Goal: Task Accomplishment & Management: Manage account settings

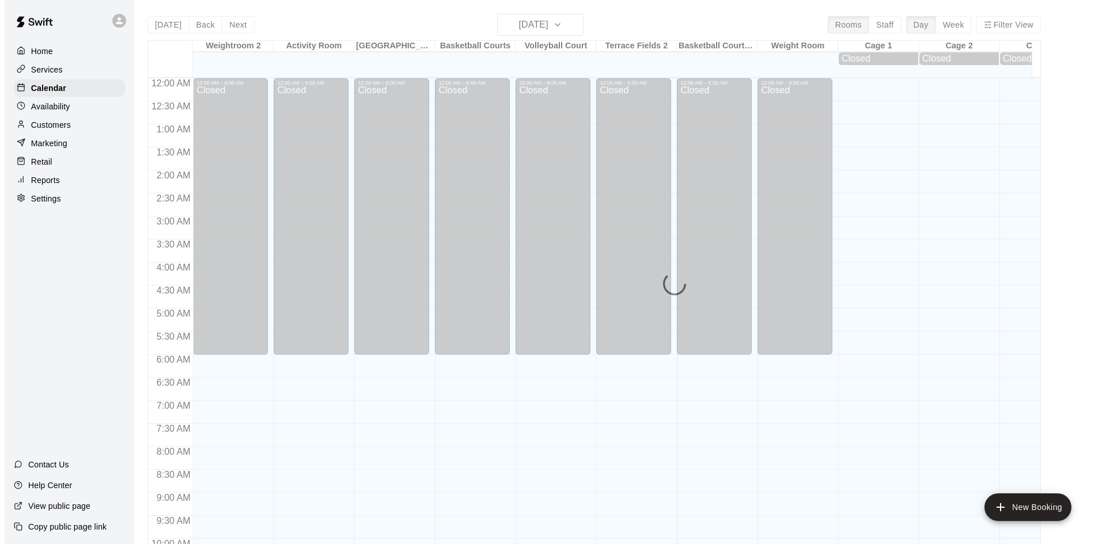
scroll to position [591, 0]
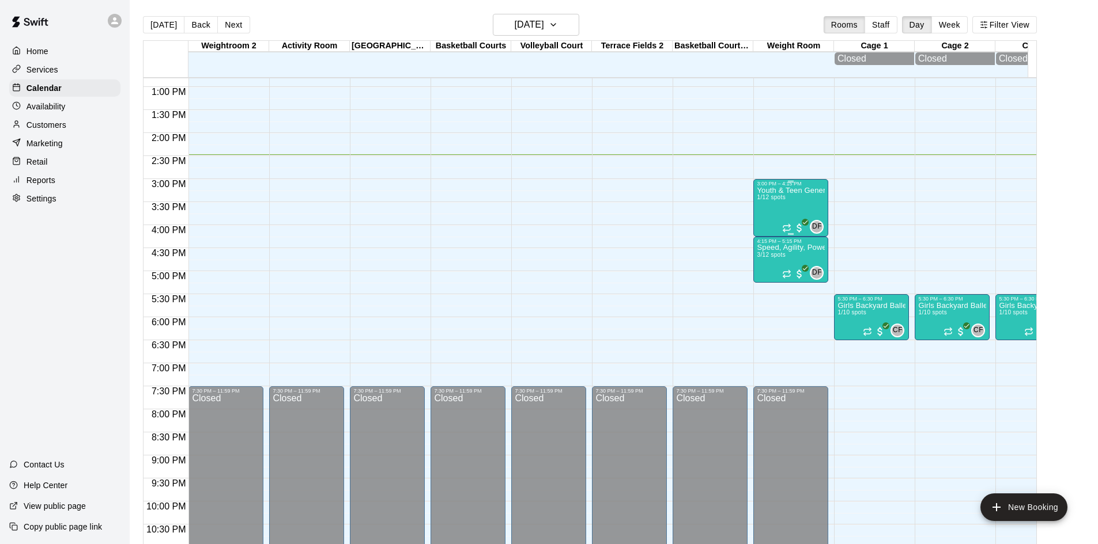
click at [783, 205] on div "Youth & Teen General Fitness 1/12 spots" at bounding box center [790, 459] width 68 height 544
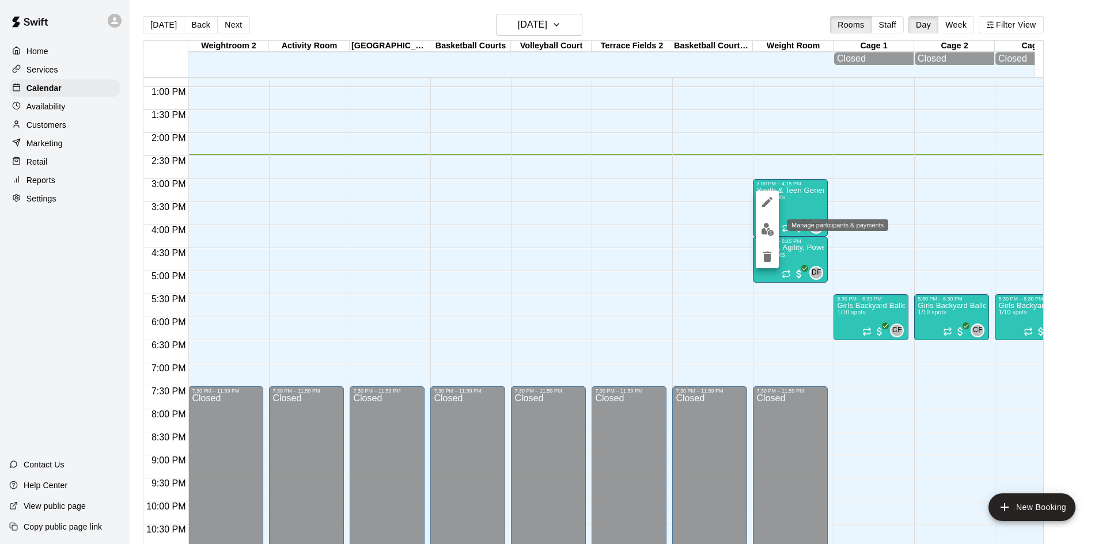
click at [771, 229] on img "edit" at bounding box center [767, 229] width 13 height 13
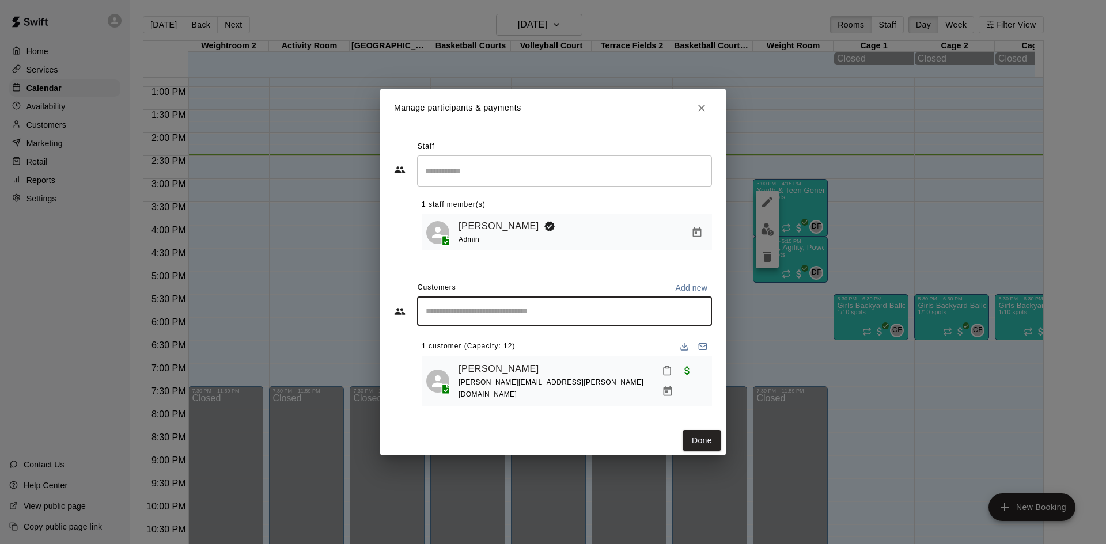
click at [519, 317] on input "Start typing to search customers..." at bounding box center [564, 312] width 285 height 12
type input "*****"
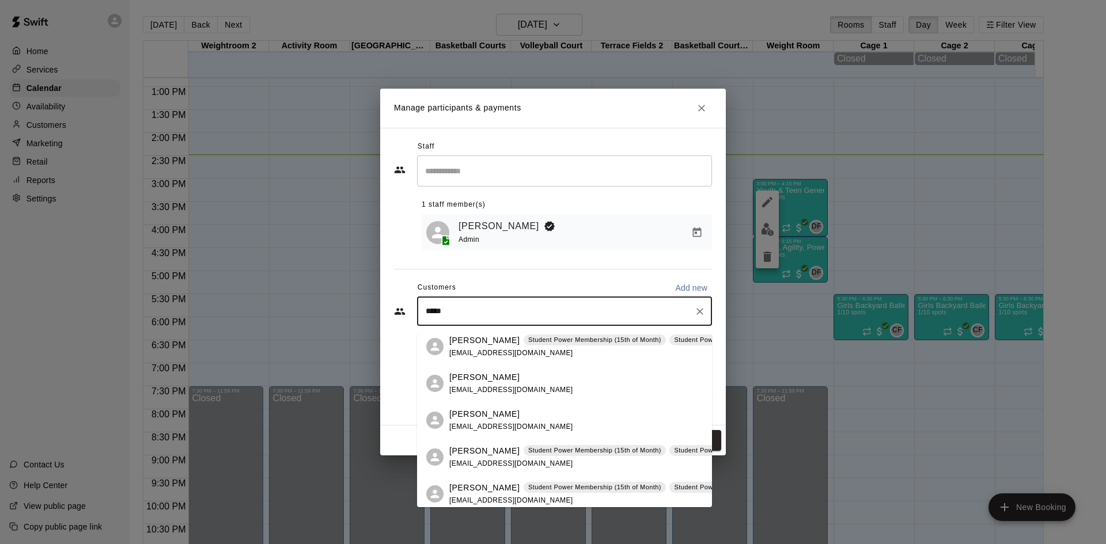
scroll to position [115, 0]
click at [493, 460] on span "[EMAIL_ADDRESS][DOMAIN_NAME]" at bounding box center [511, 464] width 124 height 8
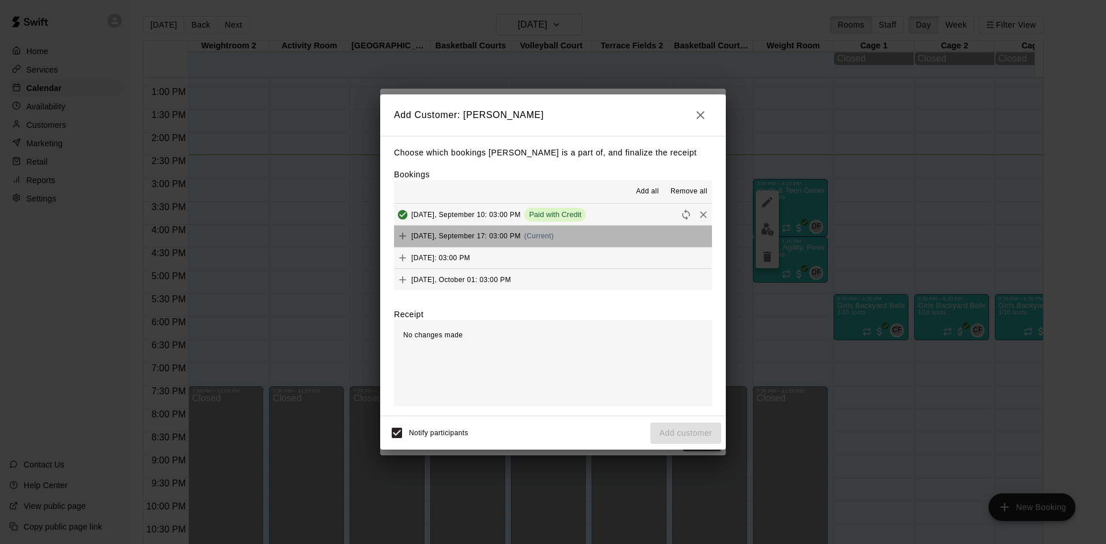
click at [554, 235] on span "(Current)" at bounding box center [539, 236] width 30 height 8
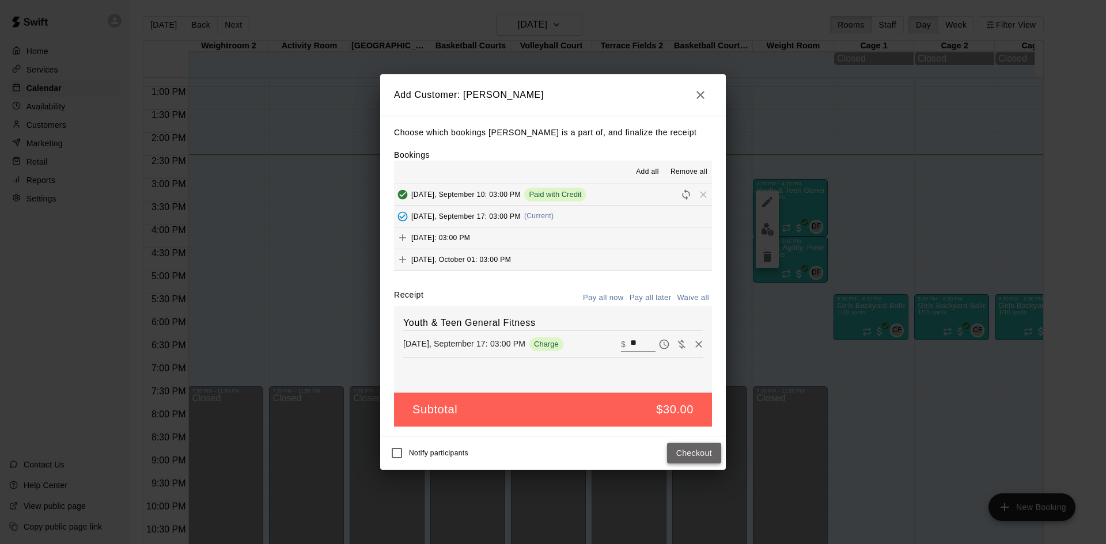
click at [685, 459] on button "Checkout" at bounding box center [694, 453] width 54 height 21
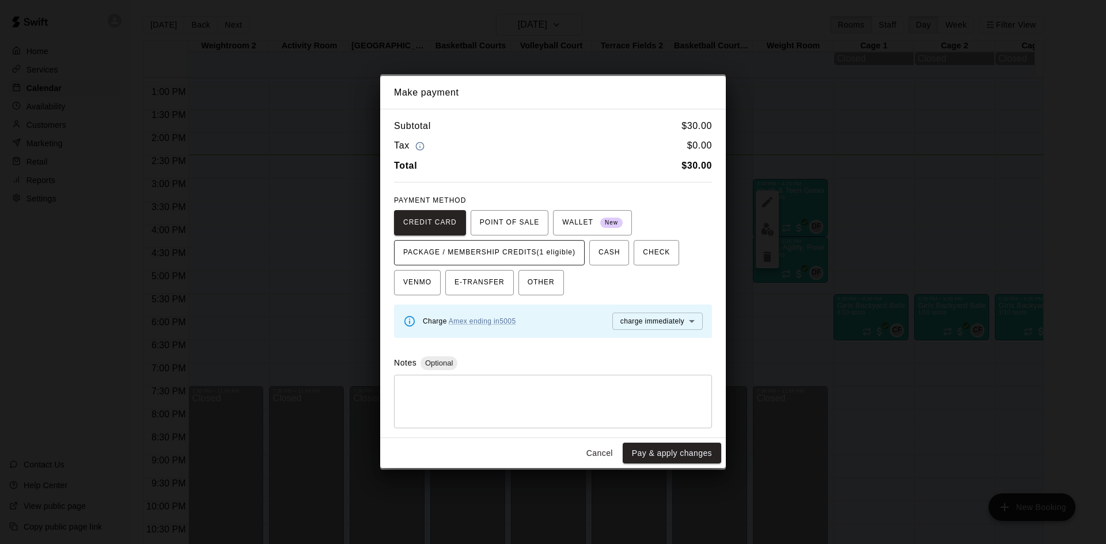
click at [547, 256] on span "PACKAGE / MEMBERSHIP CREDITS (1 eligible)" at bounding box center [489, 253] width 172 height 18
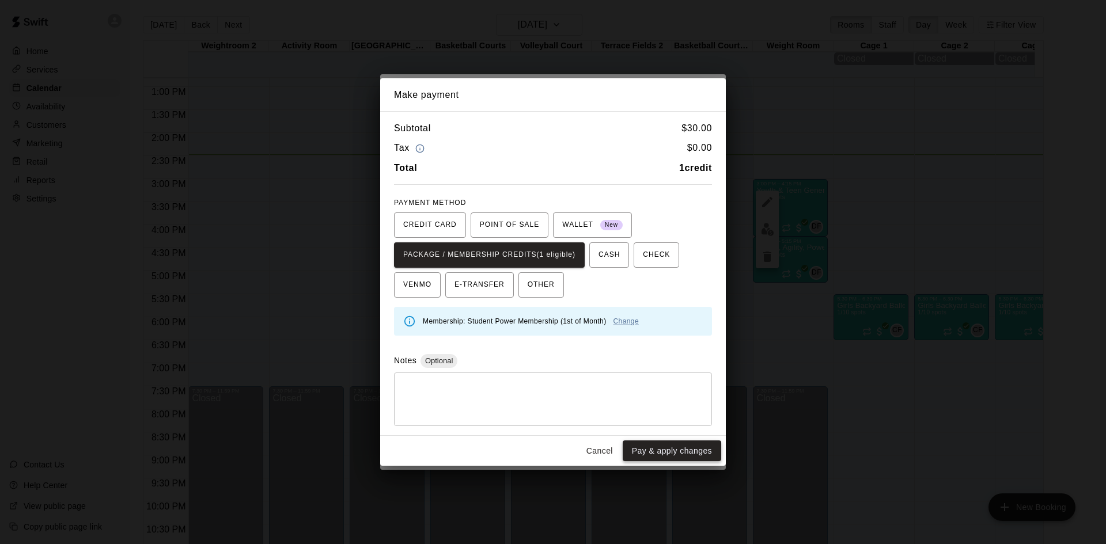
click at [678, 454] on button "Pay & apply changes" at bounding box center [672, 451] width 99 height 21
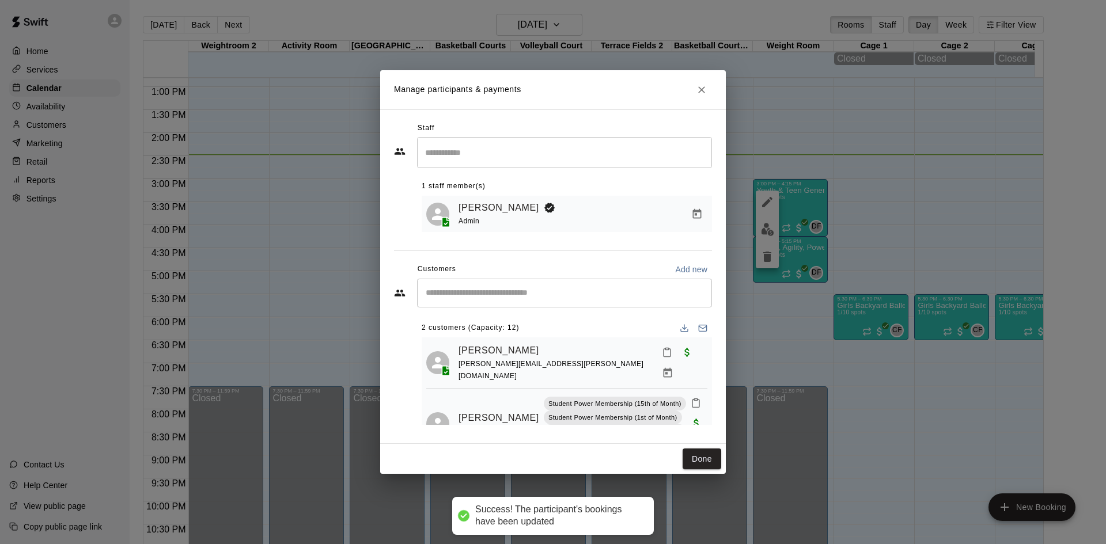
click at [539, 295] on input "Start typing to search customers..." at bounding box center [564, 293] width 285 height 12
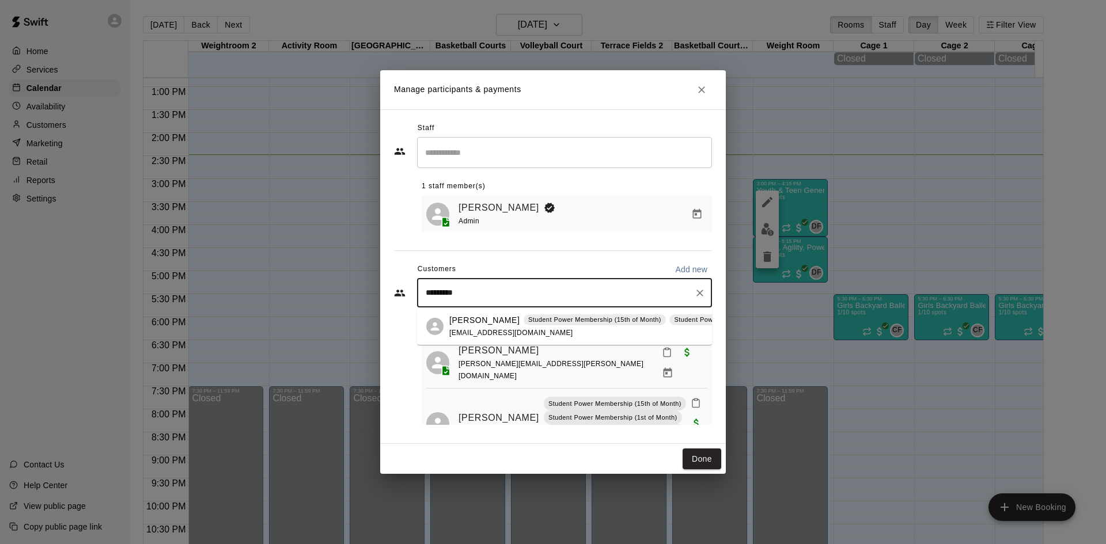
type input "**********"
click at [559, 332] on div "Luke Baker Student Power Membership (15th of Month) Student Power Membership (1…" at bounding box center [701, 327] width 505 height 25
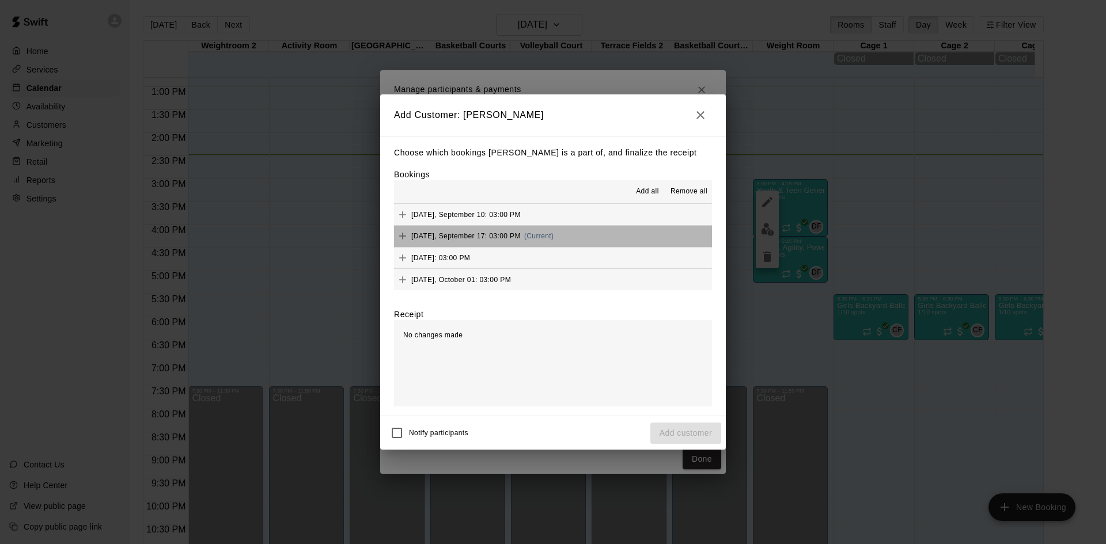
click at [585, 236] on button "Wednesday, September 17: 03:00 PM (Current)" at bounding box center [553, 236] width 318 height 21
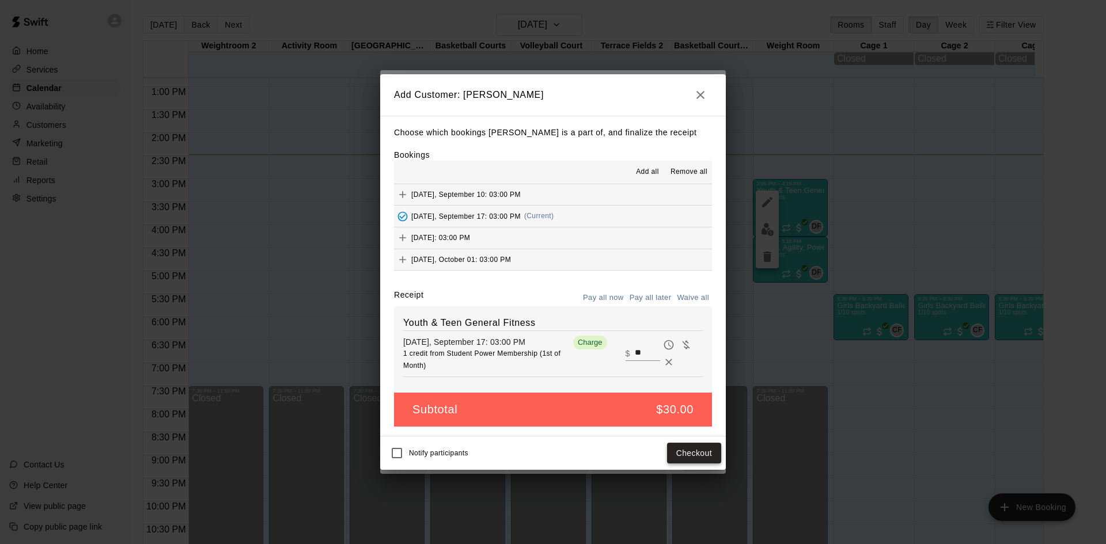
click at [688, 450] on button "Checkout" at bounding box center [694, 453] width 54 height 21
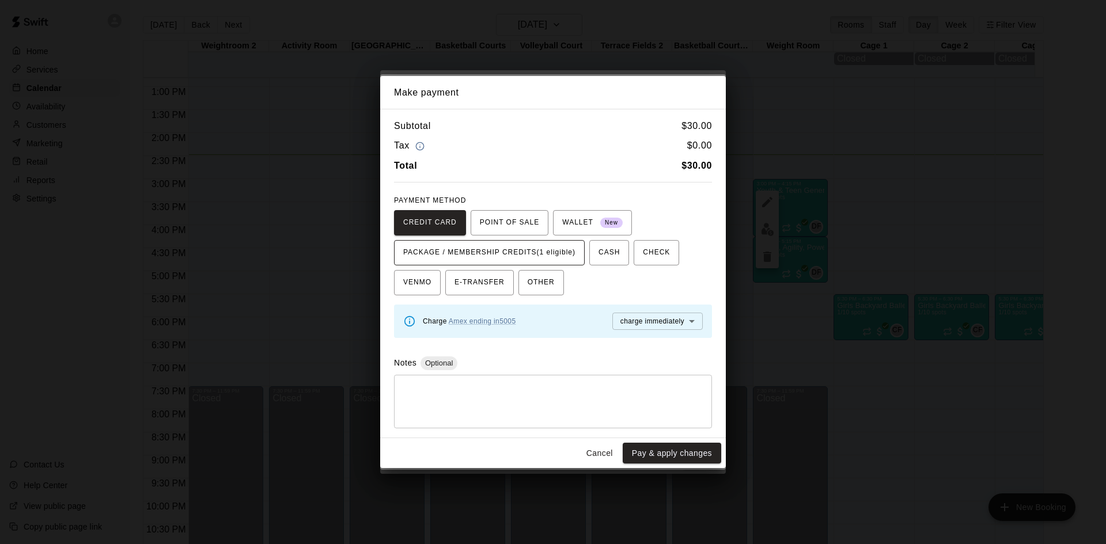
click at [543, 247] on span "PACKAGE / MEMBERSHIP CREDITS (1 eligible)" at bounding box center [489, 253] width 172 height 18
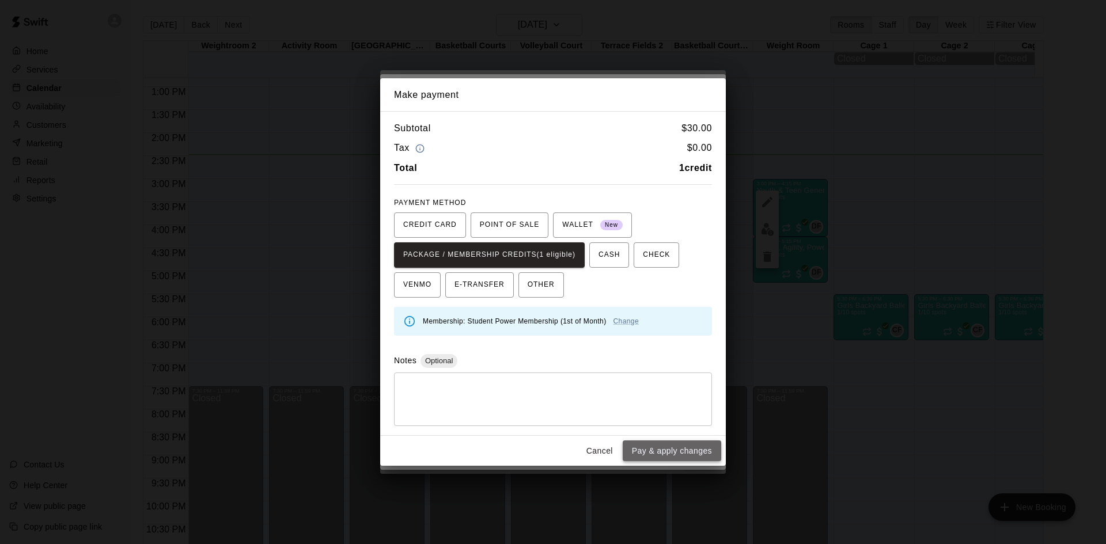
click at [696, 454] on button "Pay & apply changes" at bounding box center [672, 451] width 99 height 21
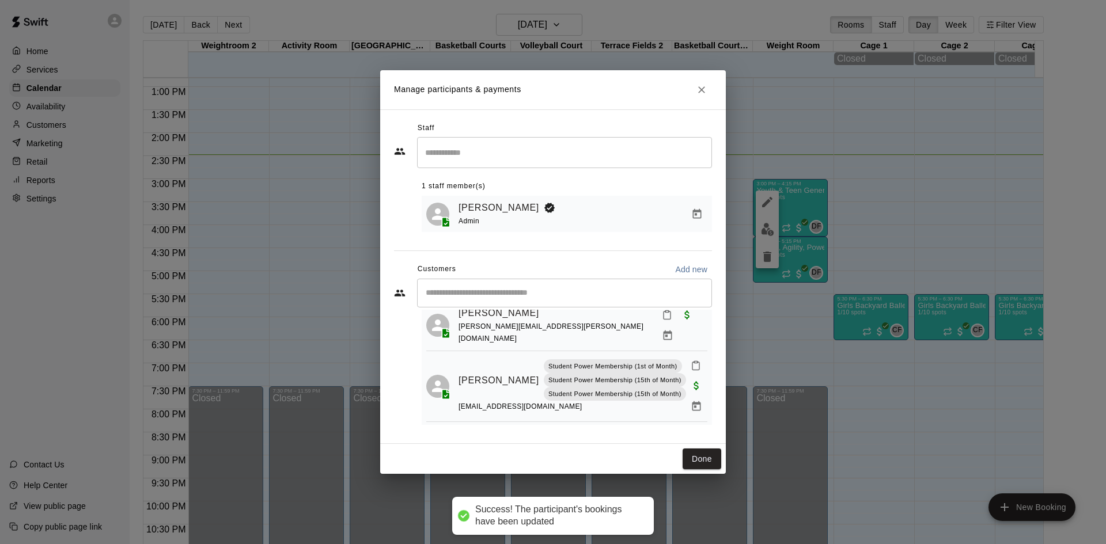
scroll to position [97, 0]
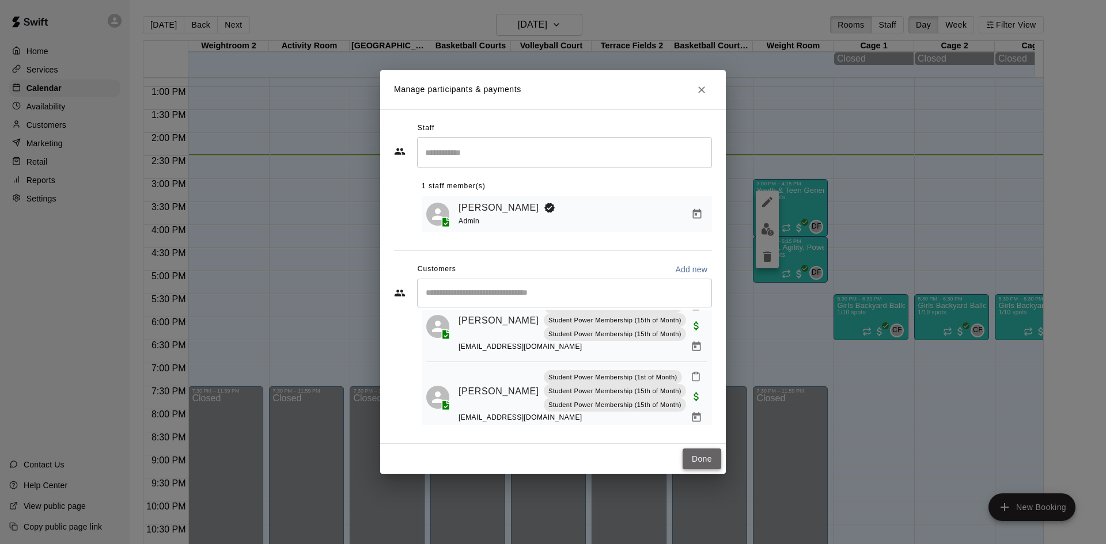
click at [709, 465] on button "Done" at bounding box center [702, 459] width 39 height 21
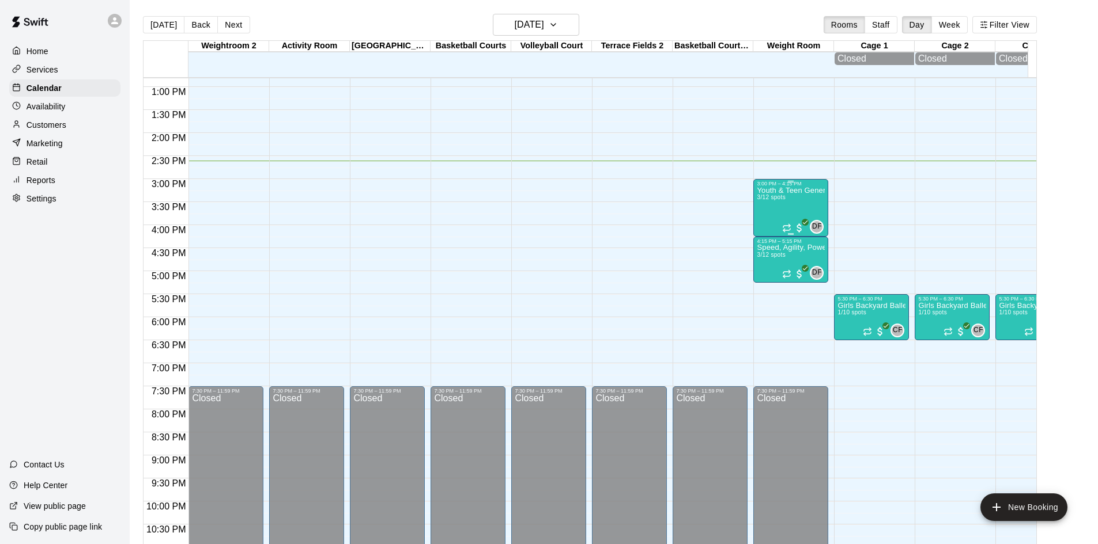
click at [780, 208] on div "Youth & Teen General Fitness 3/12 spots" at bounding box center [790, 459] width 68 height 544
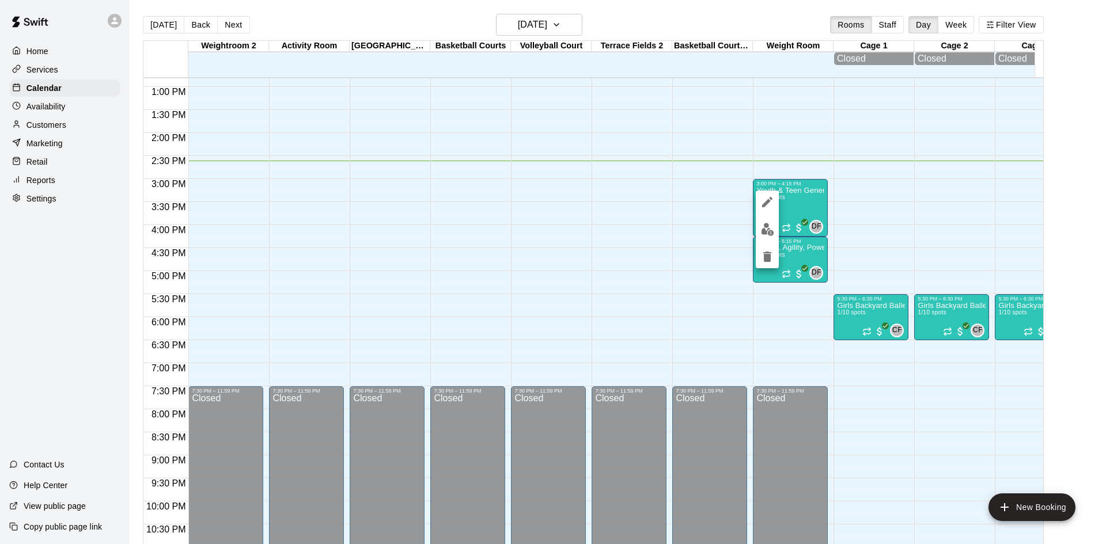
click at [770, 232] on img "edit" at bounding box center [767, 229] width 13 height 13
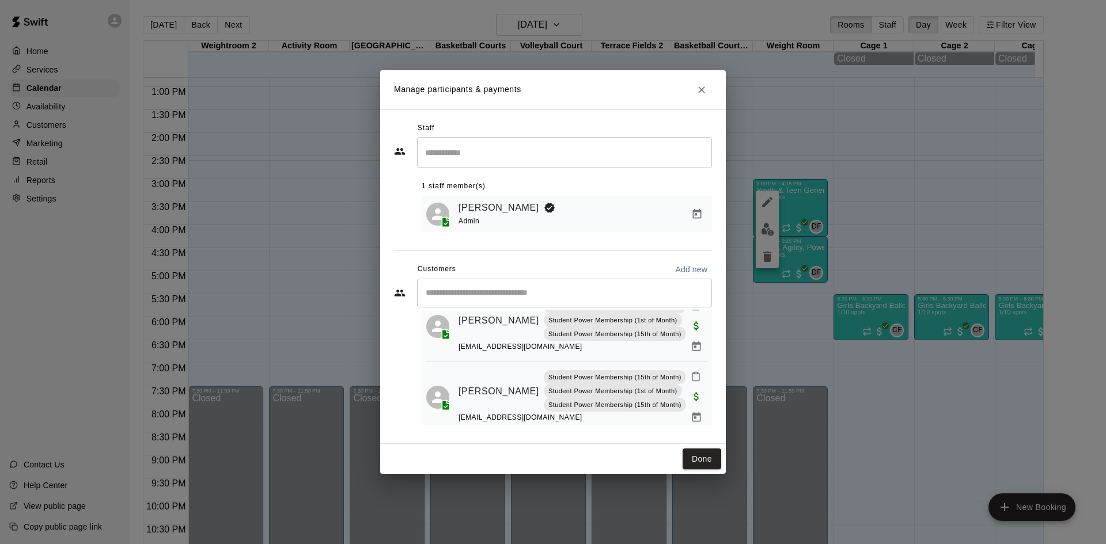
scroll to position [40, 0]
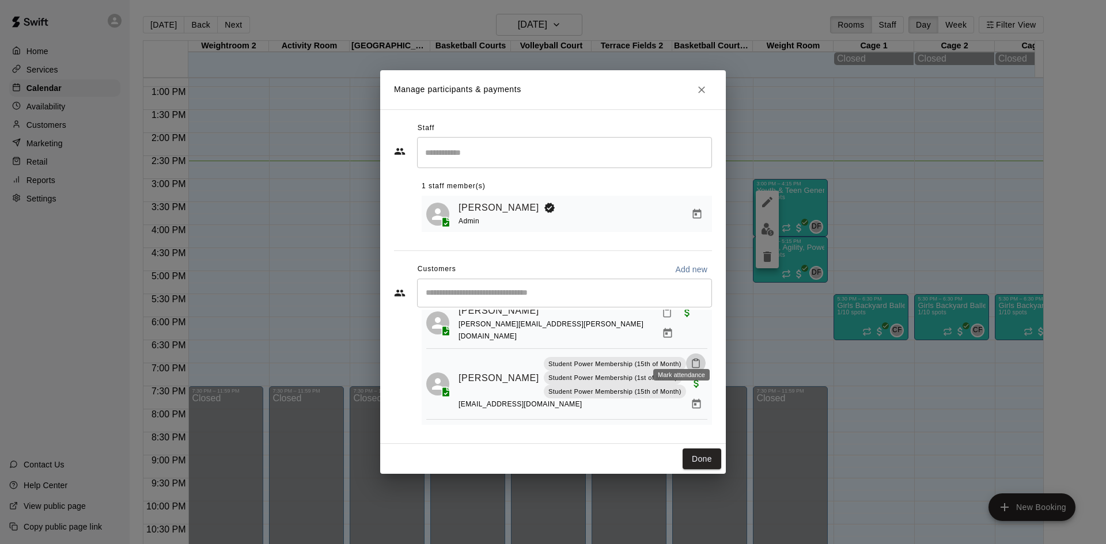
click at [691, 358] on icon "Mark attendance" at bounding box center [696, 363] width 10 height 10
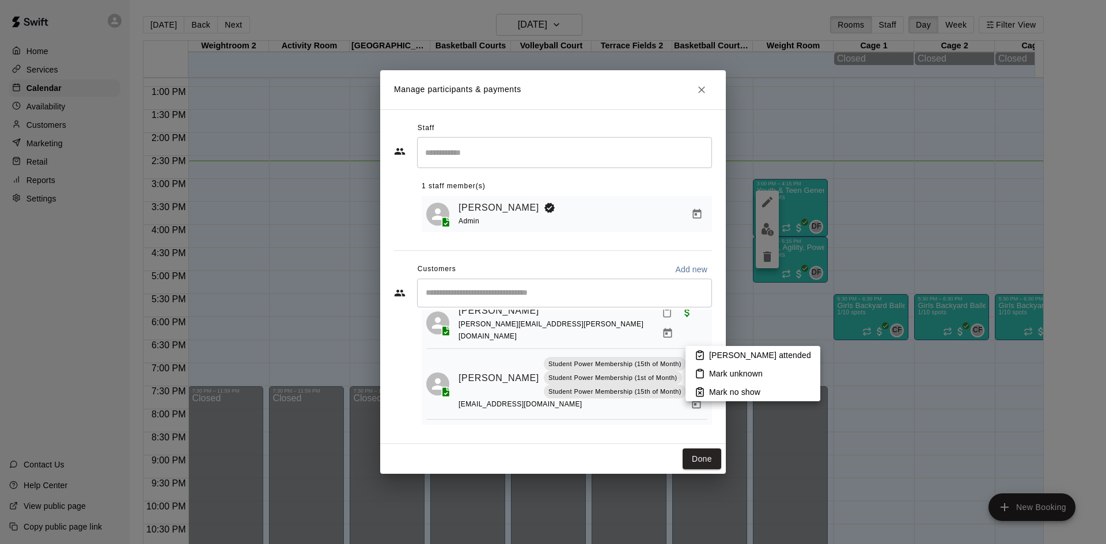
click at [698, 353] on rect at bounding box center [699, 352] width 3 height 2
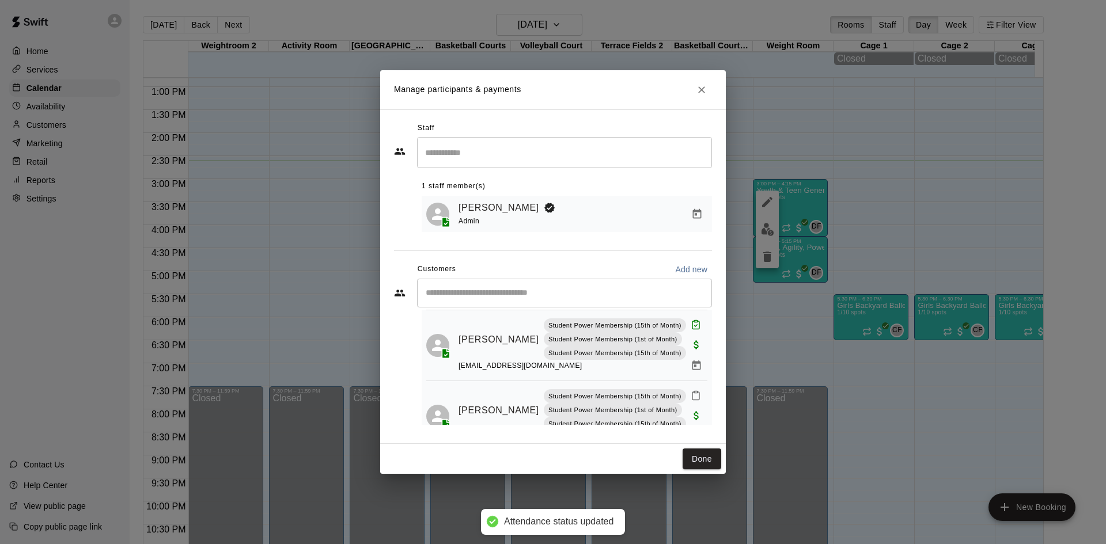
scroll to position [97, 0]
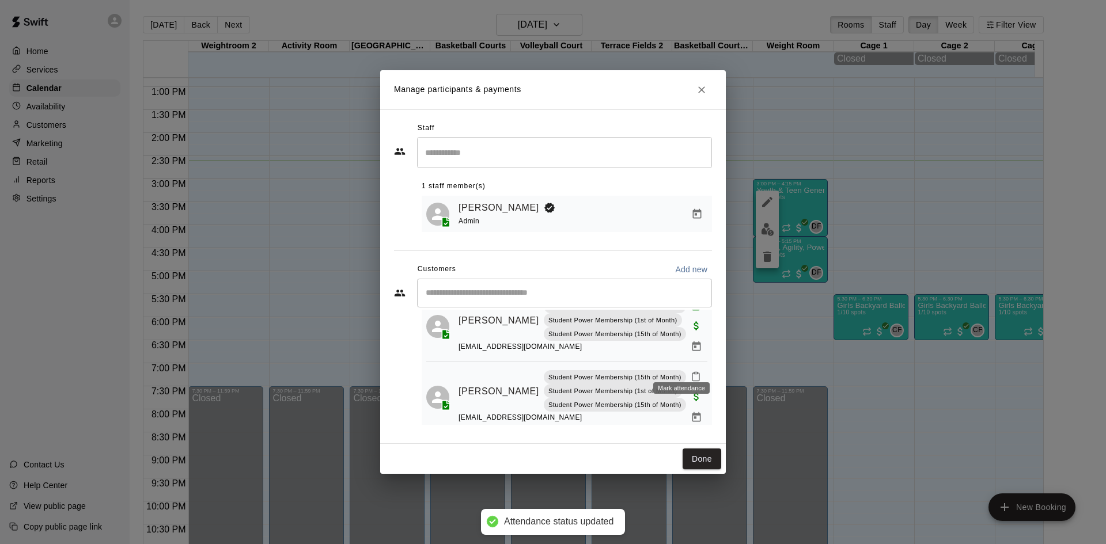
click at [693, 373] on icon "Mark attendance" at bounding box center [696, 377] width 7 height 8
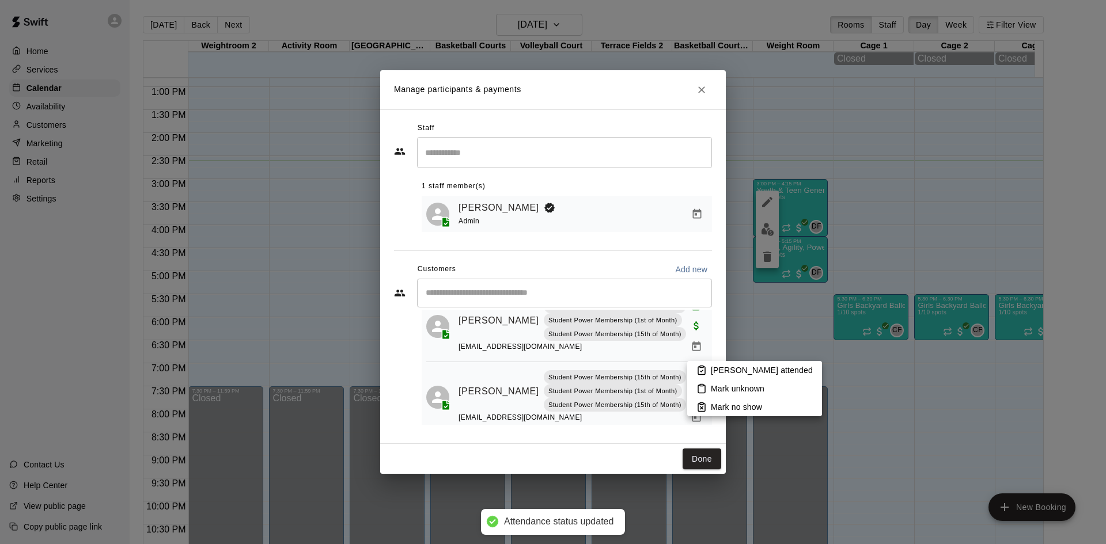
click at [695, 365] on li "Mark attended" at bounding box center [754, 370] width 135 height 18
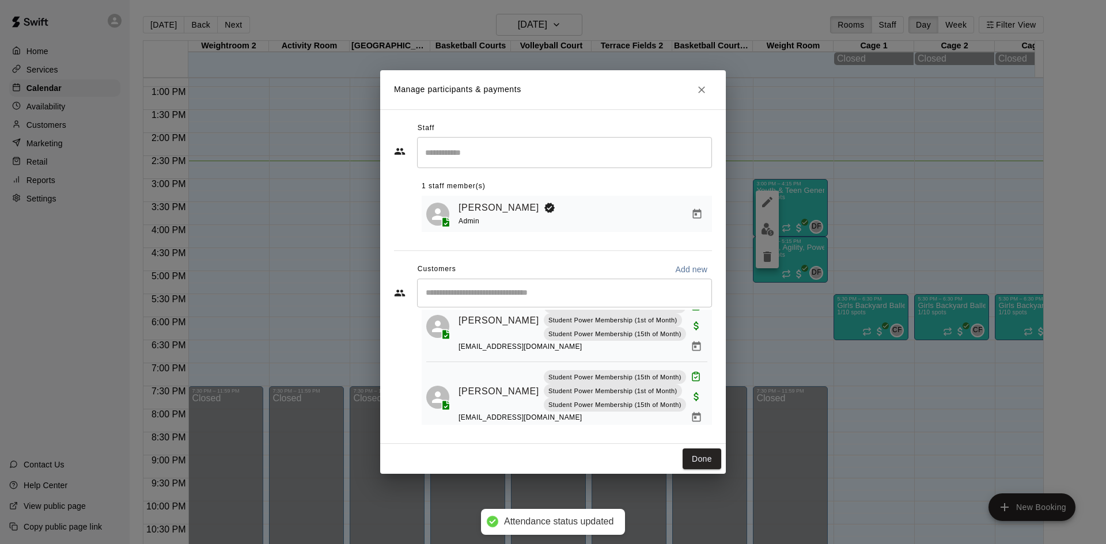
click at [593, 293] on input "Start typing to search customers..." at bounding box center [564, 293] width 285 height 12
type input "*******"
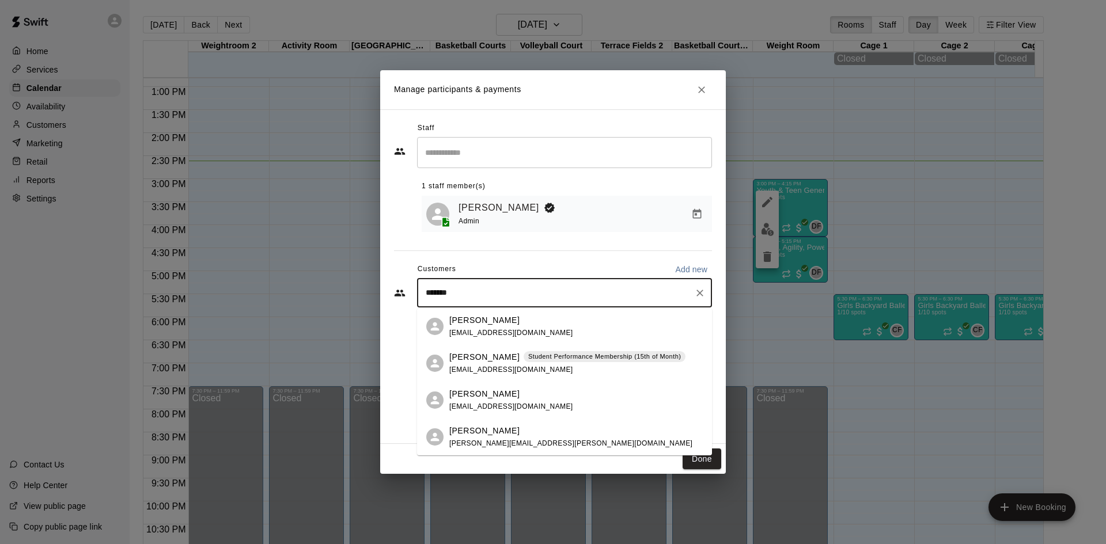
click at [466, 360] on p "Colin McEvoy" at bounding box center [484, 357] width 70 height 12
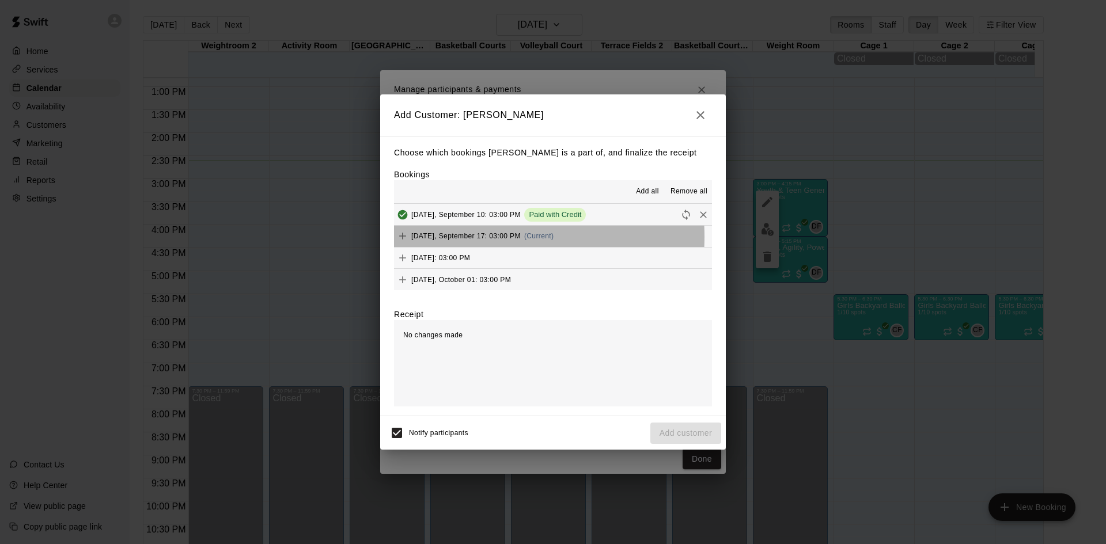
click at [470, 238] on span "Wednesday, September 17: 03:00 PM" at bounding box center [465, 236] width 109 height 8
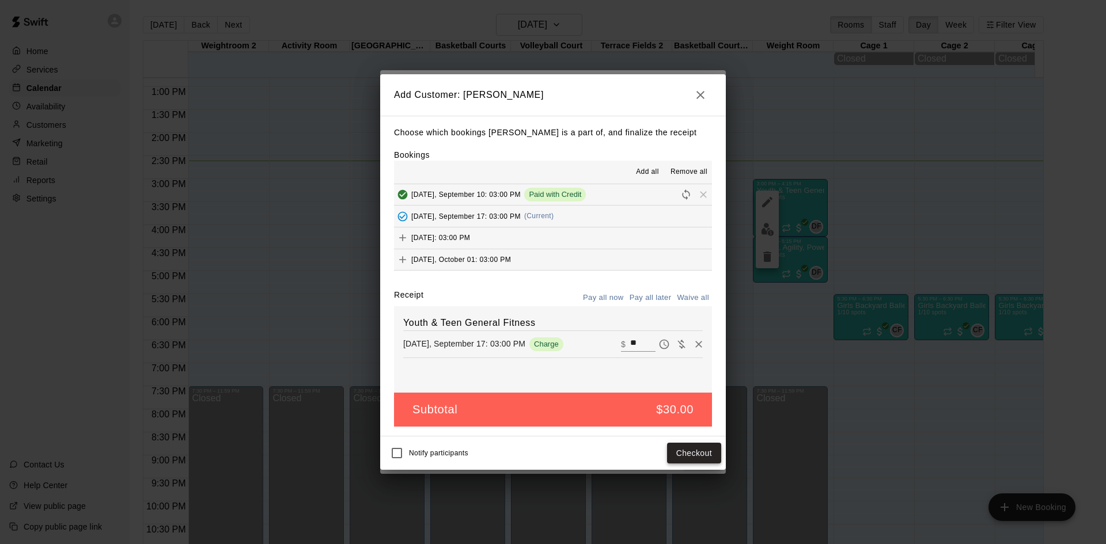
click at [692, 453] on button "Checkout" at bounding box center [694, 453] width 54 height 21
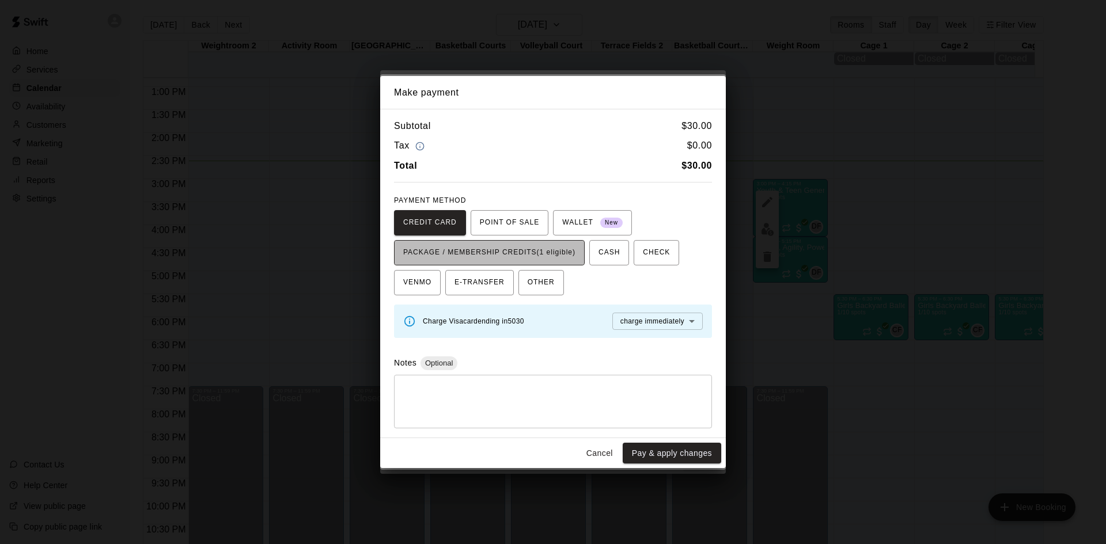
click at [565, 255] on span "PACKAGE / MEMBERSHIP CREDITS (1 eligible)" at bounding box center [489, 253] width 172 height 18
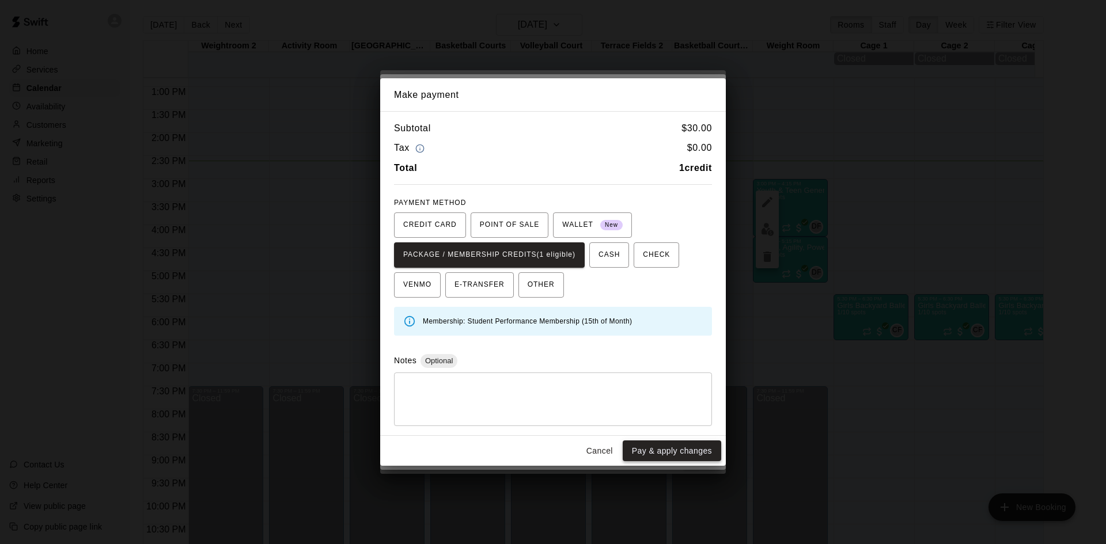
click at [671, 456] on button "Pay & apply changes" at bounding box center [672, 451] width 99 height 21
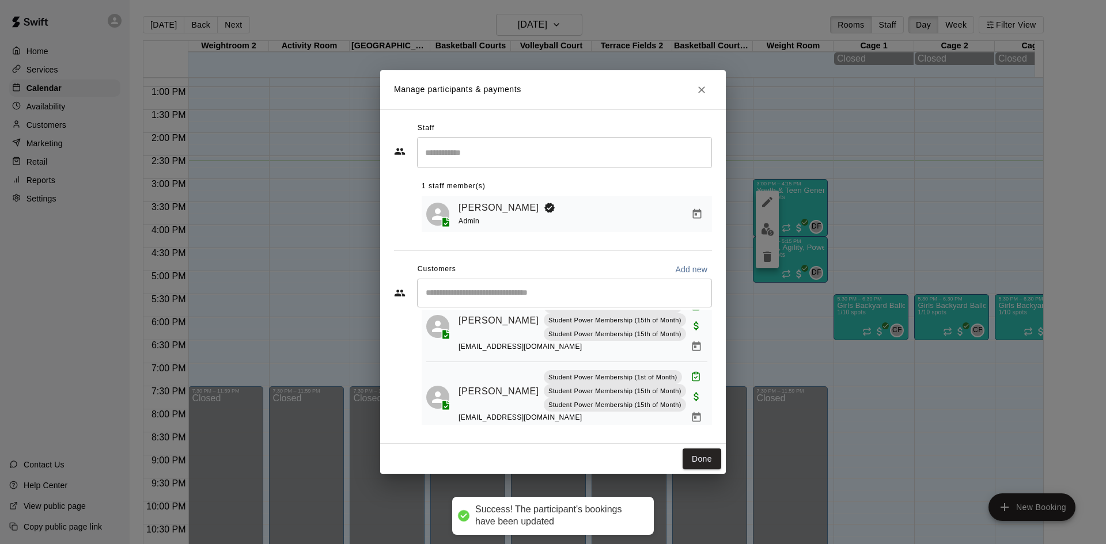
scroll to position [0, 0]
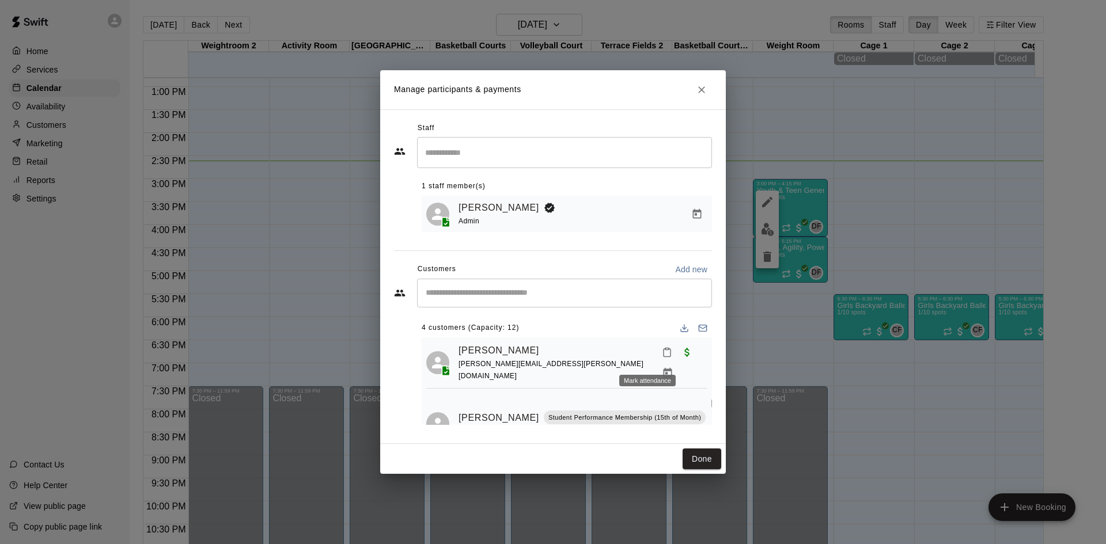
click at [657, 353] on button "Mark attendance" at bounding box center [667, 353] width 20 height 20
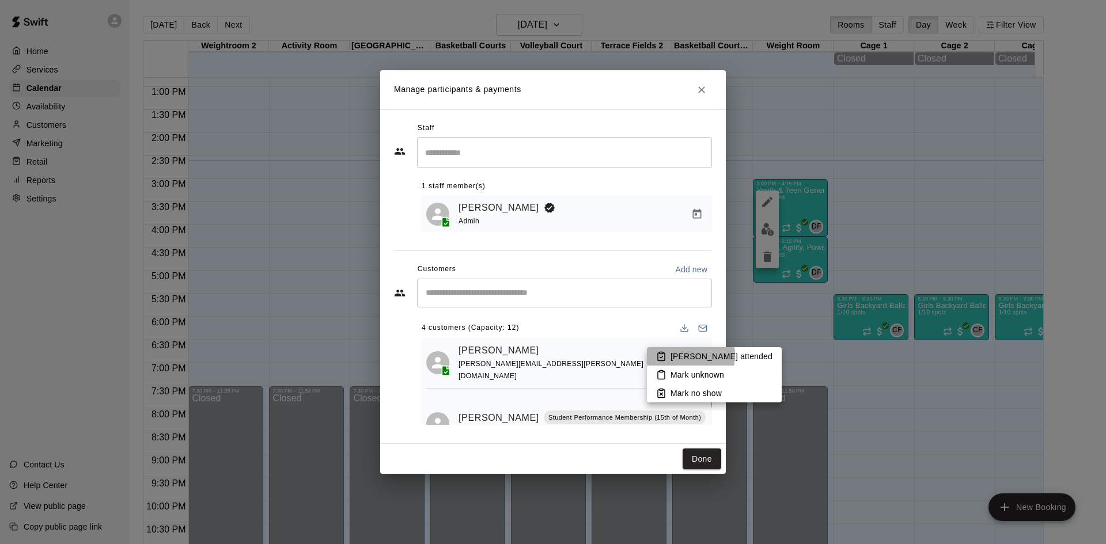
click at [672, 355] on p "Mark attended" at bounding box center [722, 357] width 102 height 12
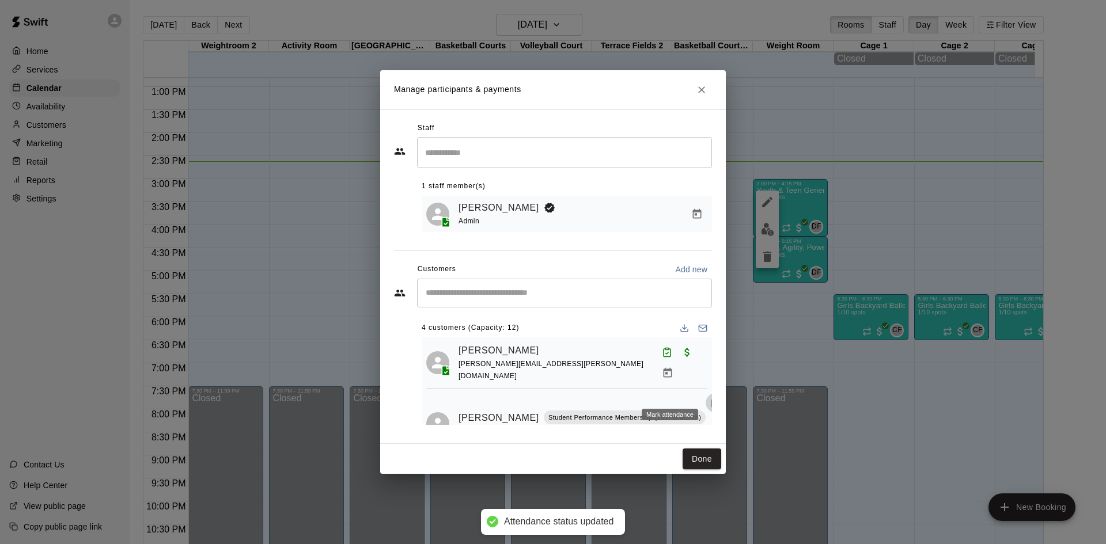
click at [710, 398] on icon "Mark attendance" at bounding box center [715, 403] width 10 height 10
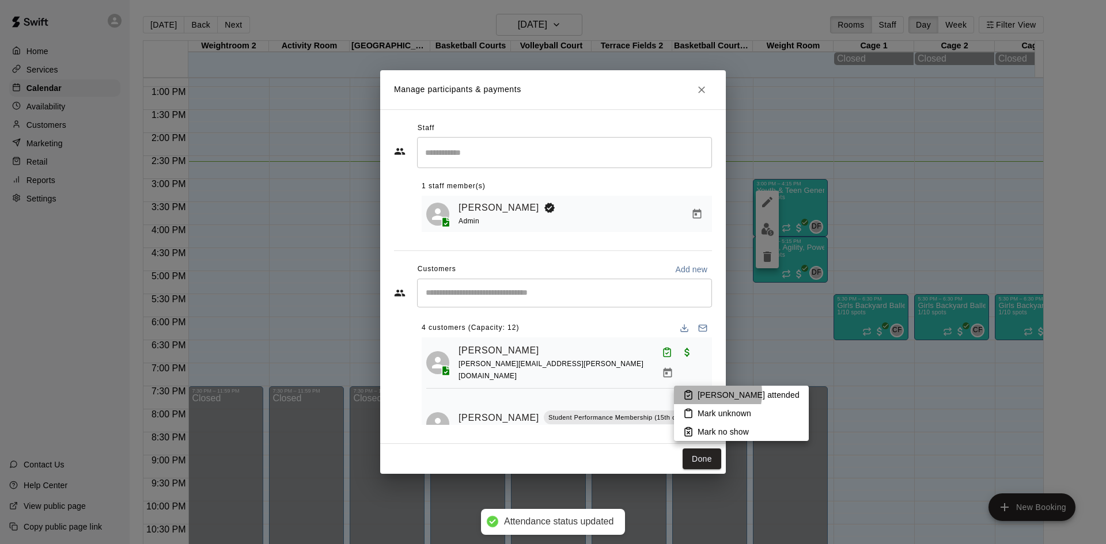
click at [698, 394] on p "Mark attended" at bounding box center [749, 395] width 102 height 12
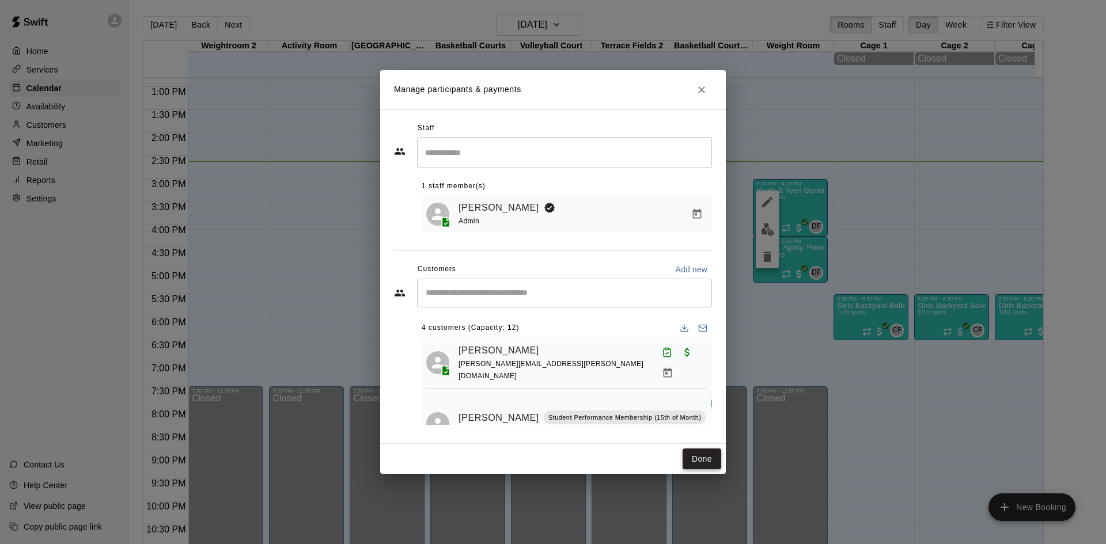
click at [718, 455] on button "Done" at bounding box center [702, 459] width 39 height 21
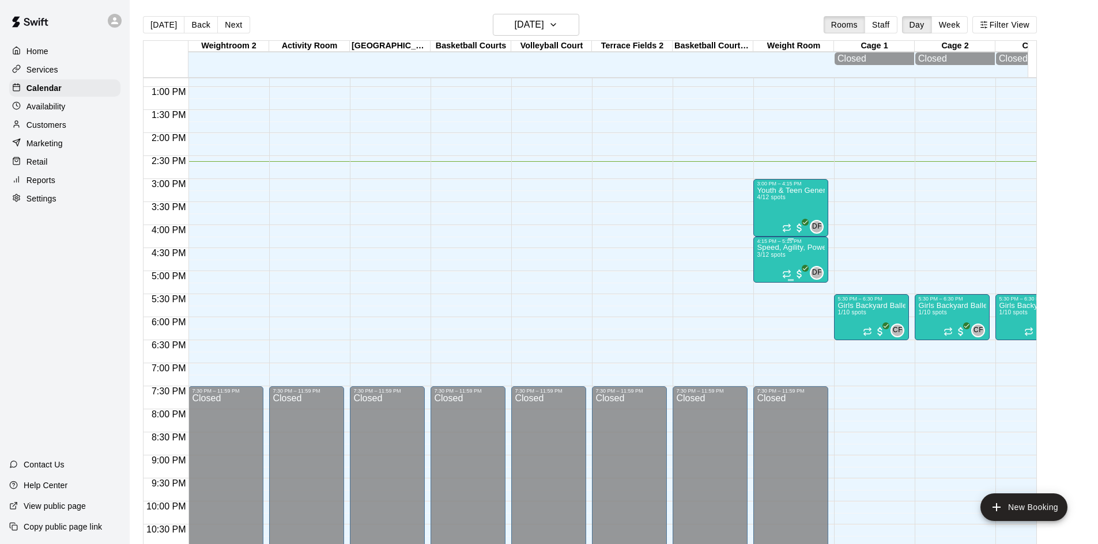
click at [772, 266] on div "Speed, Agility, Power & Strength Training (SAPS) 3/12 spots" at bounding box center [790, 516] width 68 height 544
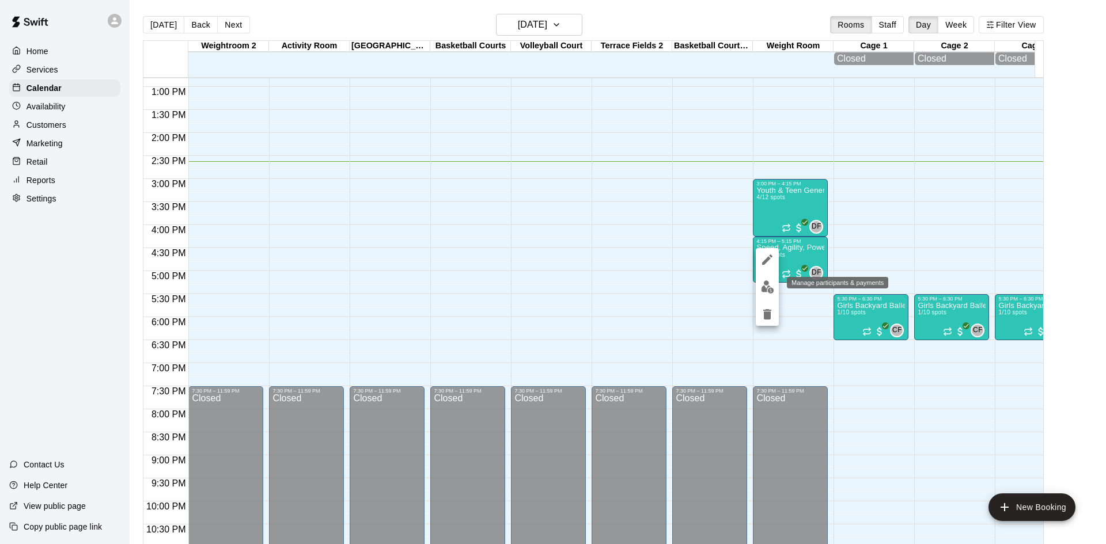
click at [766, 281] on img "edit" at bounding box center [767, 287] width 13 height 13
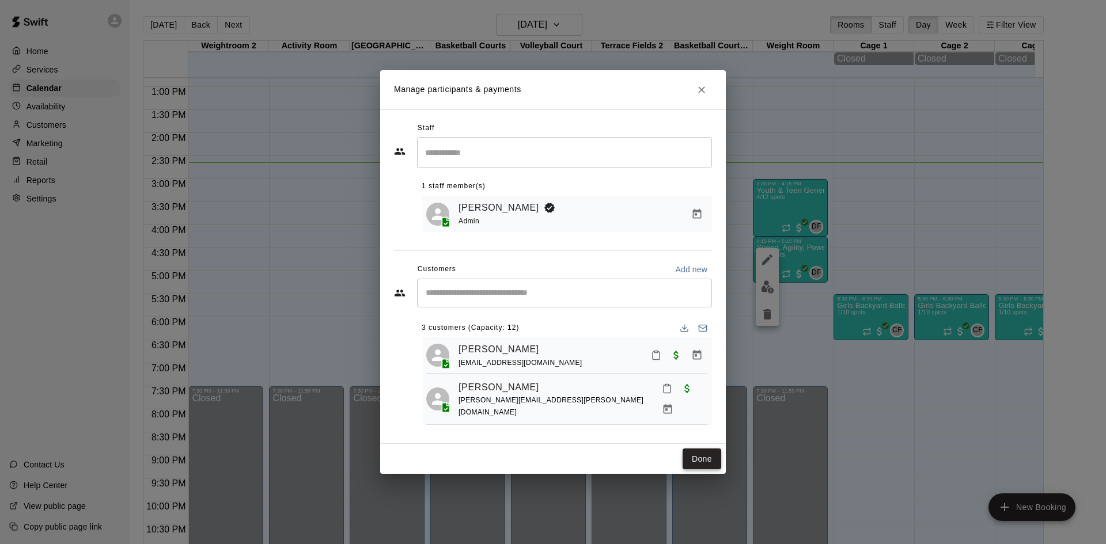
click at [711, 456] on button "Done" at bounding box center [702, 459] width 39 height 21
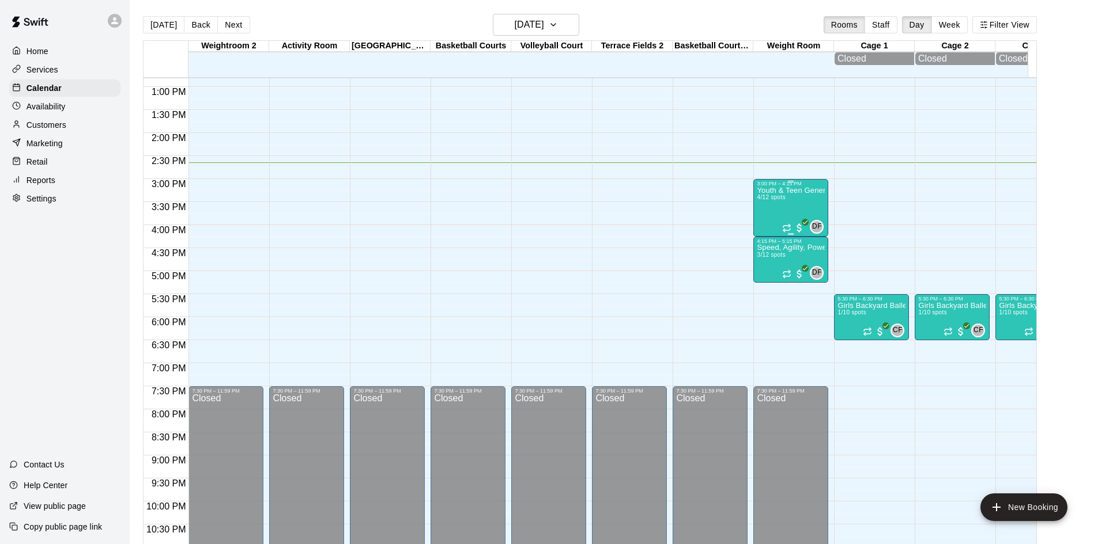
click at [788, 208] on div "Youth & Teen General Fitness 4/12 spots" at bounding box center [790, 459] width 68 height 544
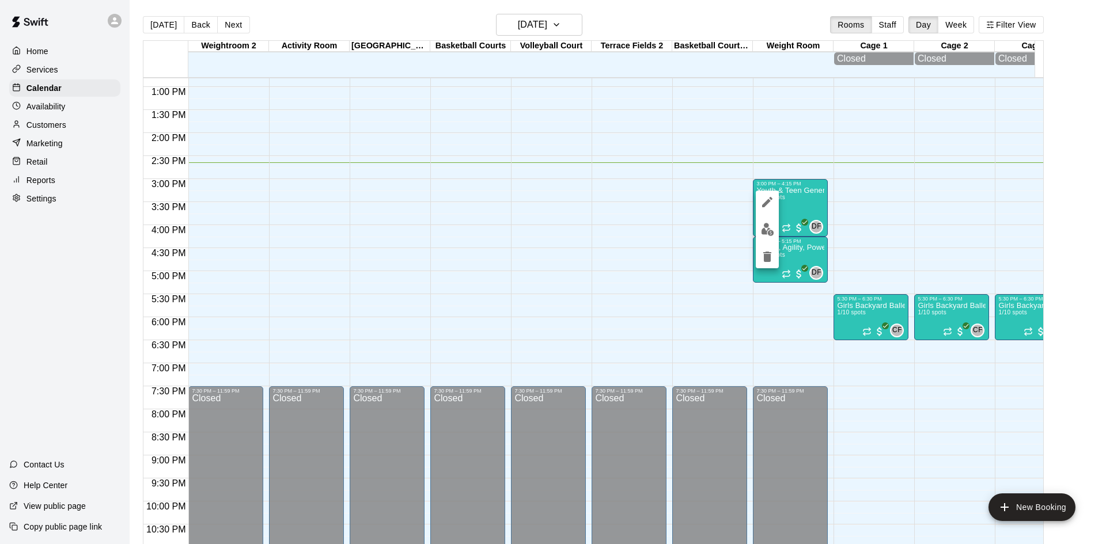
click at [769, 235] on img "edit" at bounding box center [767, 229] width 13 height 13
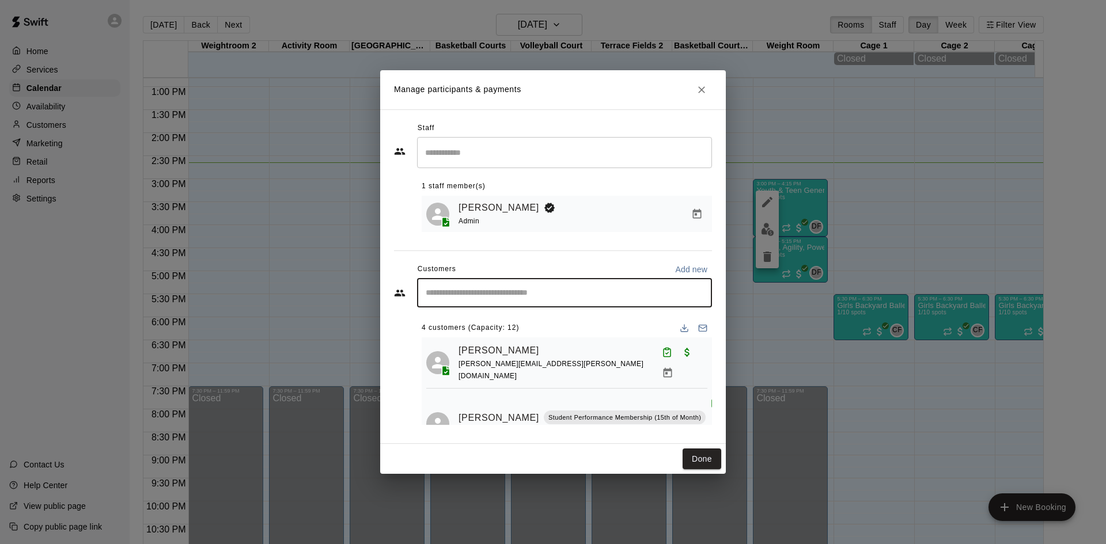
click at [599, 290] on input "Start typing to search customers..." at bounding box center [564, 293] width 285 height 12
type input "*****"
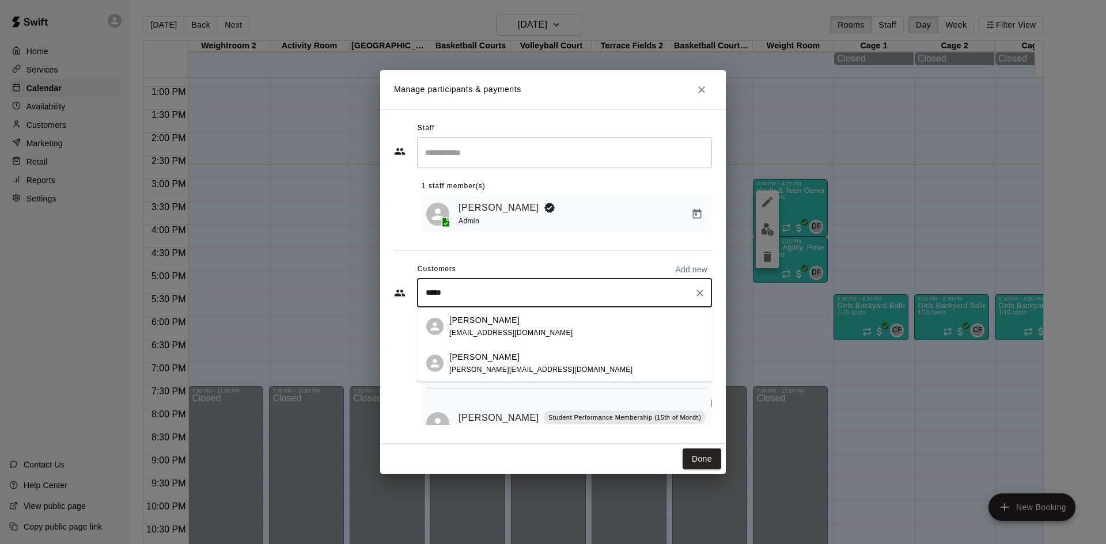
click at [517, 360] on div "Silas Williams" at bounding box center [540, 357] width 183 height 12
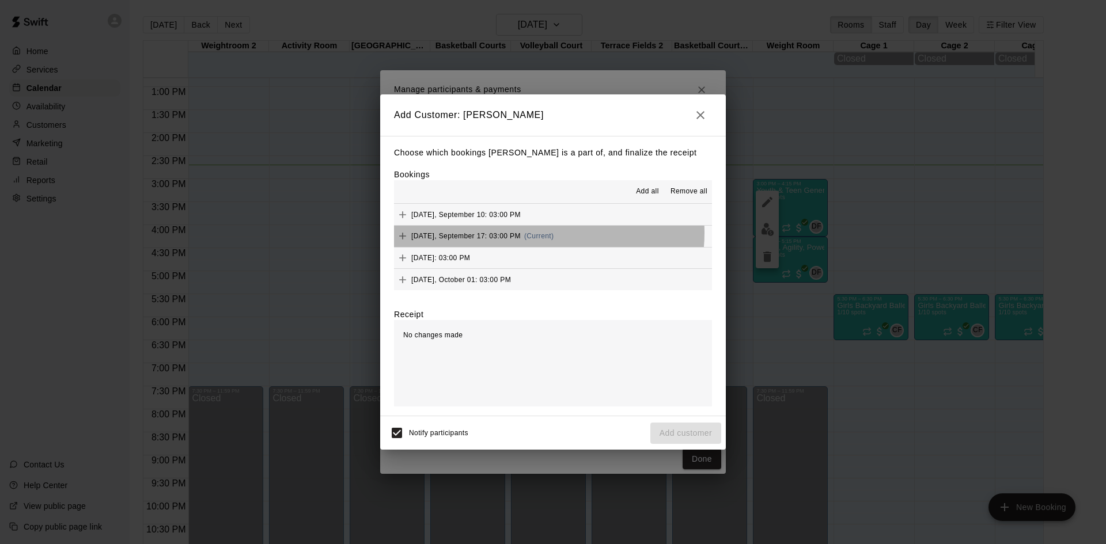
click at [521, 233] on span "Wednesday, September 17: 03:00 PM" at bounding box center [465, 236] width 109 height 8
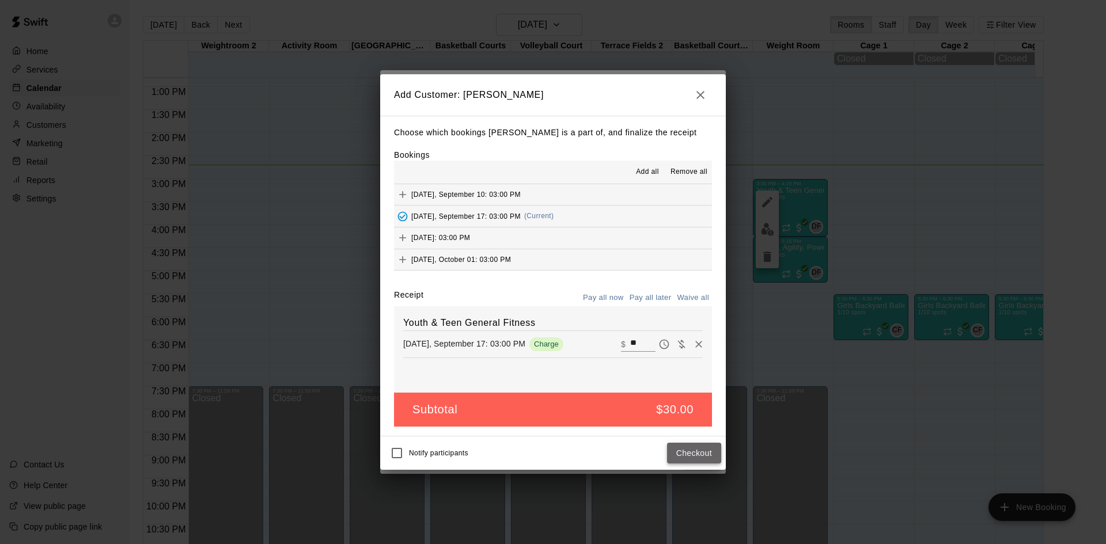
click at [695, 455] on button "Checkout" at bounding box center [694, 453] width 54 height 21
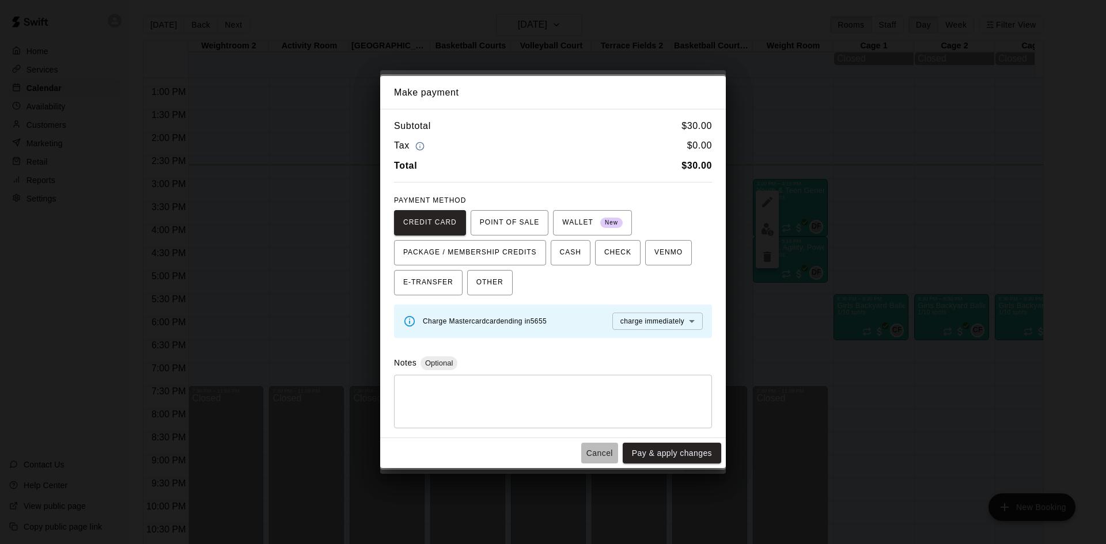
click at [603, 451] on button "Cancel" at bounding box center [599, 453] width 37 height 21
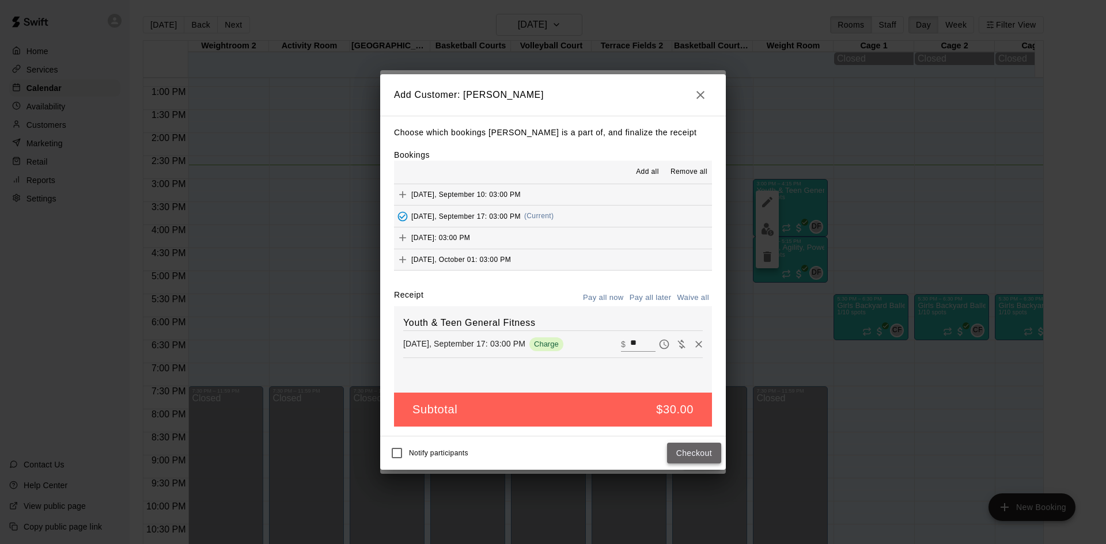
click at [683, 449] on button "Checkout" at bounding box center [694, 453] width 54 height 21
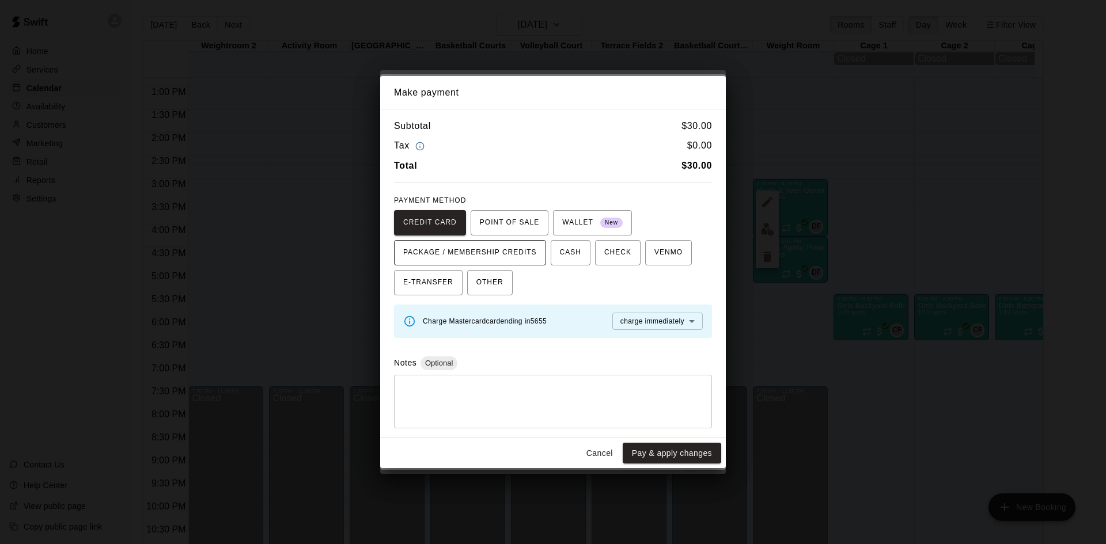
click at [491, 247] on span "PACKAGE / MEMBERSHIP CREDITS" at bounding box center [470, 253] width 134 height 18
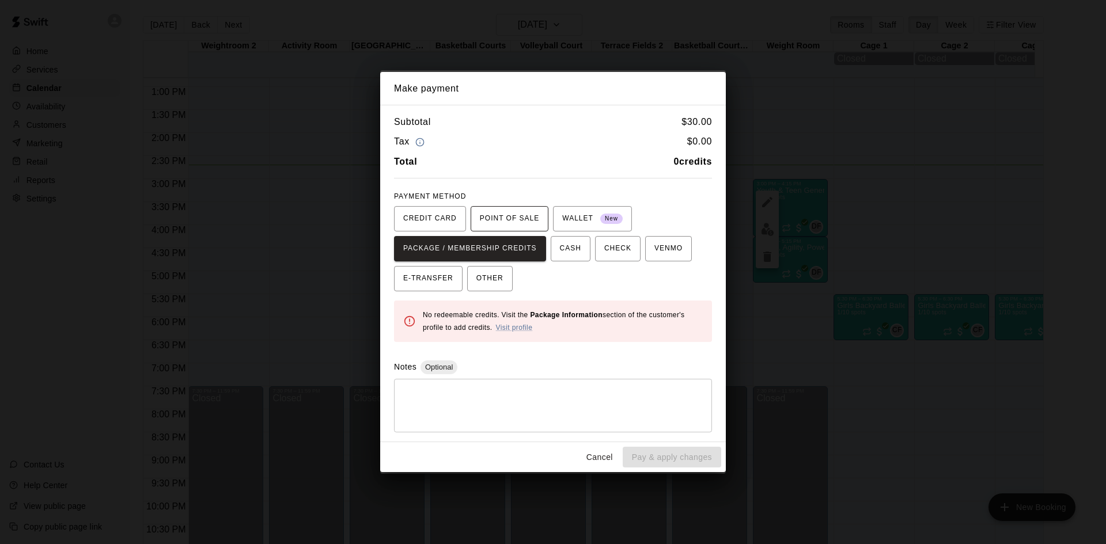
drag, startPoint x: 516, startPoint y: 226, endPoint x: 472, endPoint y: 233, distance: 43.8
click at [514, 226] on span "POINT OF SALE" at bounding box center [509, 219] width 59 height 18
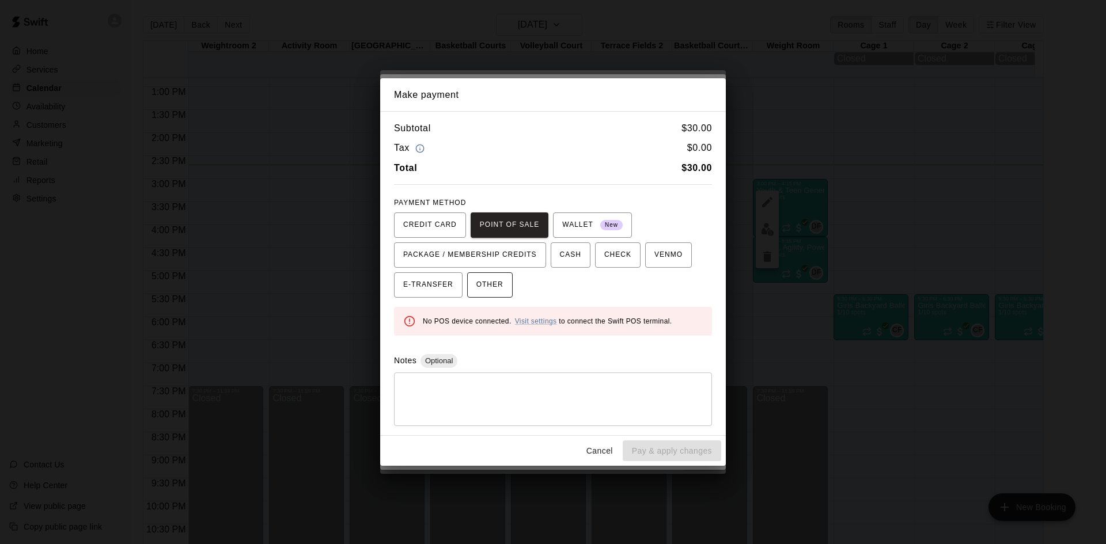
click at [476, 277] on span "OTHER" at bounding box center [489, 285] width 27 height 18
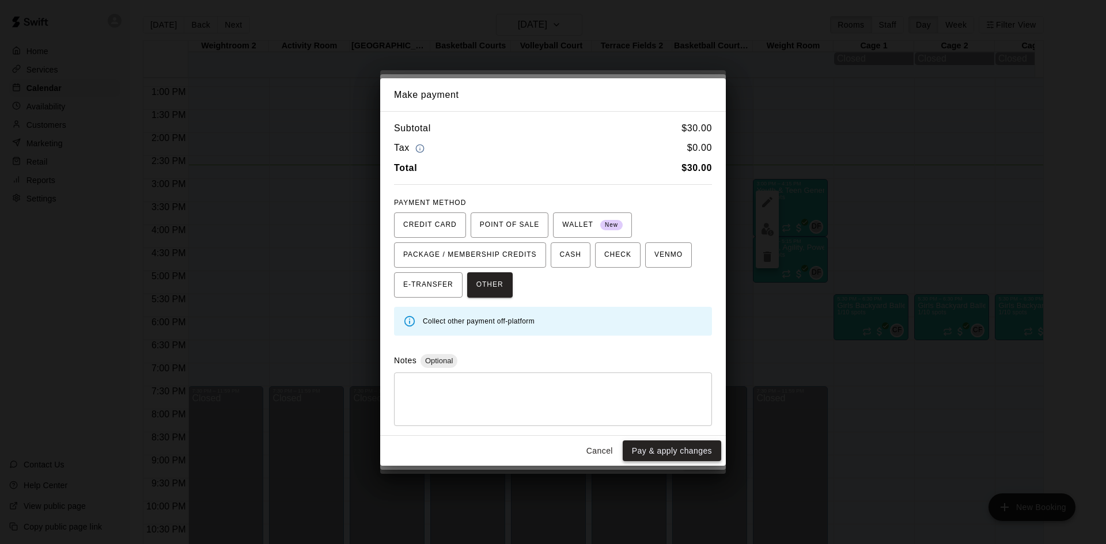
click at [691, 452] on button "Pay & apply changes" at bounding box center [672, 451] width 99 height 21
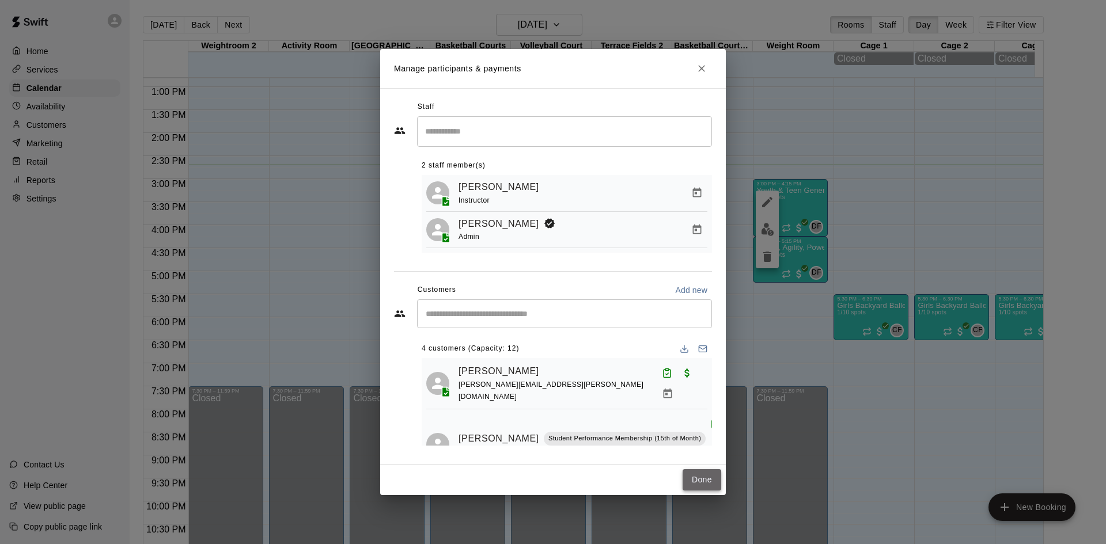
click at [703, 483] on button "Done" at bounding box center [702, 480] width 39 height 21
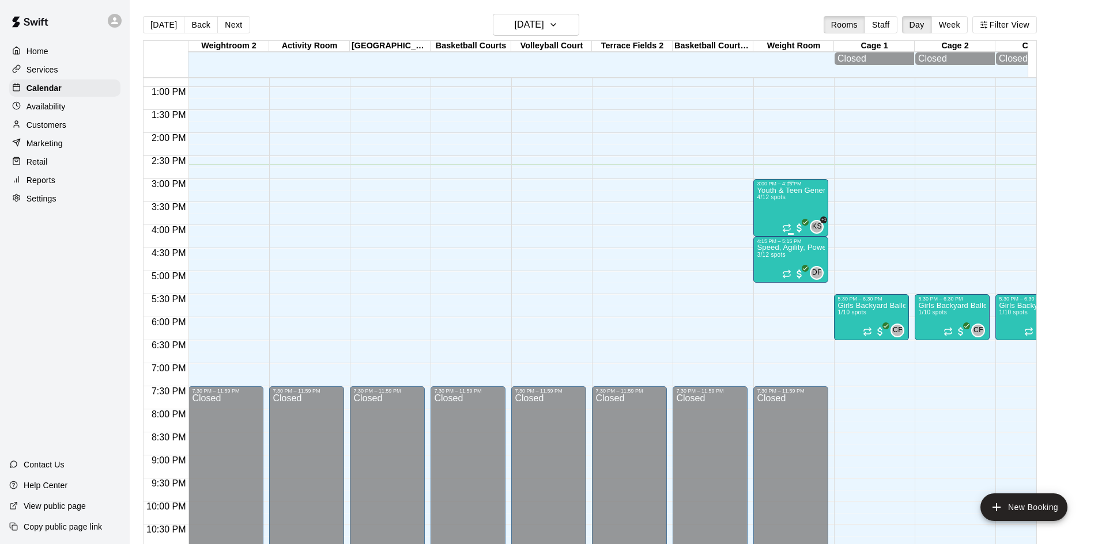
click at [786, 212] on div "Youth & Teen General Fitness 4/12 spots" at bounding box center [790, 459] width 68 height 544
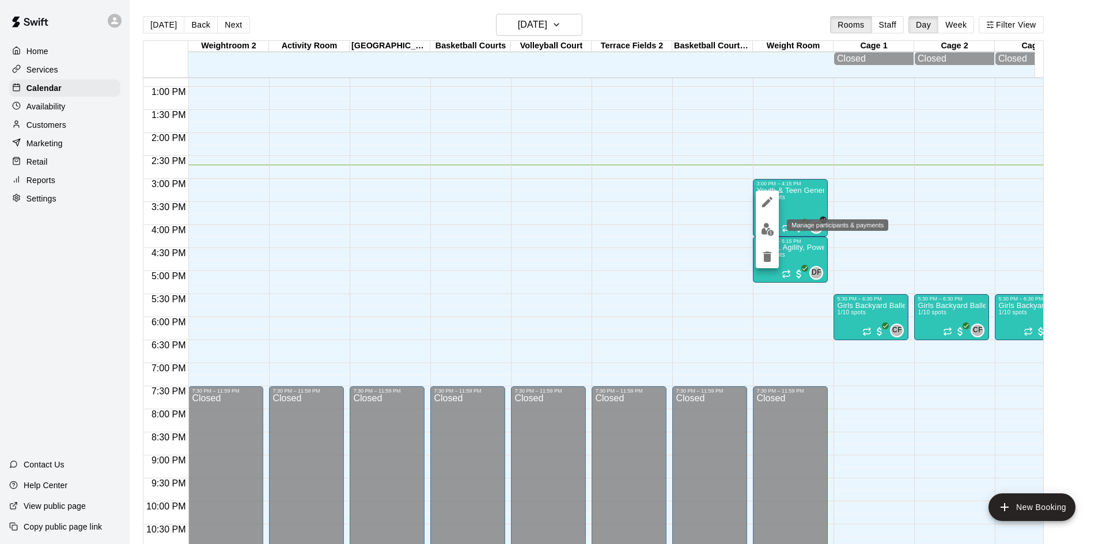
click at [771, 233] on img "edit" at bounding box center [767, 229] width 13 height 13
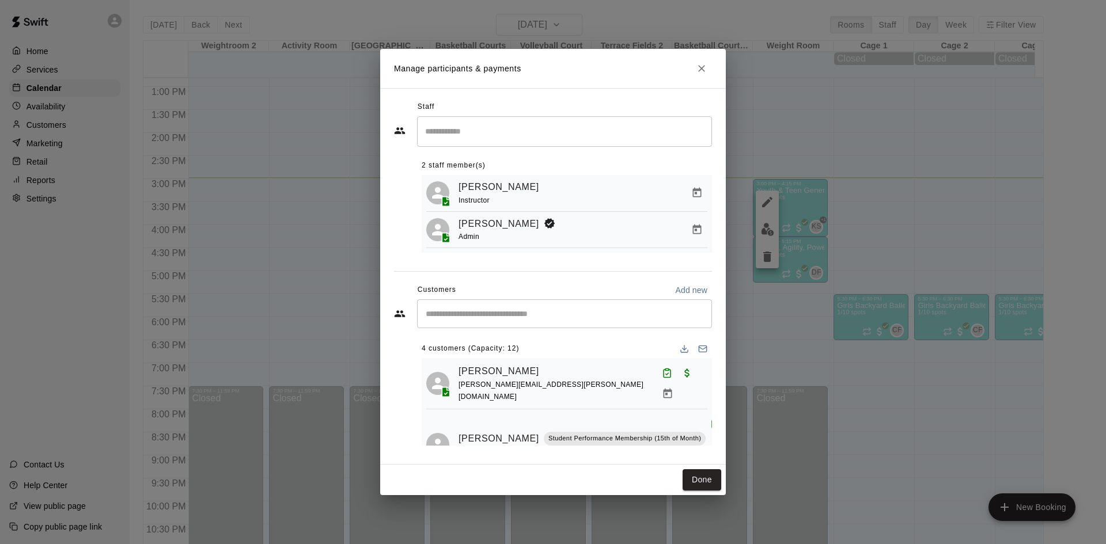
click at [599, 316] on input "Start typing to search customers..." at bounding box center [564, 314] width 285 height 12
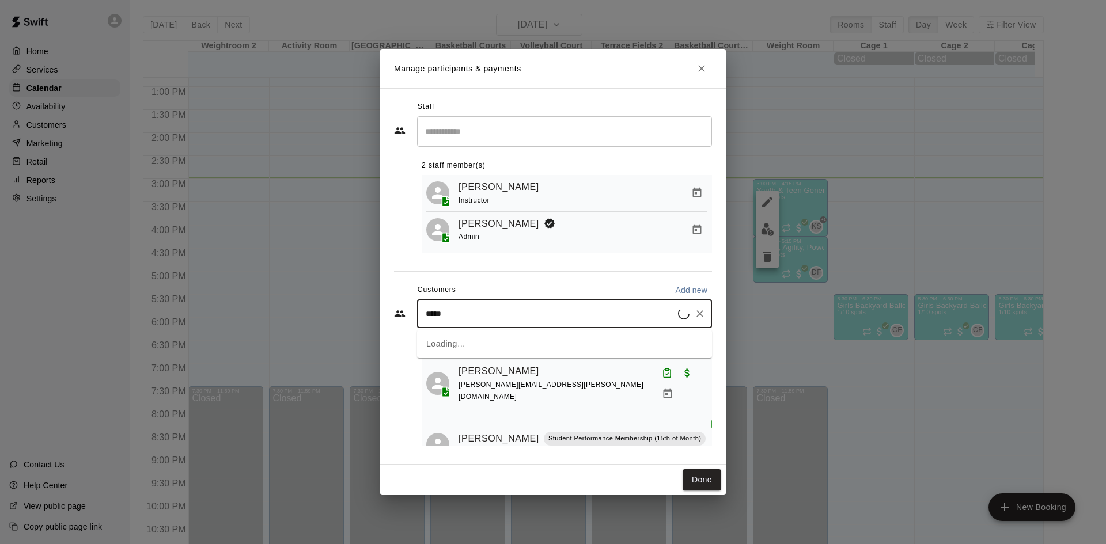
type input "******"
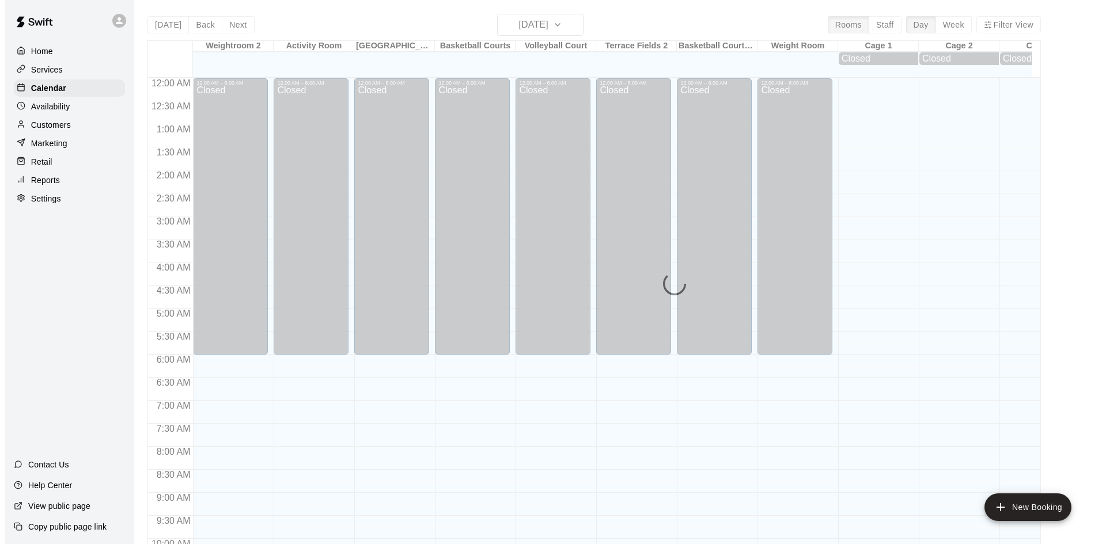
scroll to position [591, 0]
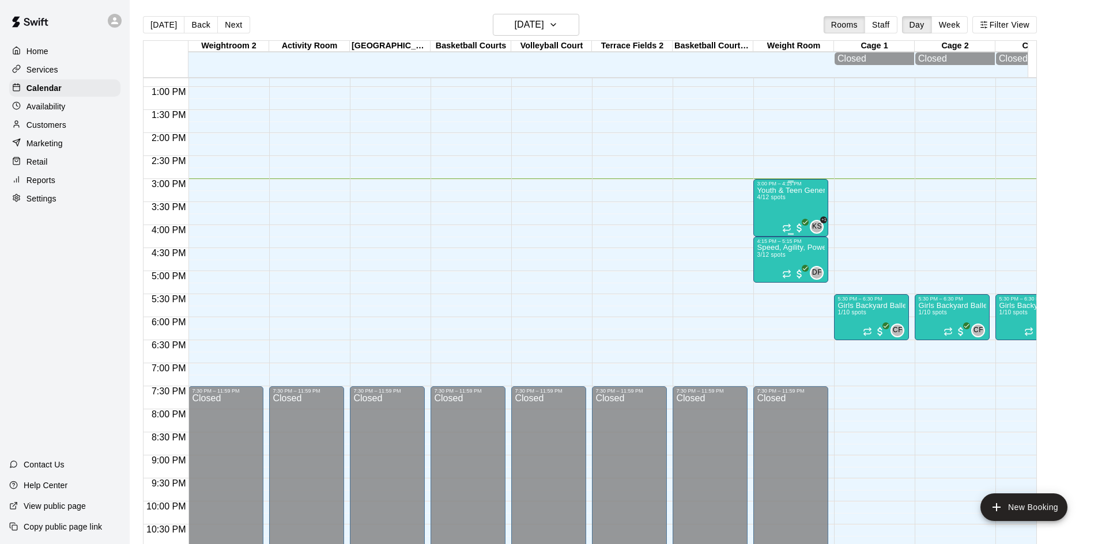
click at [801, 203] on div "Youth & Teen General Fitness 4/12 spots" at bounding box center [790, 459] width 68 height 544
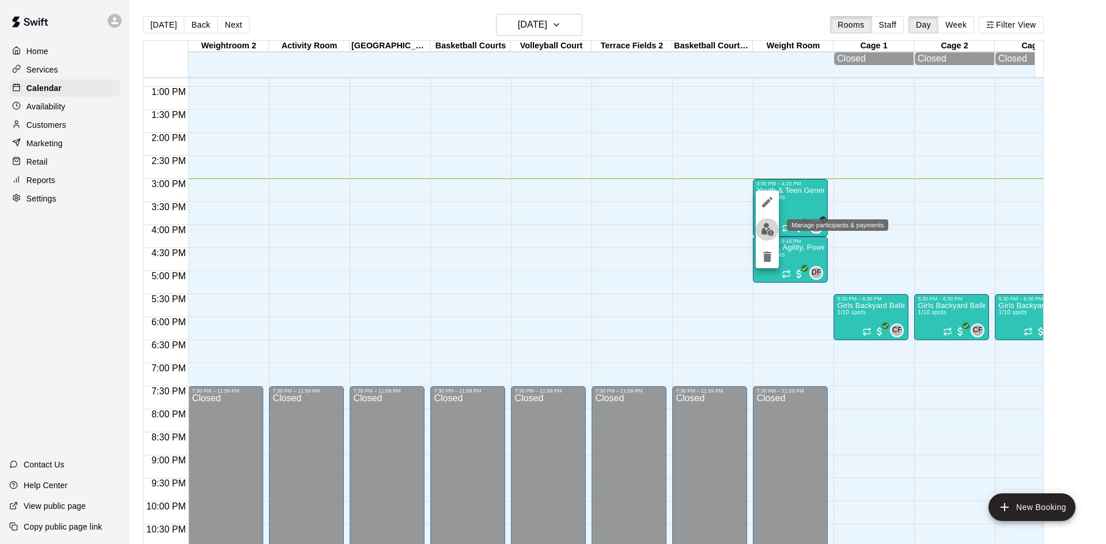
click at [770, 234] on img "edit" at bounding box center [767, 229] width 13 height 13
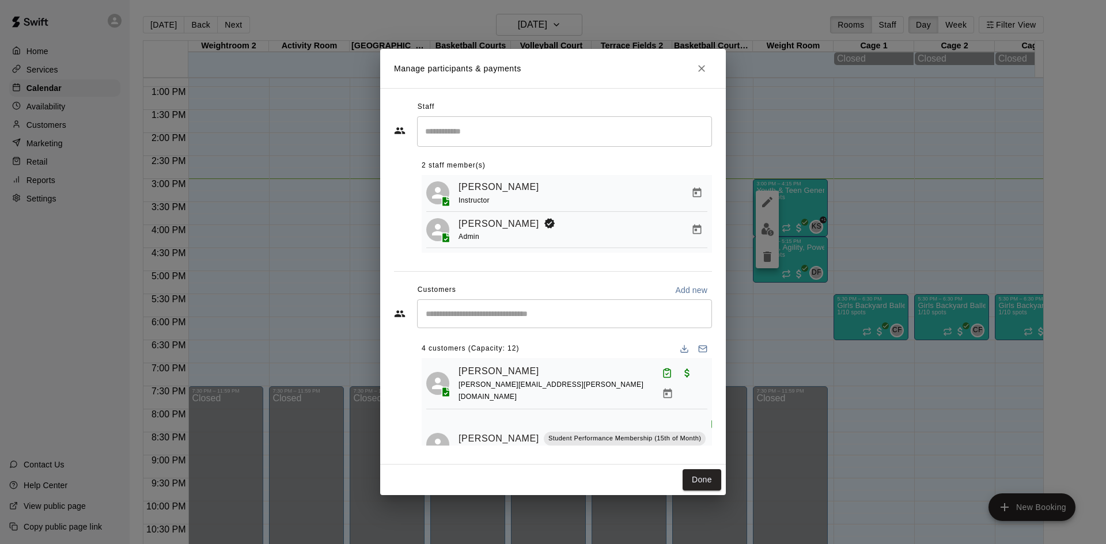
click at [467, 304] on div "​" at bounding box center [564, 314] width 295 height 29
type input "******"
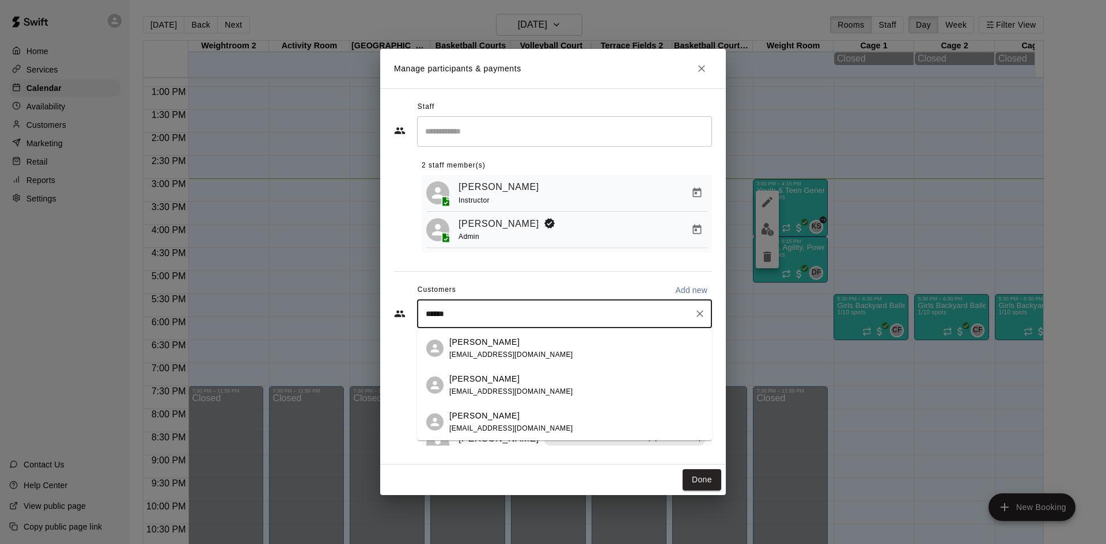
click at [496, 419] on p "Luciano Valentino" at bounding box center [484, 416] width 70 height 12
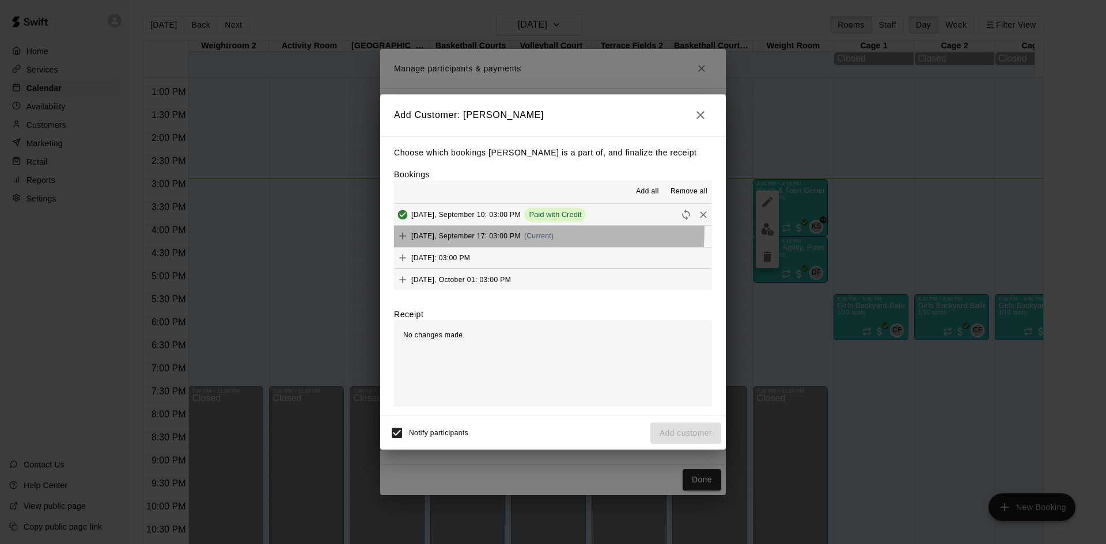
click at [462, 229] on div "Wednesday, September 17: 03:00 PM (Current)" at bounding box center [474, 236] width 160 height 17
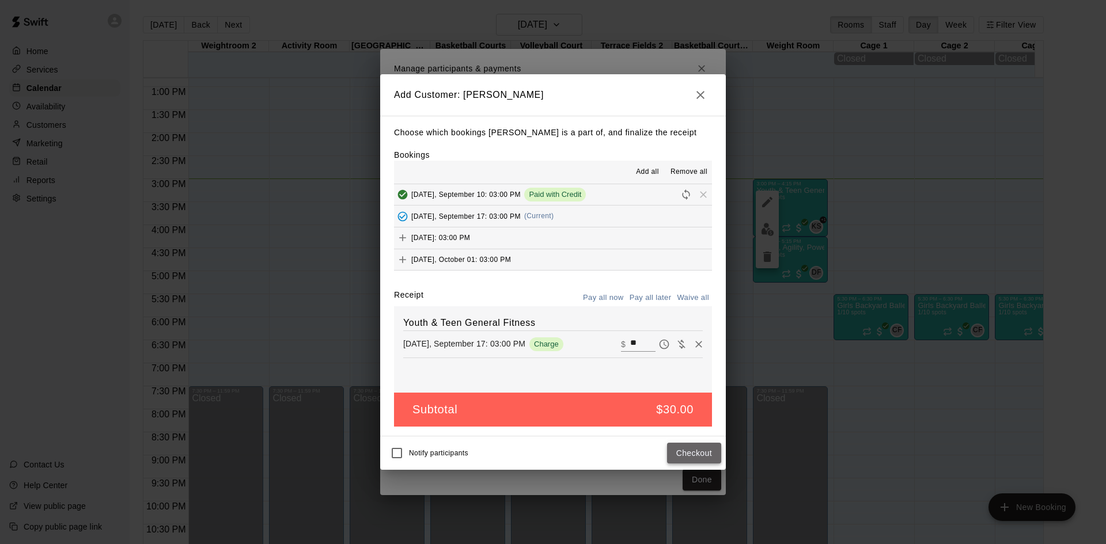
click at [710, 454] on button "Checkout" at bounding box center [694, 453] width 54 height 21
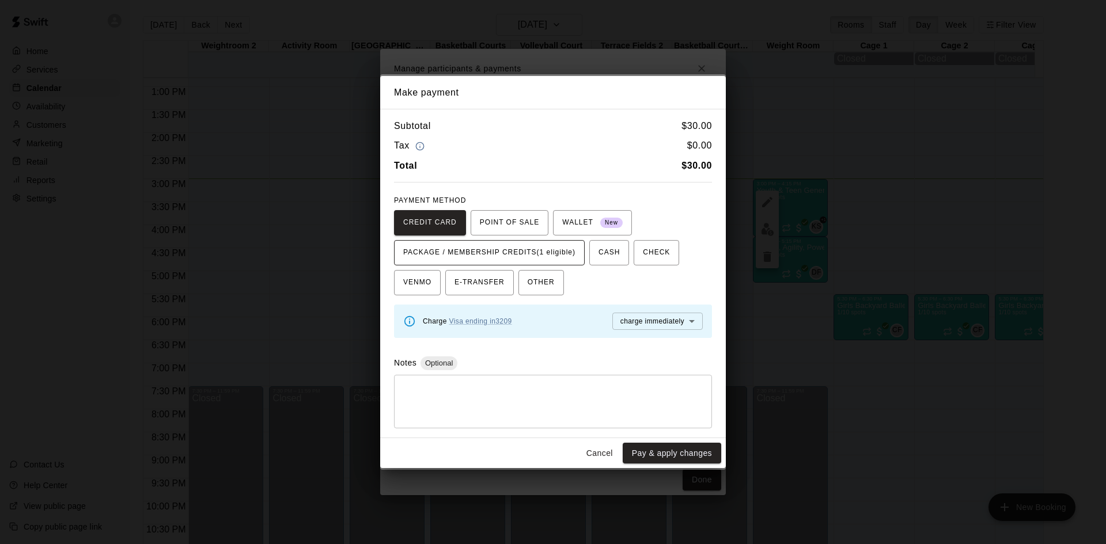
click at [536, 254] on span "PACKAGE / MEMBERSHIP CREDITS (1 eligible)" at bounding box center [489, 253] width 172 height 18
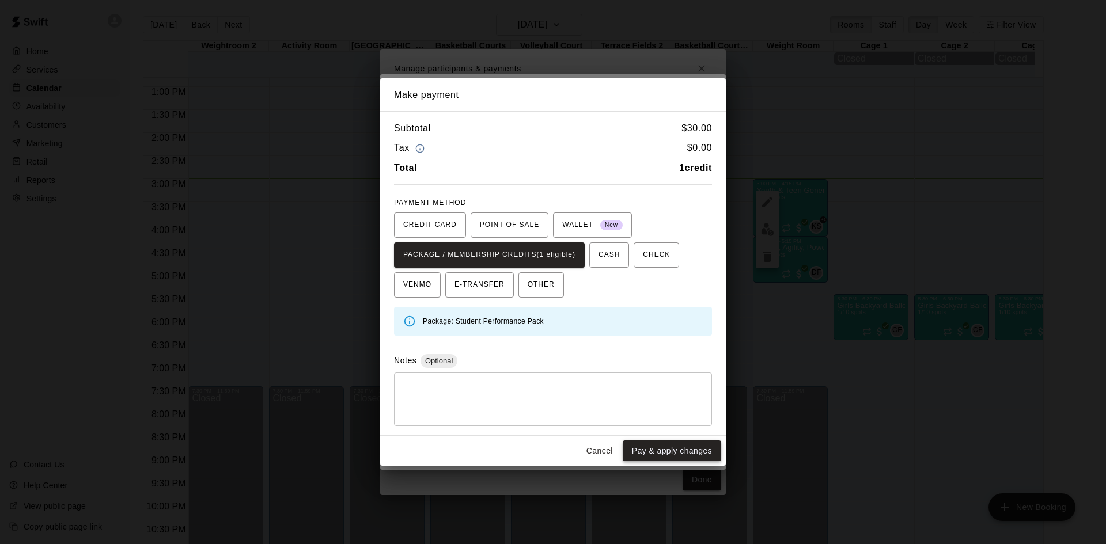
click at [672, 456] on button "Pay & apply changes" at bounding box center [672, 451] width 99 height 21
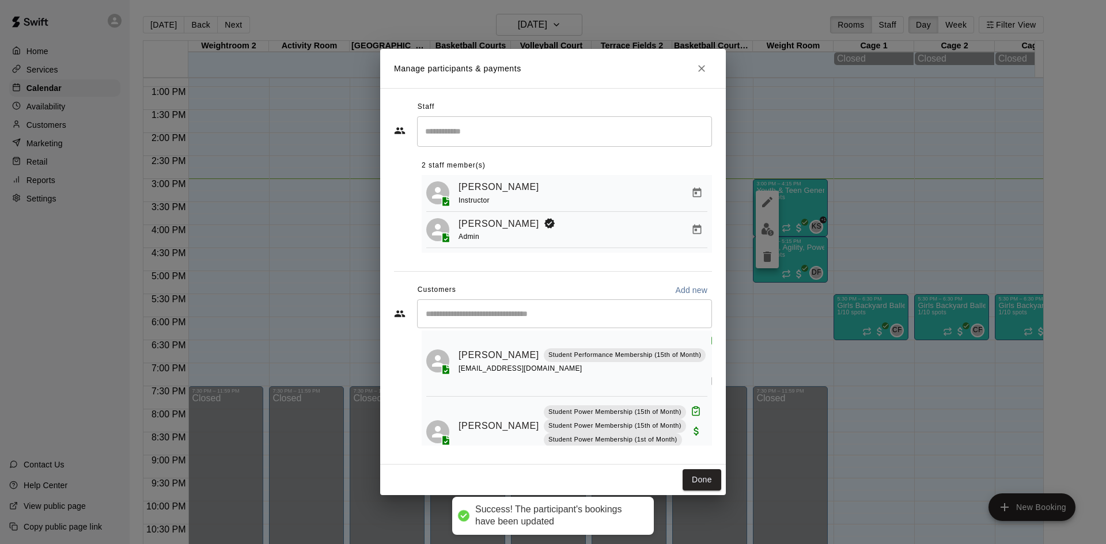
scroll to position [206, 0]
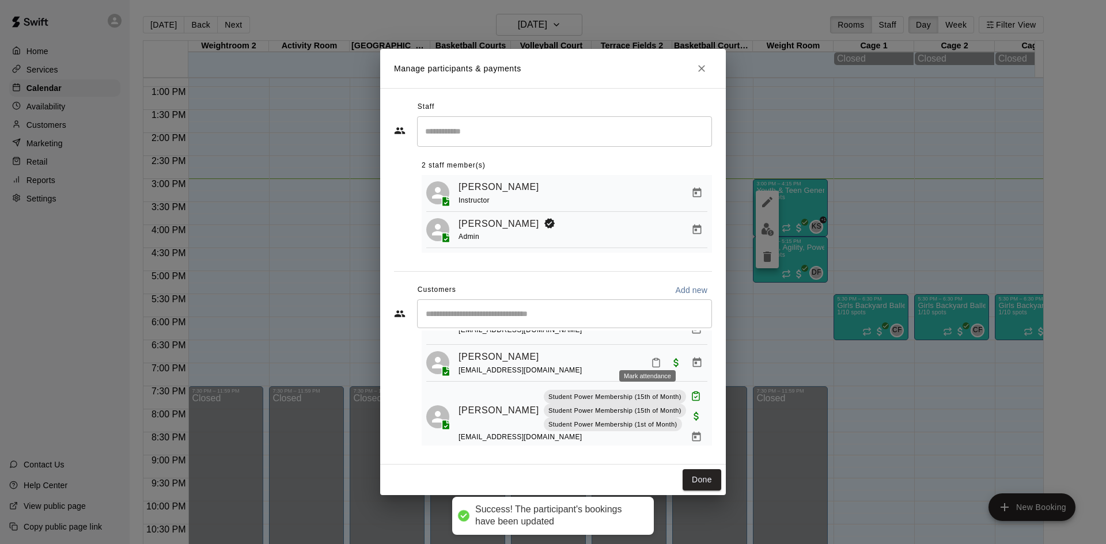
click at [651, 358] on icon "Mark attendance" at bounding box center [656, 363] width 10 height 10
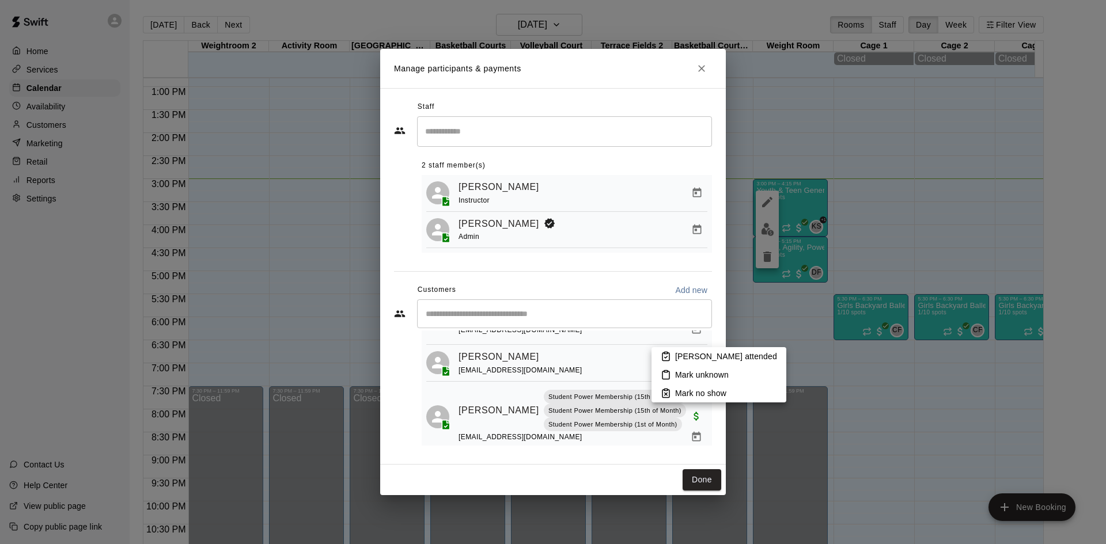
click at [691, 361] on p "Mark attended" at bounding box center [726, 357] width 102 height 12
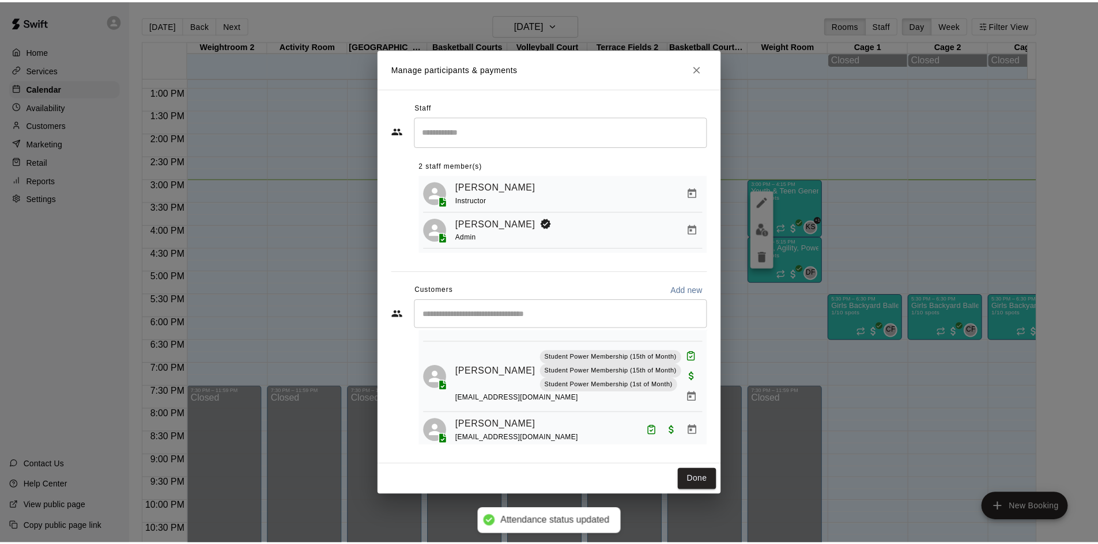
scroll to position [0, 0]
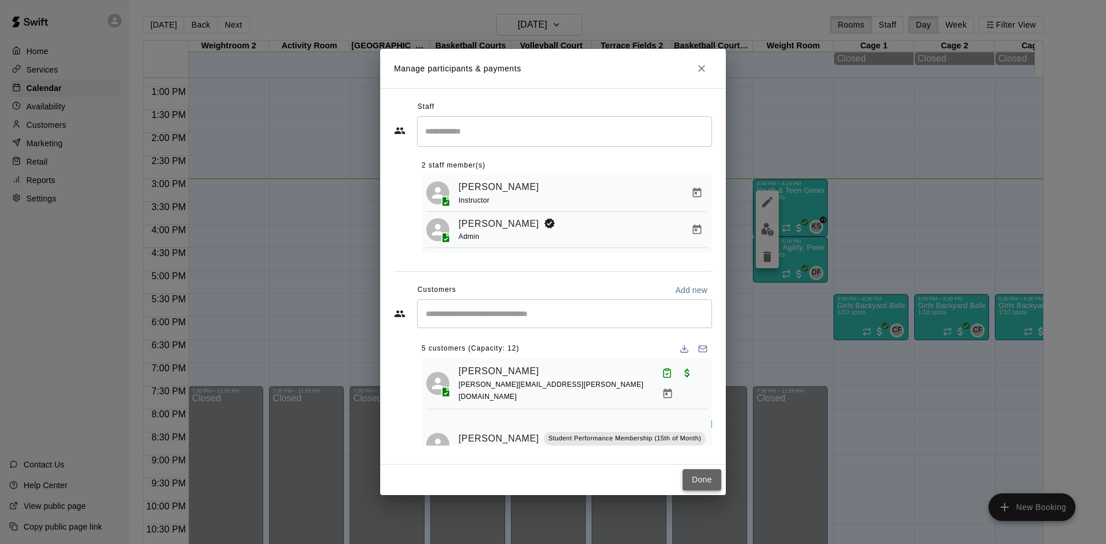
click at [703, 485] on button "Done" at bounding box center [702, 480] width 39 height 21
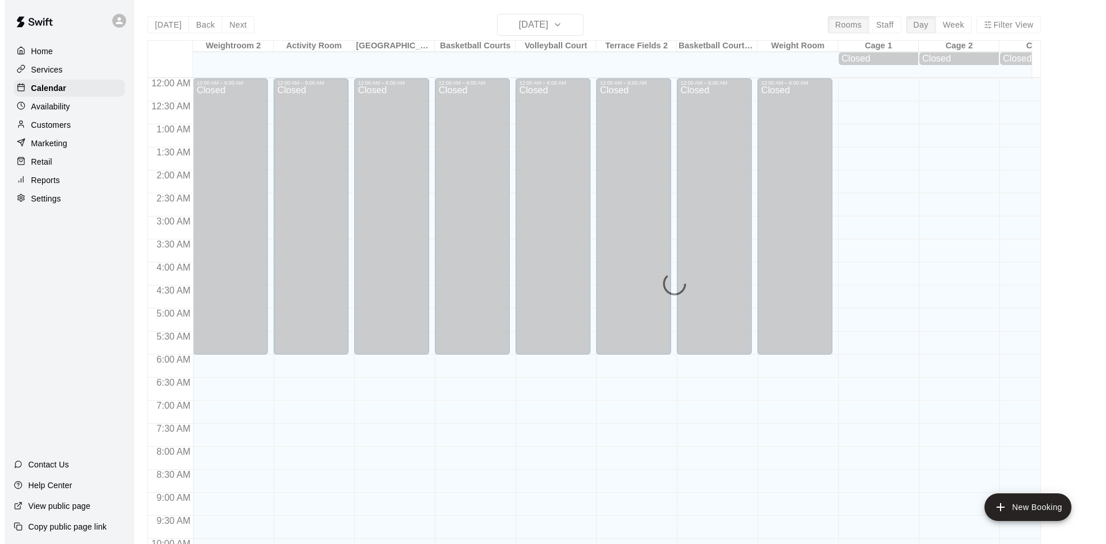
scroll to position [591, 0]
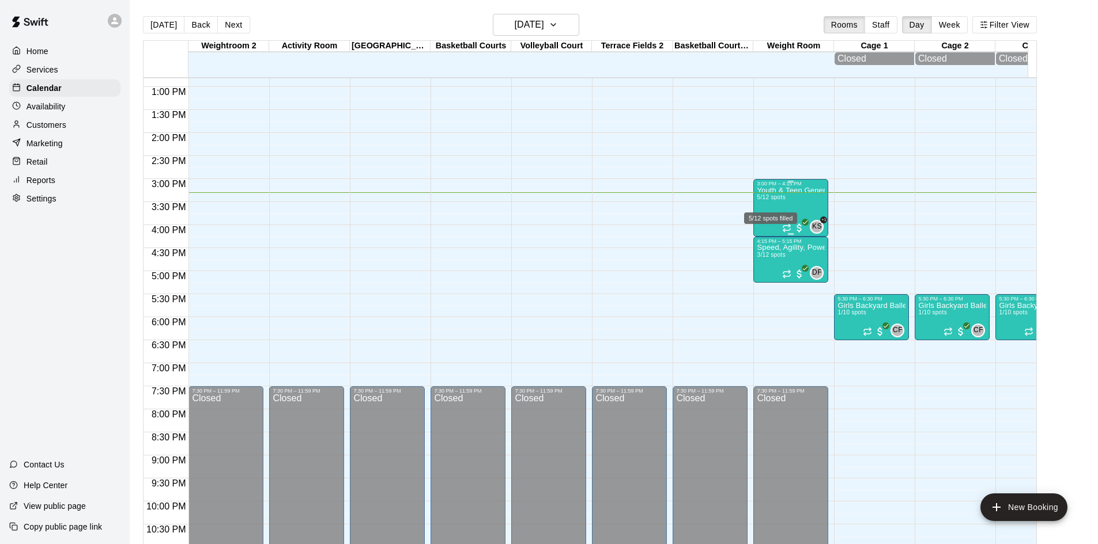
click at [773, 200] on span "5/12 spots" at bounding box center [770, 197] width 28 height 6
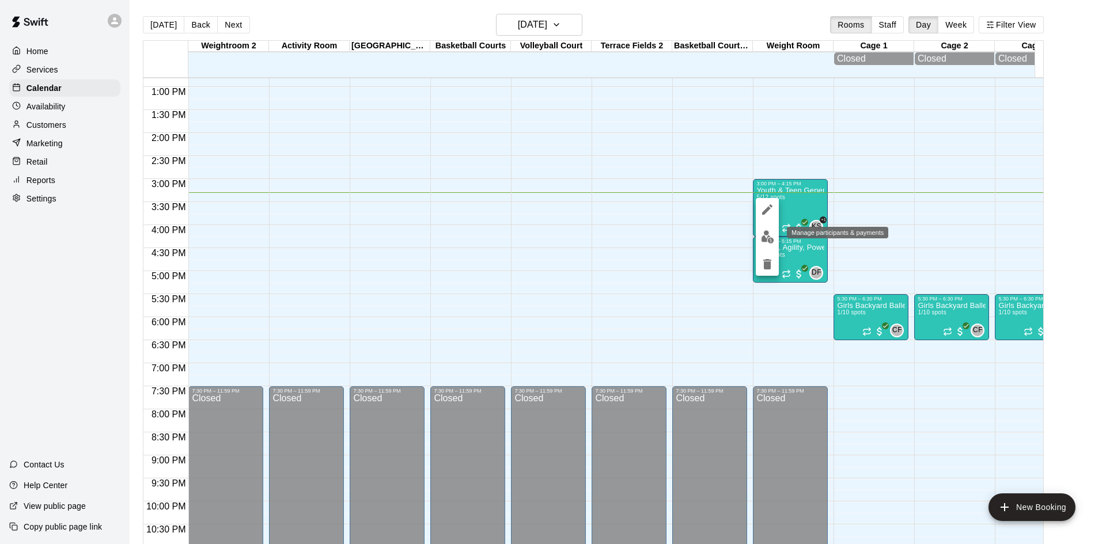
click at [768, 240] on img "edit" at bounding box center [767, 236] width 13 height 13
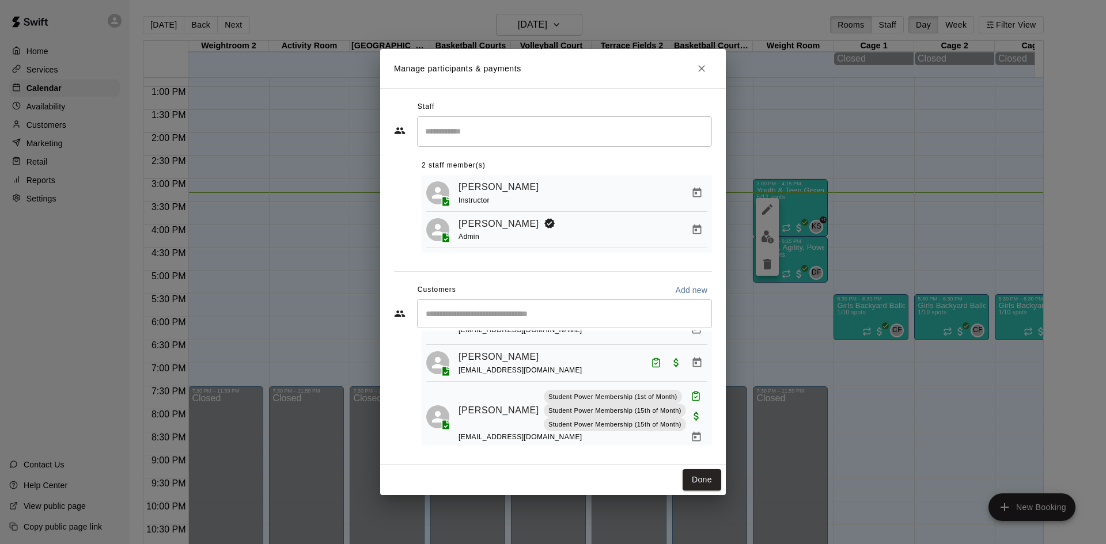
scroll to position [149, 0]
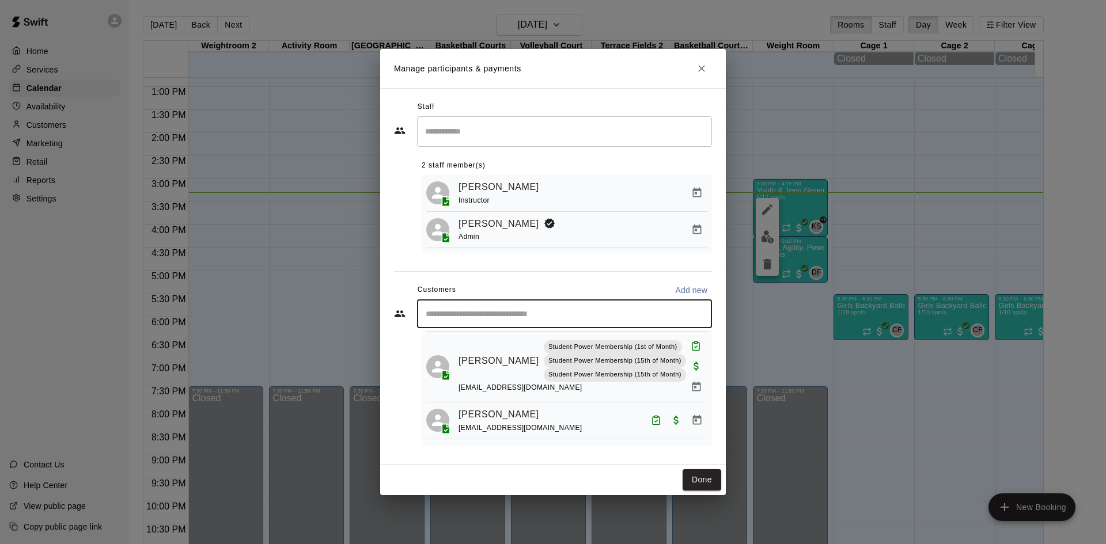
click at [564, 319] on input "Start typing to search customers..." at bounding box center [564, 314] width 285 height 12
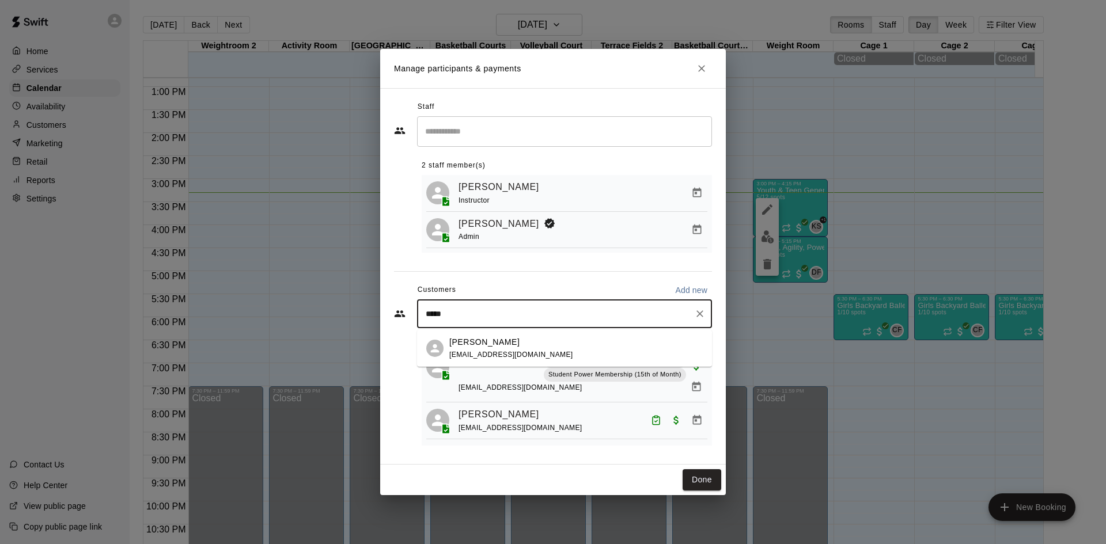
type input "******"
click at [566, 345] on div "Eli Valentino tracyse@hotmail.com" at bounding box center [576, 348] width 254 height 25
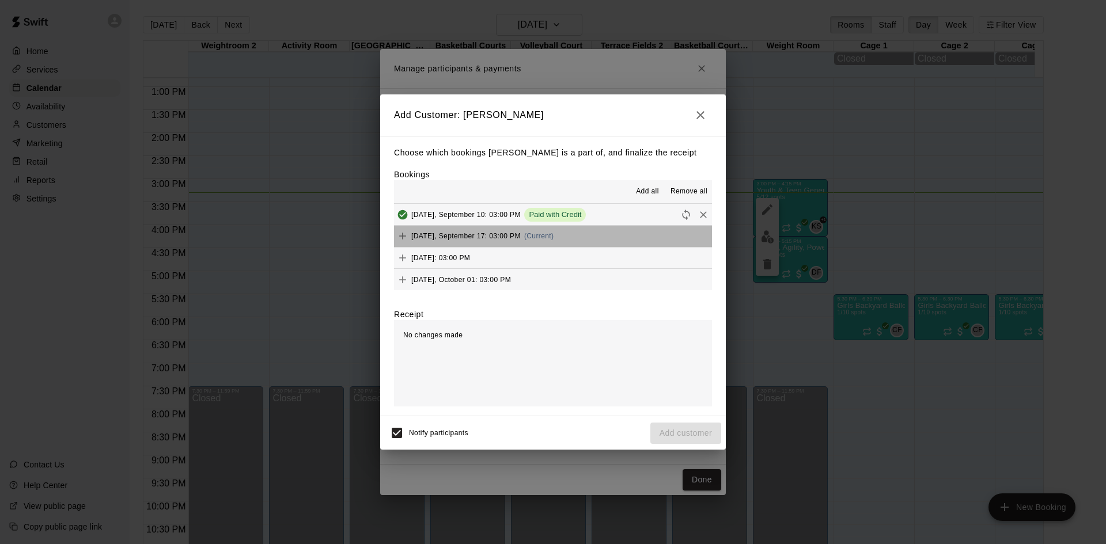
click at [587, 235] on button "Wednesday, September 17: 03:00 PM (Current)" at bounding box center [553, 236] width 318 height 21
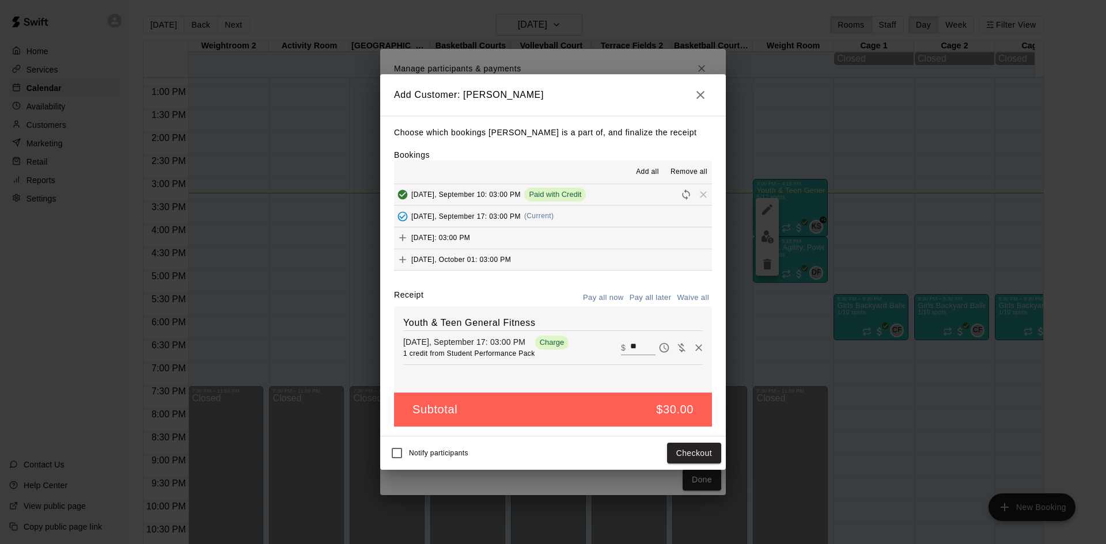
click at [521, 219] on span "Wednesday, September 17: 03:00 PM" at bounding box center [465, 216] width 109 height 8
click at [679, 457] on button "Checkout" at bounding box center [694, 453] width 54 height 21
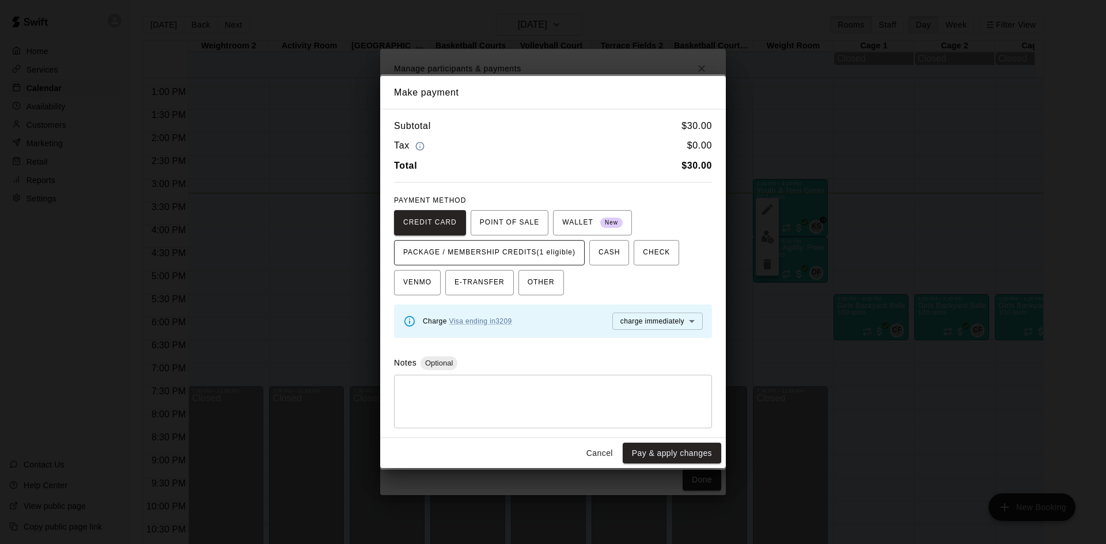
click at [554, 251] on span "PACKAGE / MEMBERSHIP CREDITS (1 eligible)" at bounding box center [489, 253] width 172 height 18
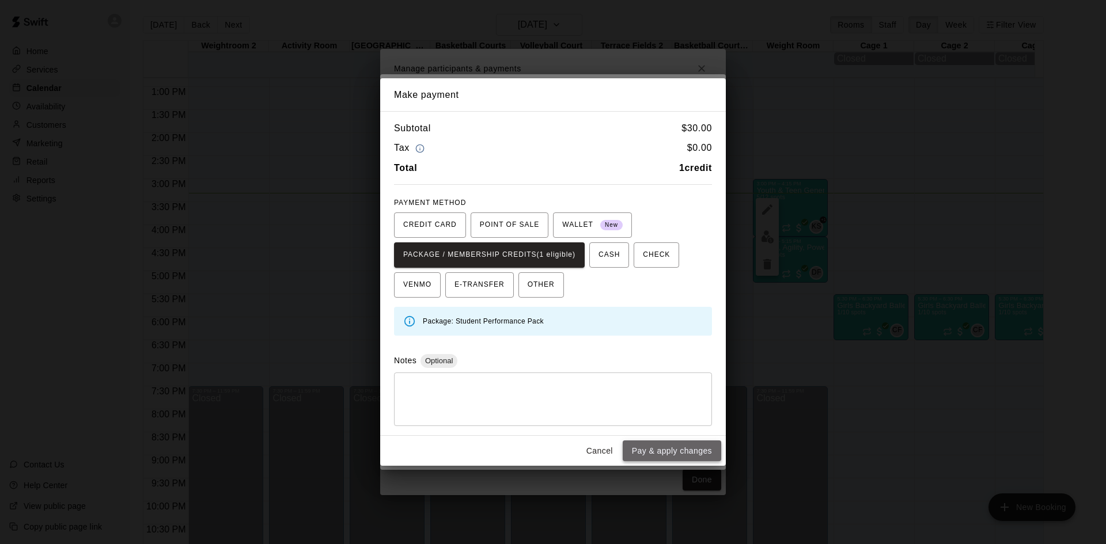
click at [690, 451] on button "Pay & apply changes" at bounding box center [672, 451] width 99 height 21
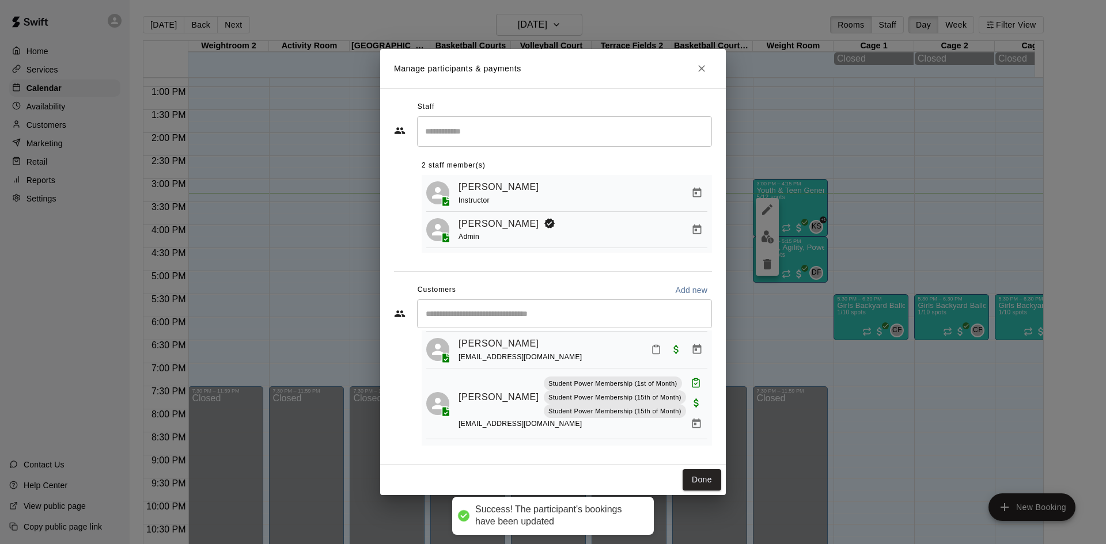
scroll to position [116, 0]
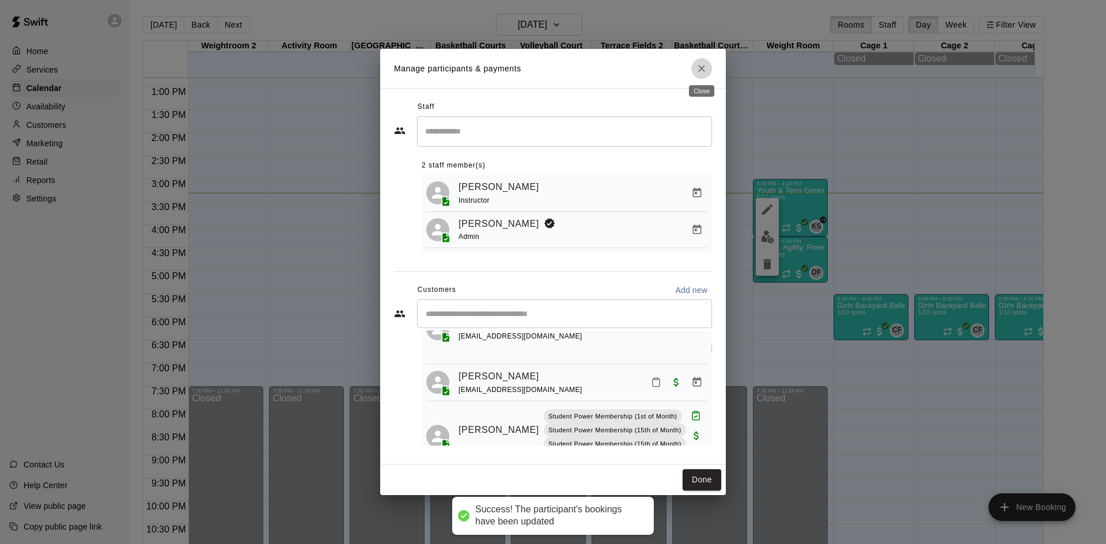
click at [705, 70] on icon "Close" at bounding box center [701, 68] width 7 height 7
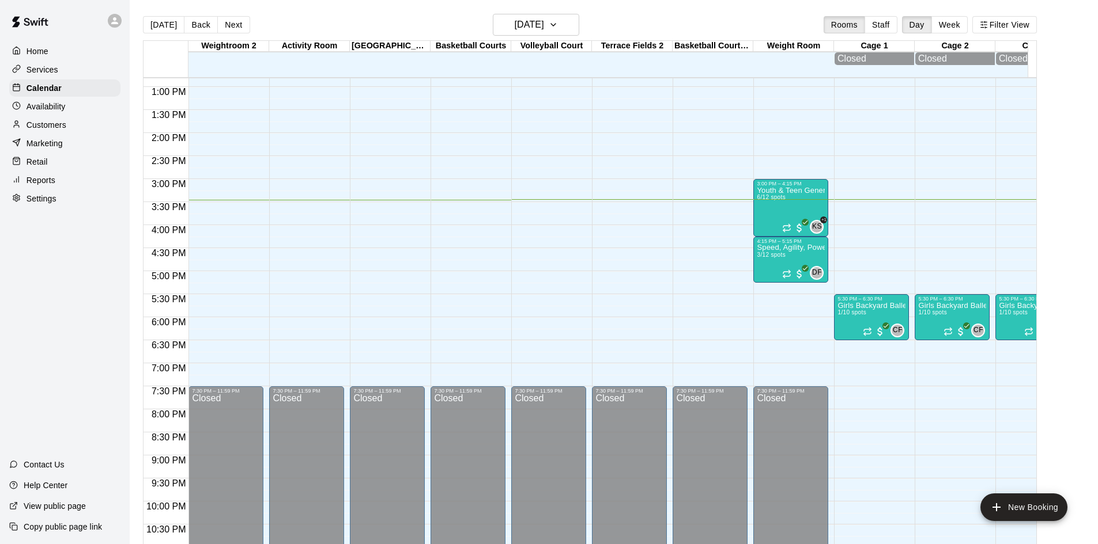
click at [661, 212] on div "12:00 AM 12:30 AM 1:00 AM 1:30 AM 2:00 AM 2:30 AM 3:00 AM 3:30 AM 4:00 AM 4:30 …" at bounding box center [589, 317] width 892 height 481
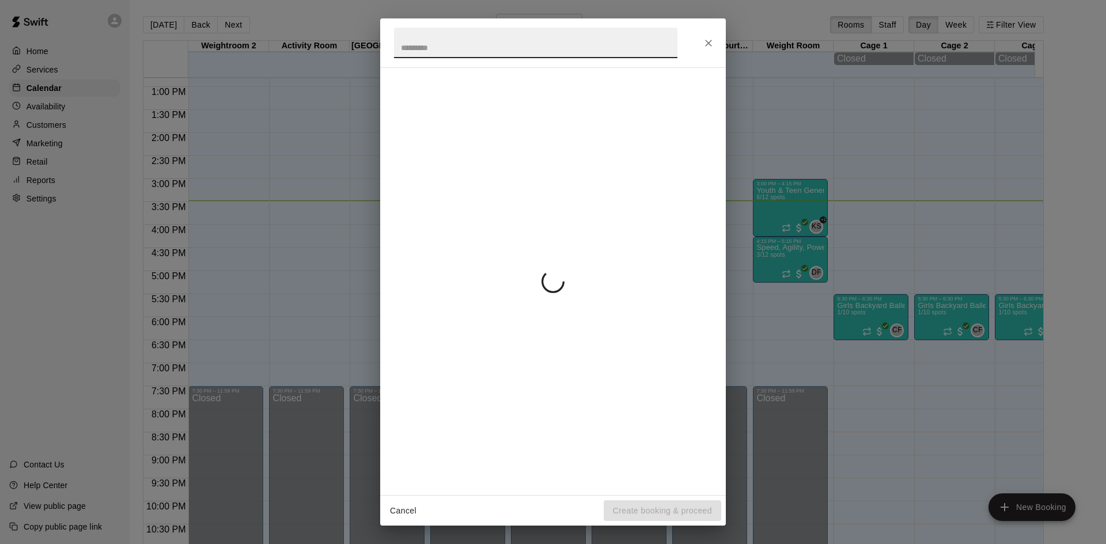
scroll to position [533, 0]
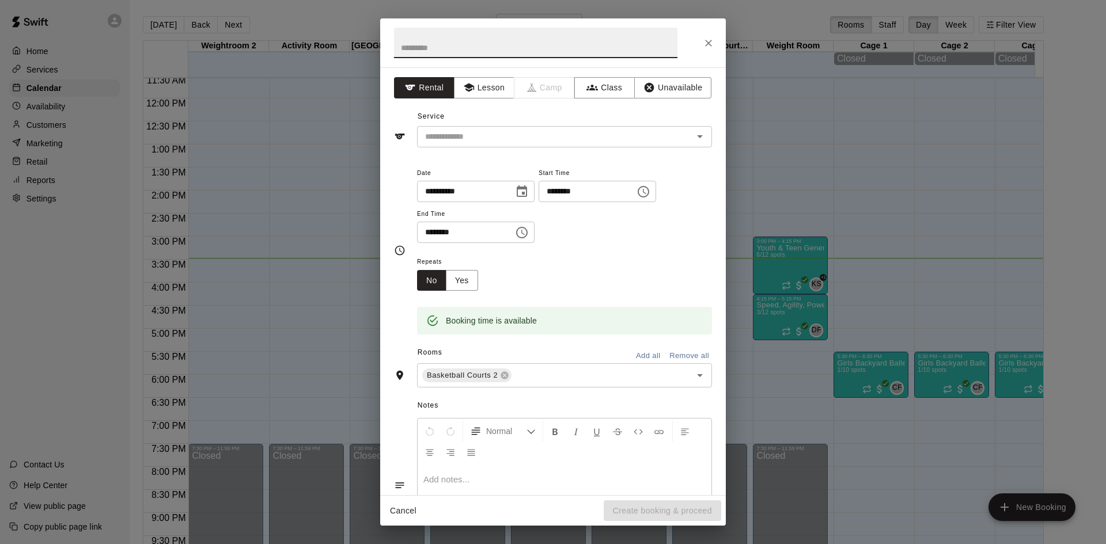
drag, startPoint x: 667, startPoint y: 527, endPoint x: 676, endPoint y: 119, distance: 408.6
click at [676, 119] on div "Service ​" at bounding box center [553, 128] width 318 height 40
click at [706, 39] on icon "Close" at bounding box center [709, 43] width 12 height 12
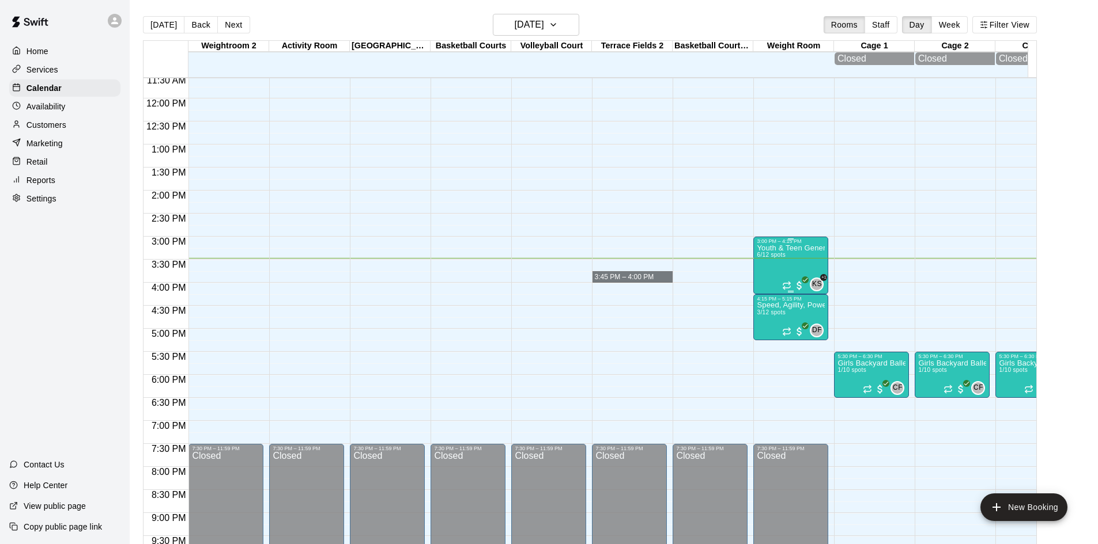
click at [774, 273] on div "Youth & Teen General Fitness 6/12 spots" at bounding box center [790, 516] width 68 height 544
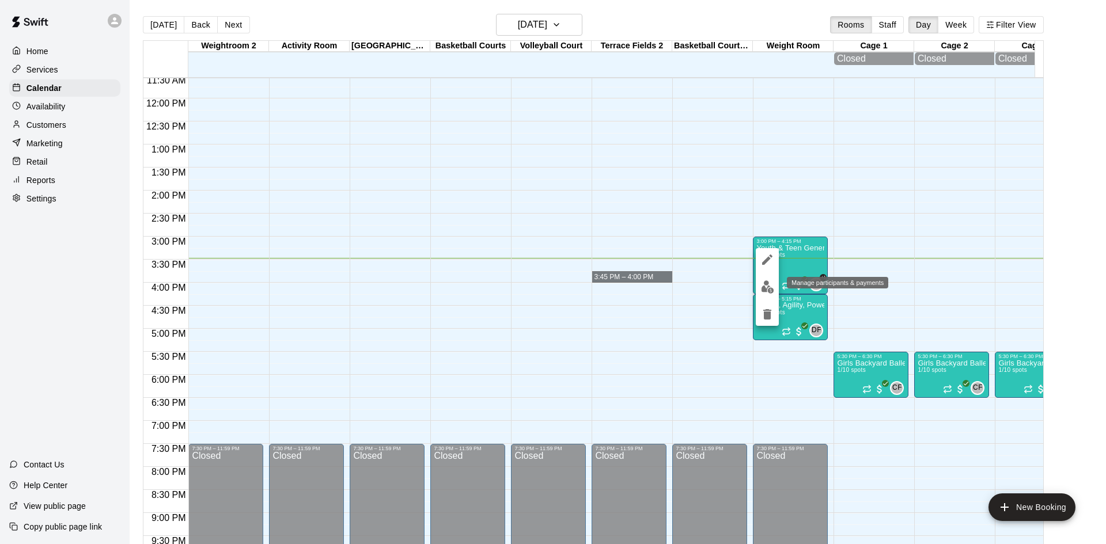
click at [762, 282] on img "edit" at bounding box center [767, 287] width 13 height 13
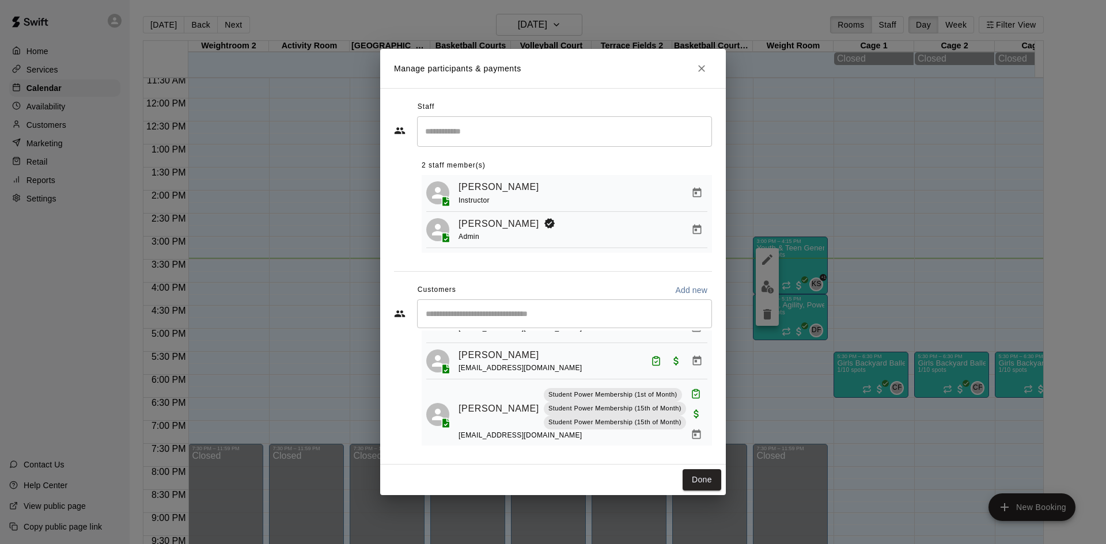
scroll to position [187, 0]
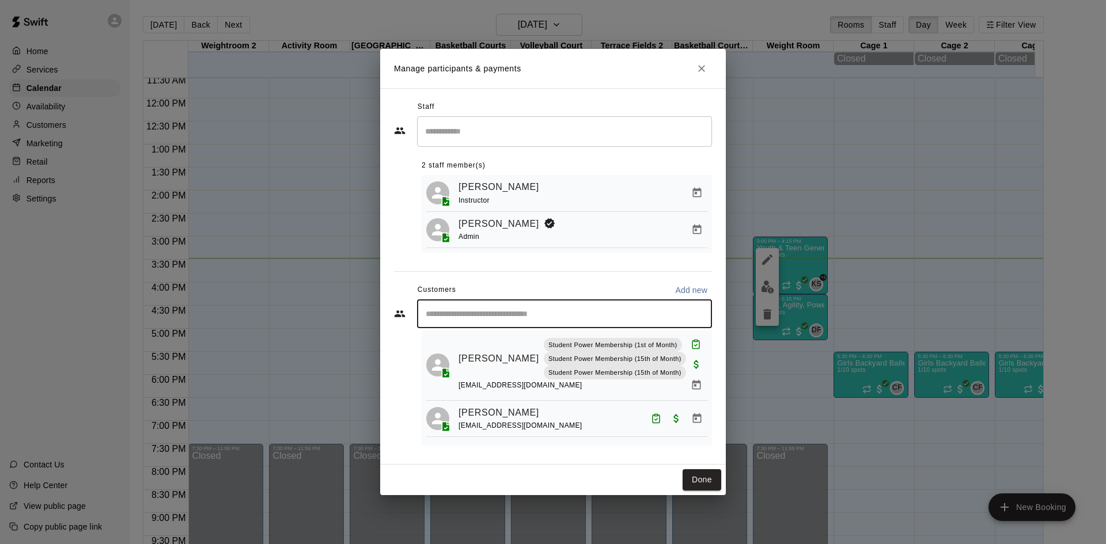
click at [528, 317] on input "Start typing to search customers..." at bounding box center [564, 314] width 285 height 12
type input "****"
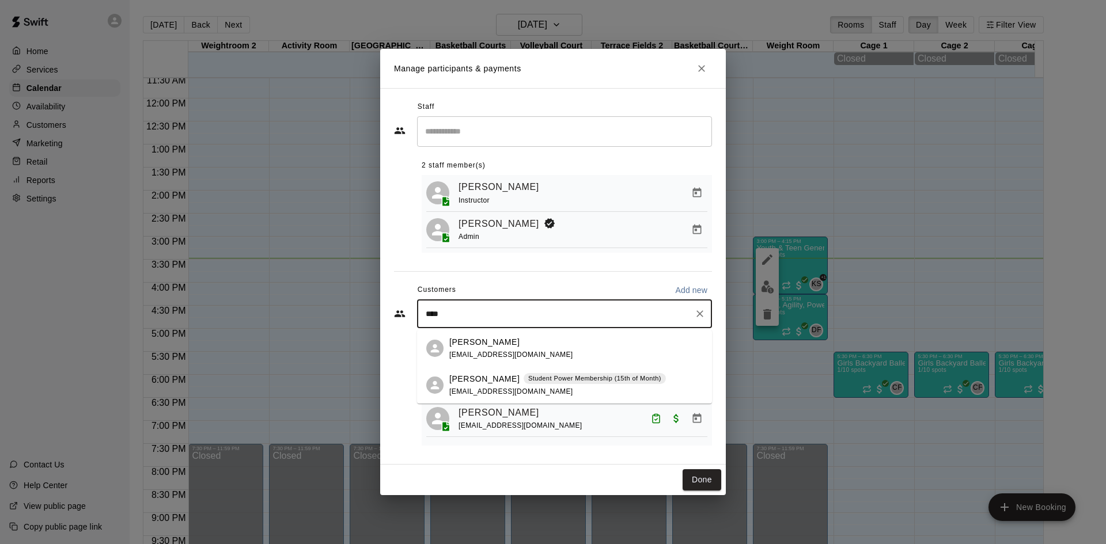
click at [490, 388] on span "jstenger@townofskaneateles.com" at bounding box center [511, 392] width 124 height 8
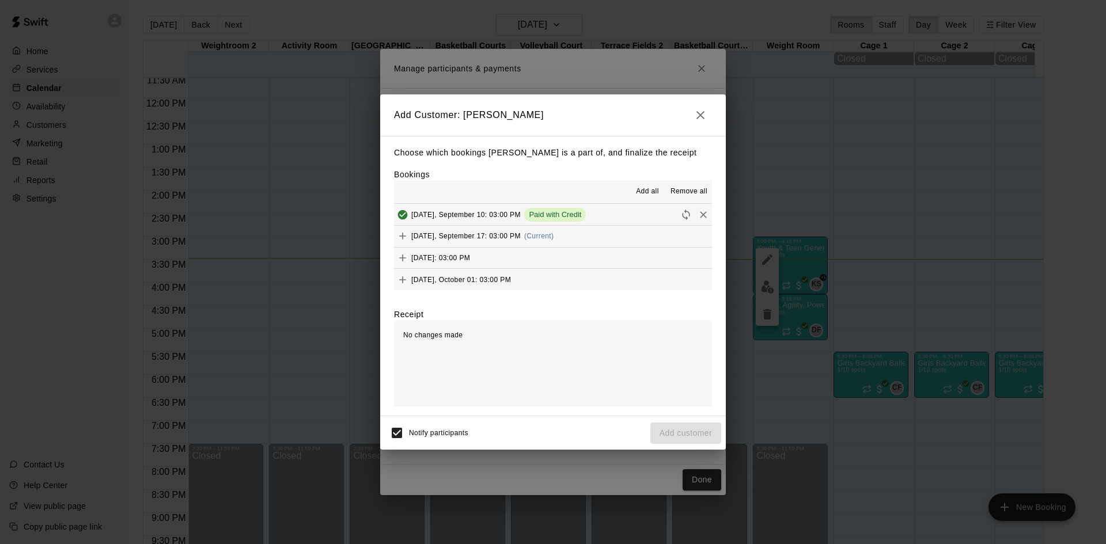
click at [478, 239] on span "Wednesday, September 17: 03:00 PM" at bounding box center [465, 236] width 109 height 8
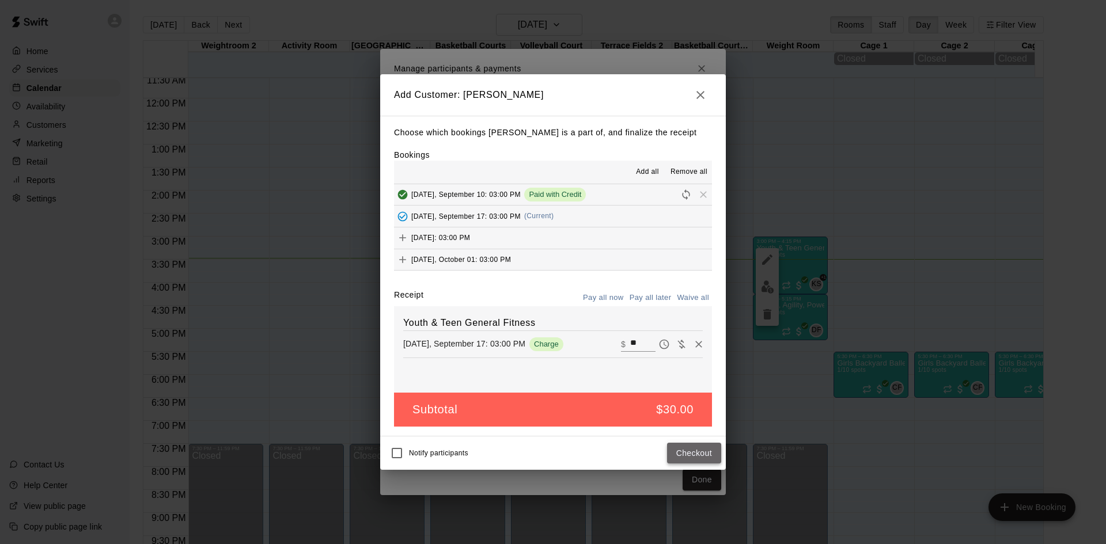
click at [683, 455] on button "Checkout" at bounding box center [694, 453] width 54 height 21
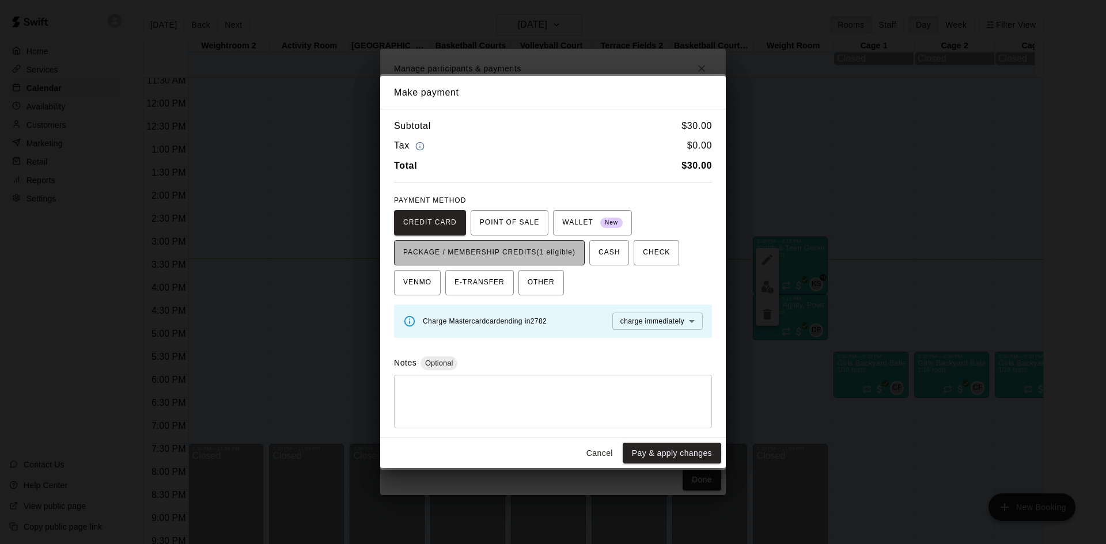
click at [557, 256] on span "PACKAGE / MEMBERSHIP CREDITS (1 eligible)" at bounding box center [489, 253] width 172 height 18
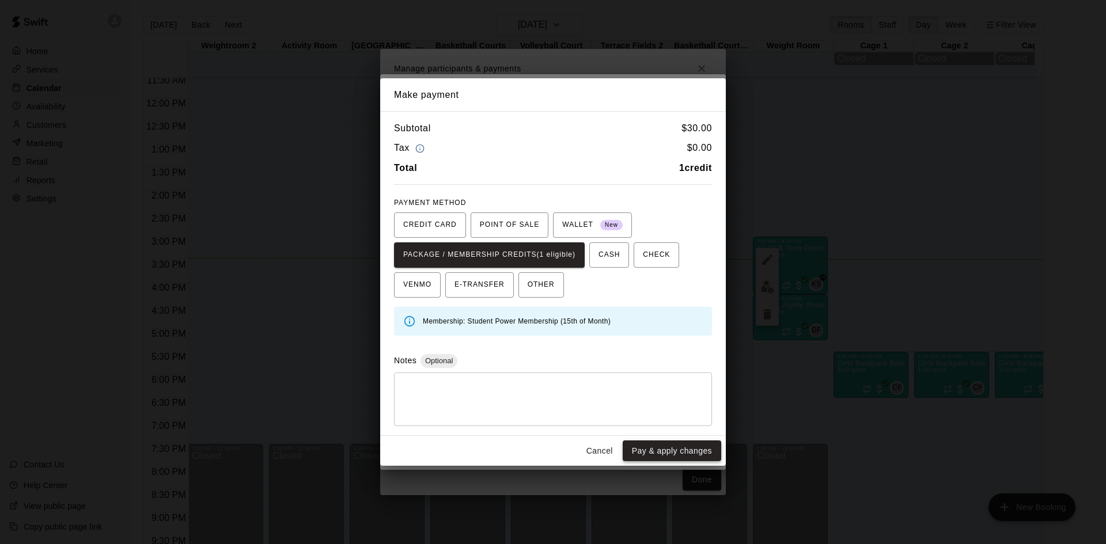
click at [687, 449] on button "Pay & apply changes" at bounding box center [672, 451] width 99 height 21
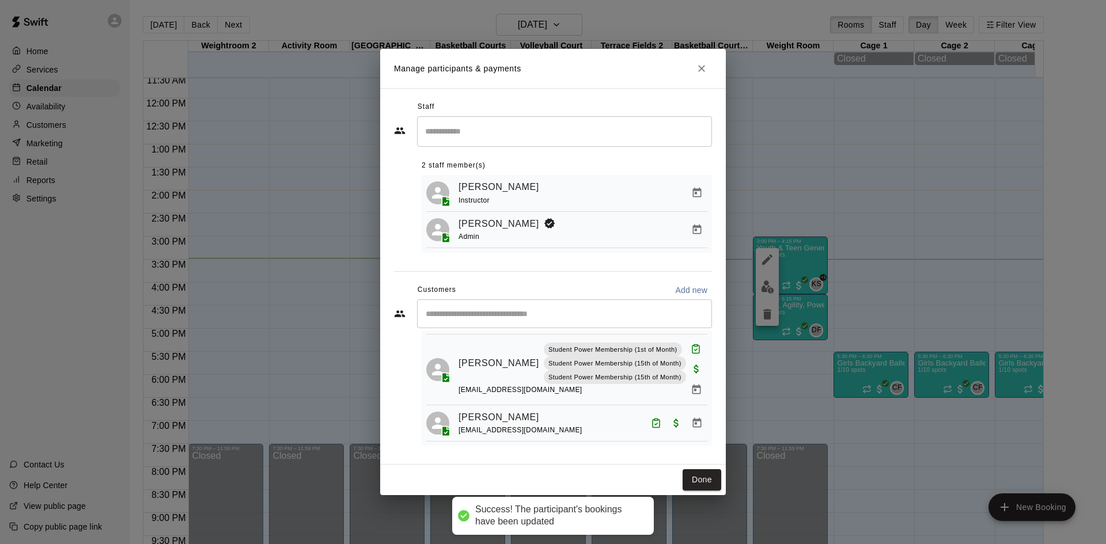
scroll to position [298, 0]
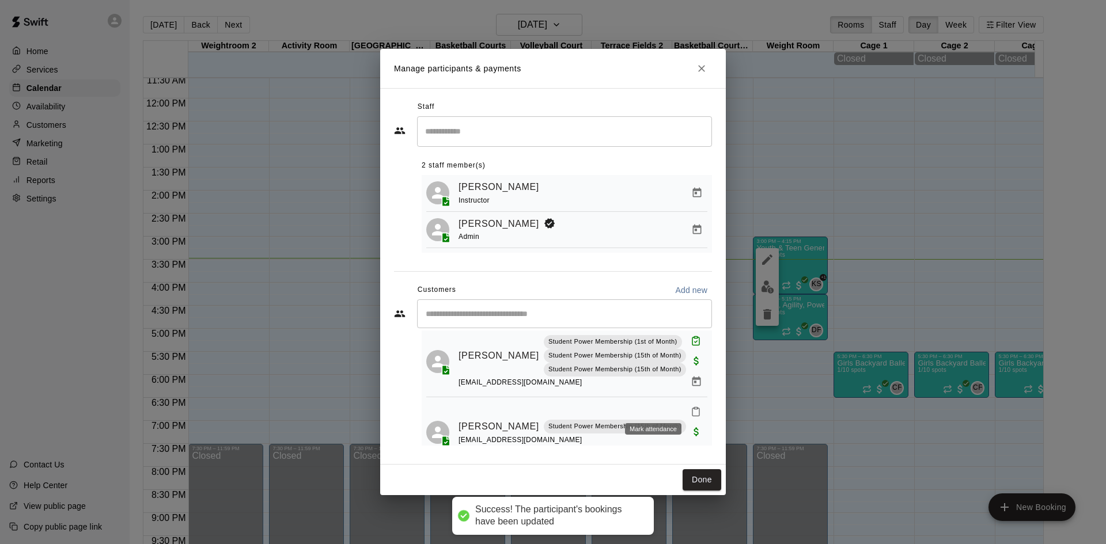
click at [686, 402] on button "Mark attendance" at bounding box center [696, 412] width 20 height 20
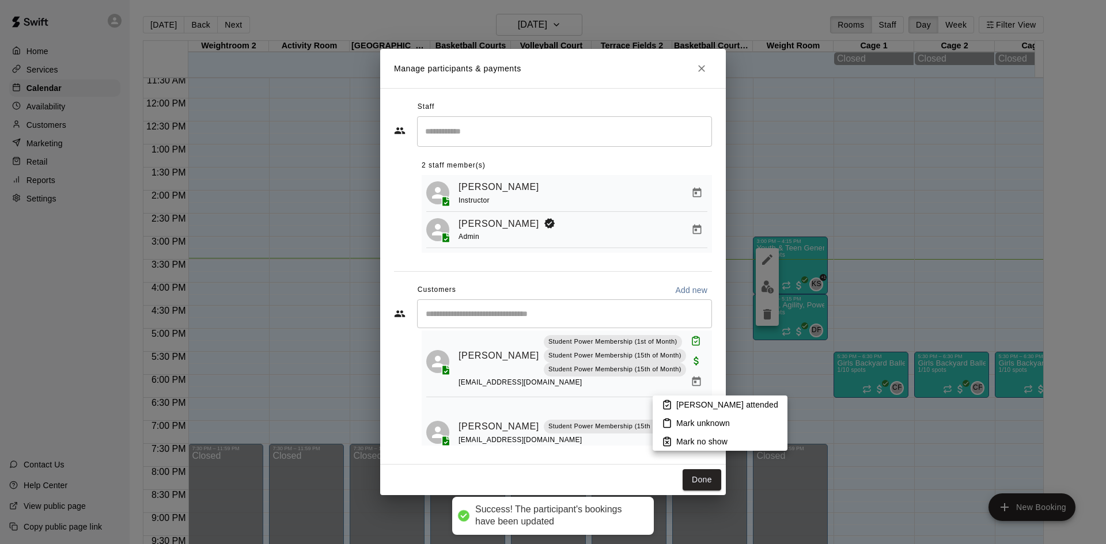
click at [697, 403] on p "Mark attended" at bounding box center [727, 405] width 102 height 12
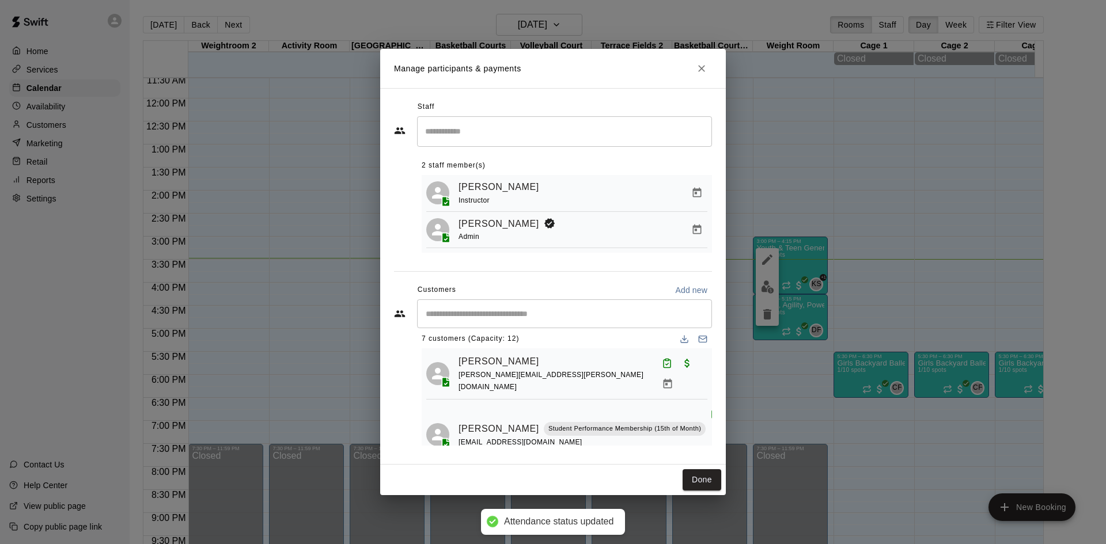
scroll to position [67, 0]
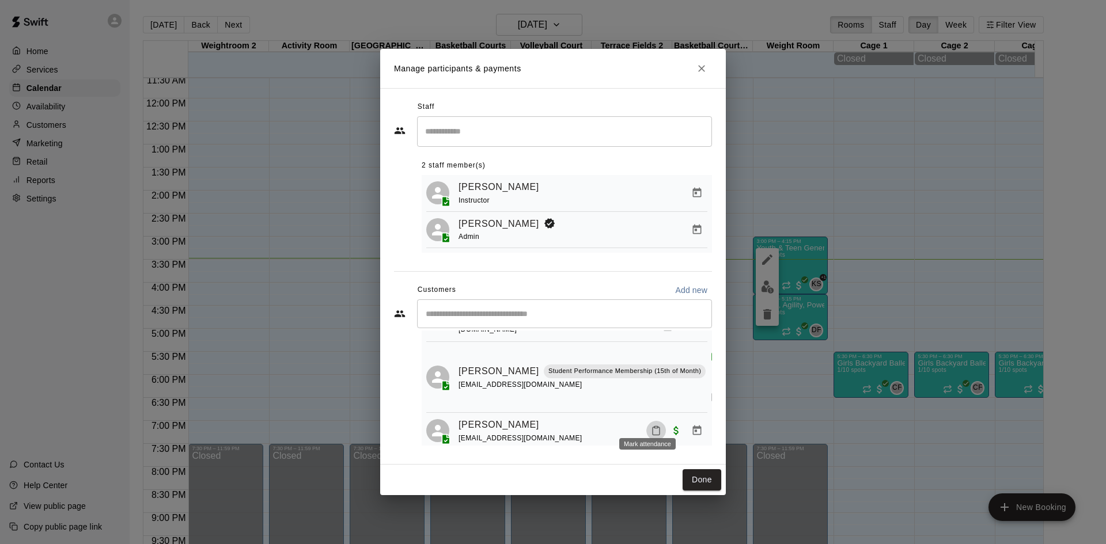
click at [652, 426] on icon "Mark attendance" at bounding box center [656, 431] width 10 height 10
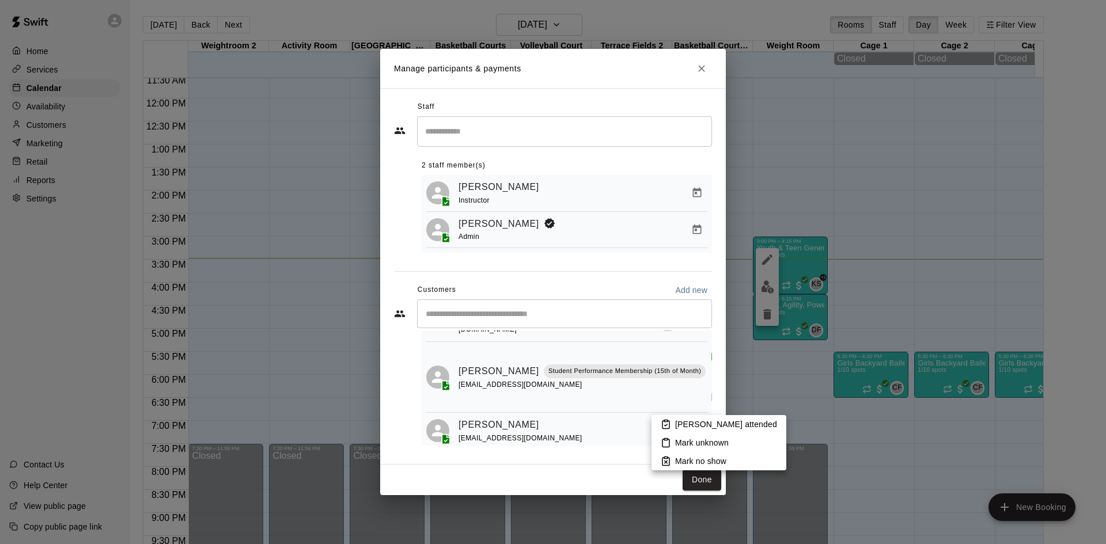
click at [674, 423] on li "Mark attended" at bounding box center [719, 424] width 135 height 18
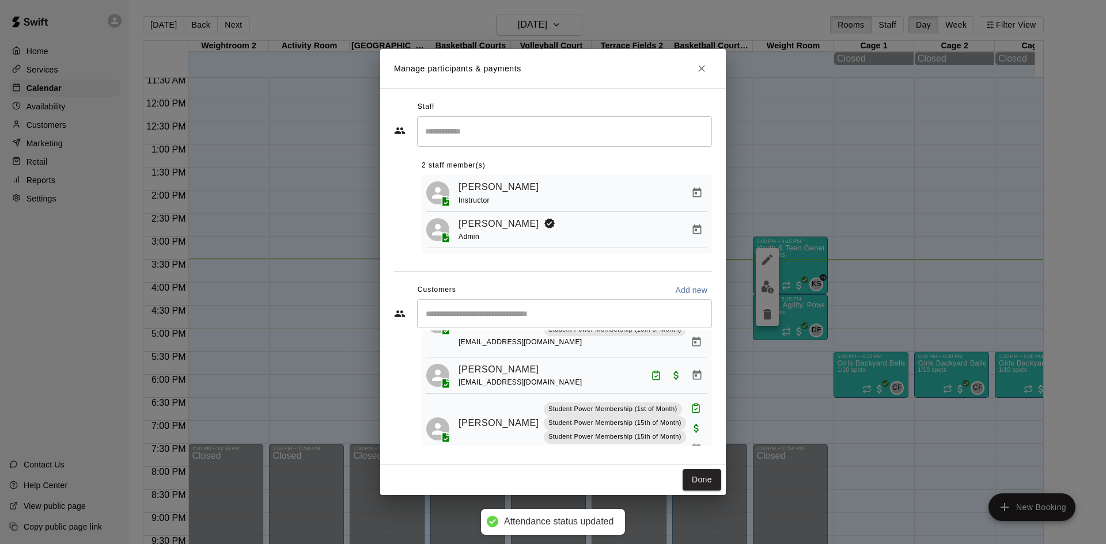
scroll to position [173, 0]
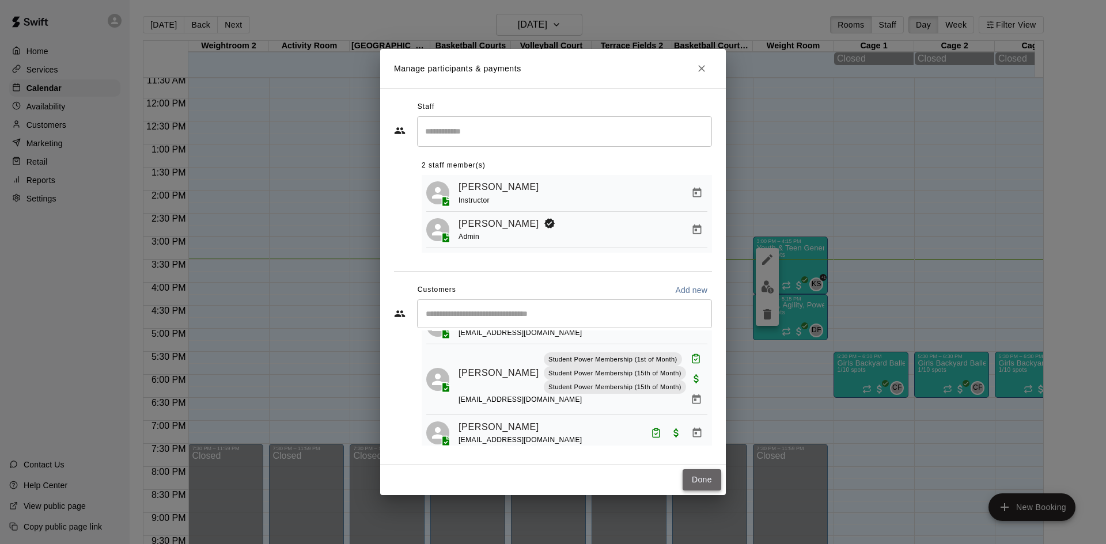
click at [698, 484] on button "Done" at bounding box center [702, 480] width 39 height 21
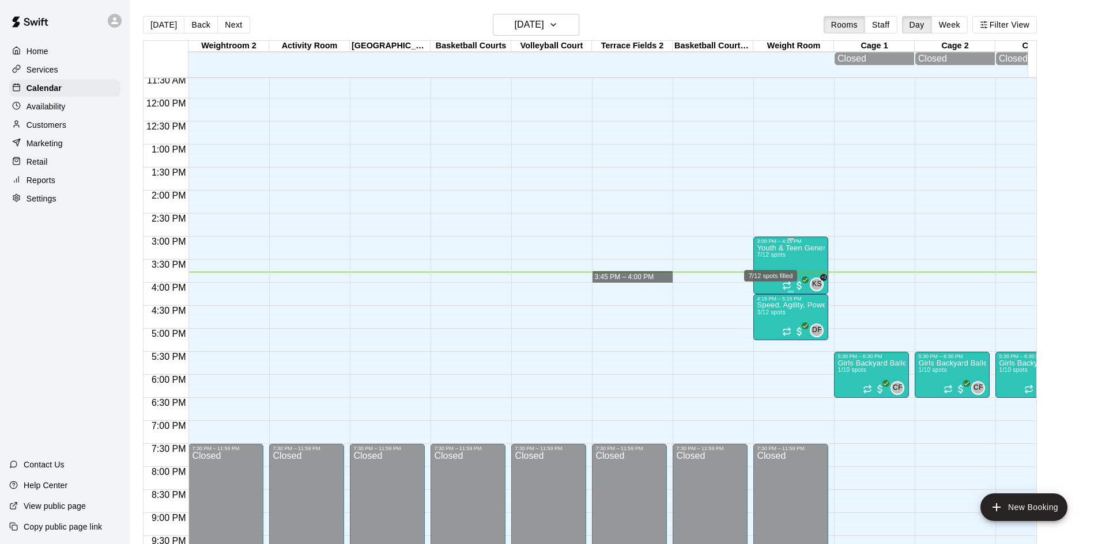
click at [766, 256] on span "7/12 spots" at bounding box center [770, 255] width 28 height 6
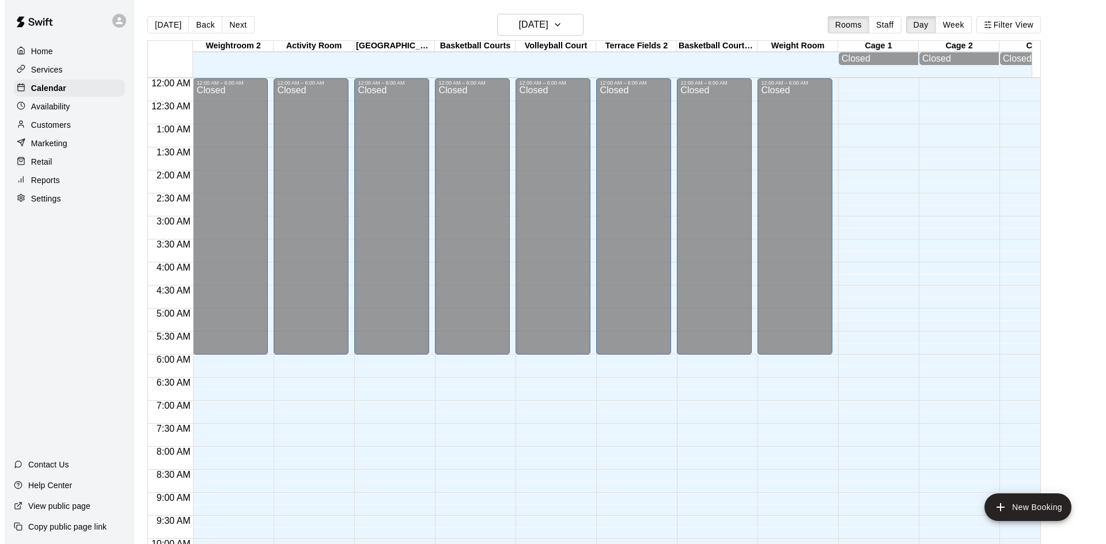
scroll to position [591, 0]
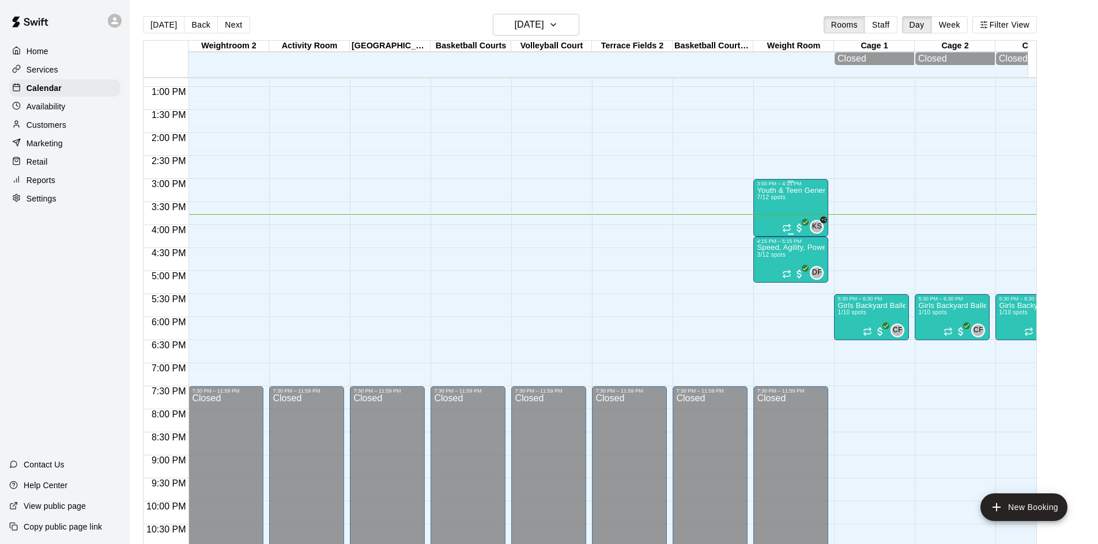
click at [773, 207] on div "Youth & Teen General Fitness 7/12 spots" at bounding box center [790, 459] width 68 height 544
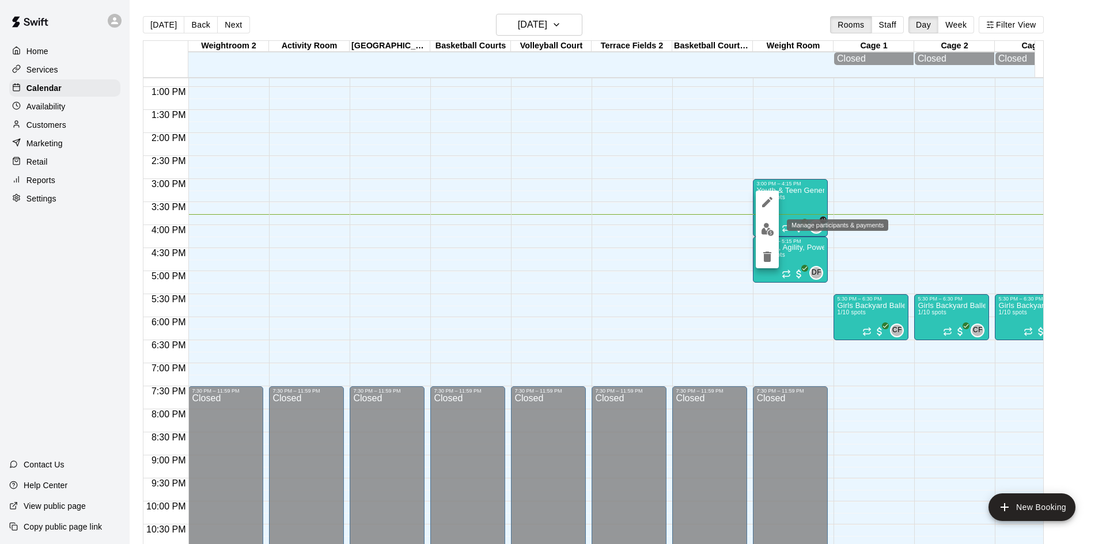
click at [769, 234] on img "edit" at bounding box center [767, 229] width 13 height 13
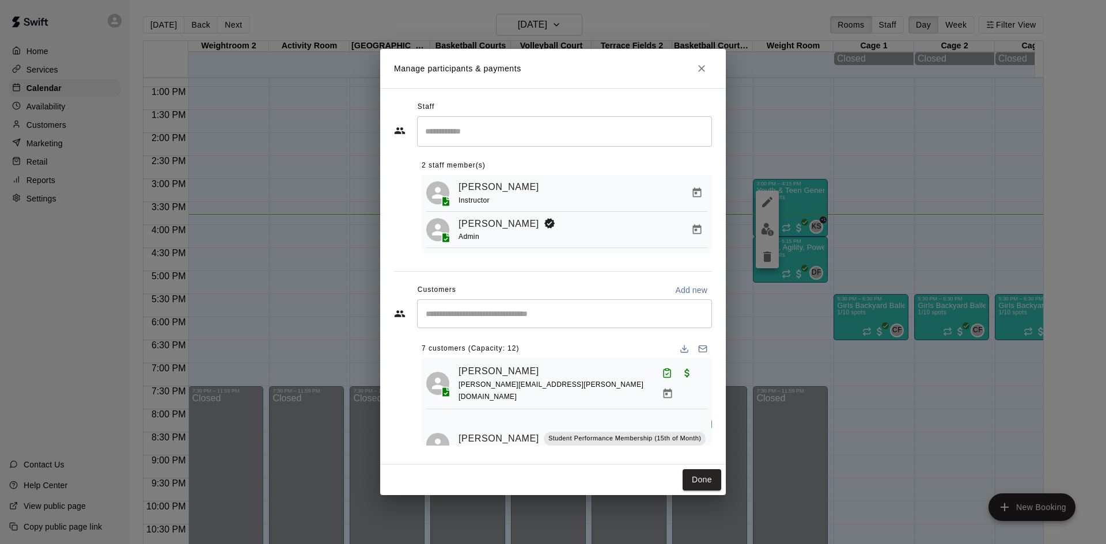
click at [517, 312] on input "Start typing to search customers..." at bounding box center [564, 314] width 285 height 12
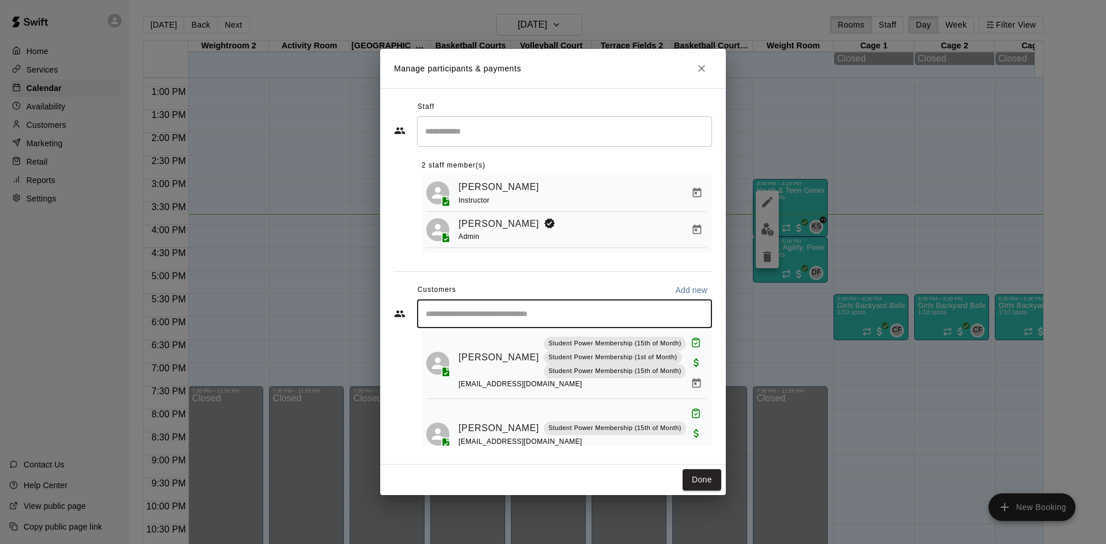
scroll to position [298, 0]
drag, startPoint x: 700, startPoint y: 67, endPoint x: 714, endPoint y: 103, distance: 38.8
click at [700, 67] on icon "Close" at bounding box center [702, 69] width 12 height 12
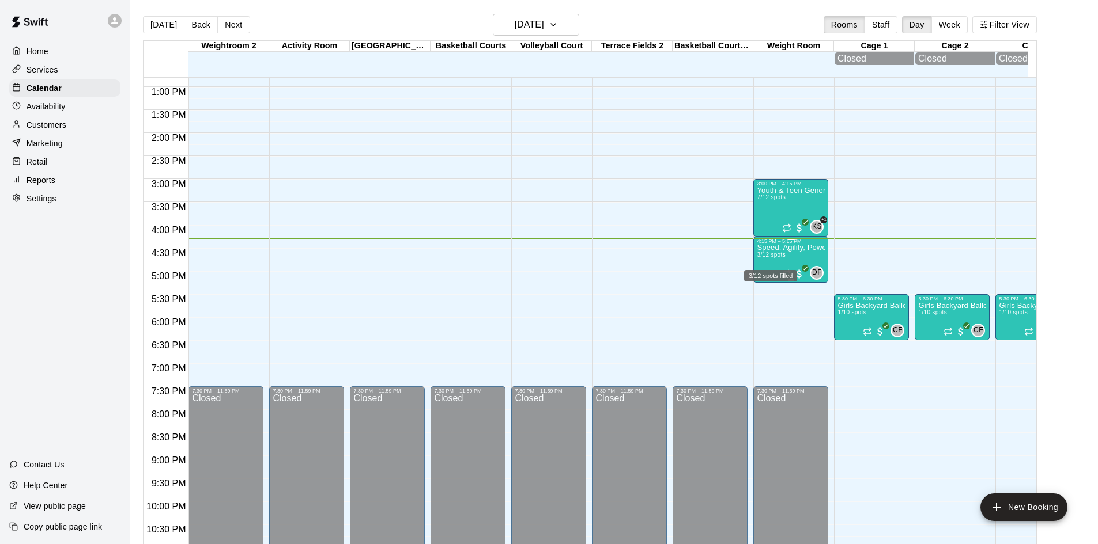
click at [782, 248] on p "Speed, Agility, Power & Strength Training (SAPS)" at bounding box center [790, 248] width 68 height 0
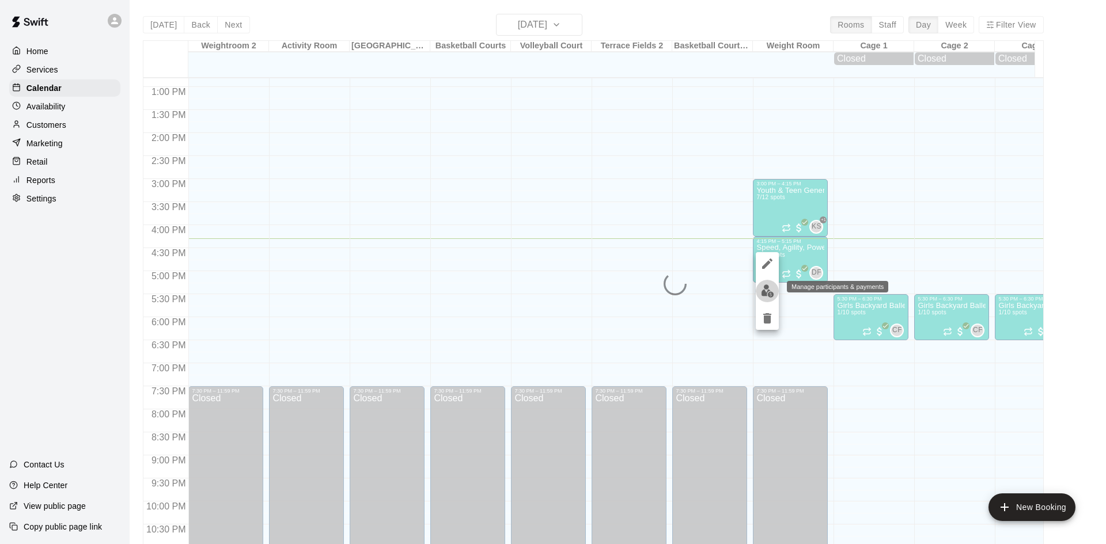
click at [767, 293] on img "edit" at bounding box center [767, 291] width 13 height 13
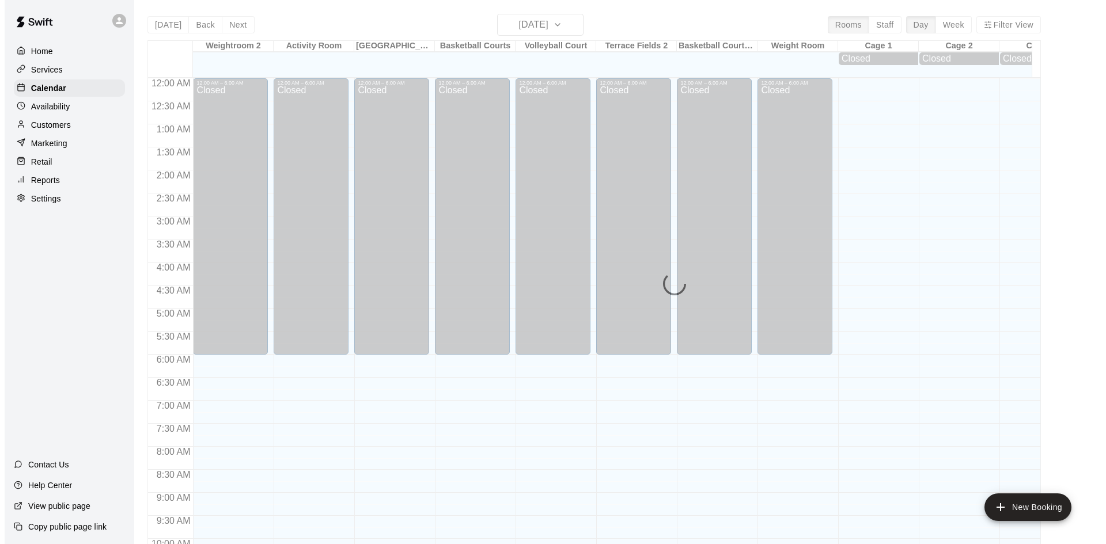
scroll to position [591, 0]
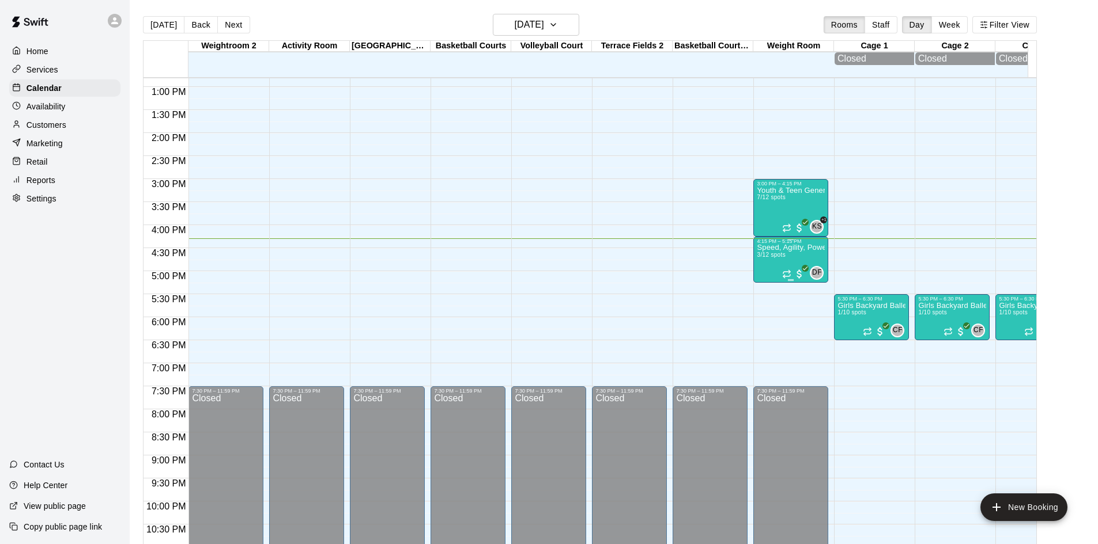
click at [773, 248] on p "Speed, Agility, Power & Strength Training (SAPS)" at bounding box center [790, 248] width 68 height 0
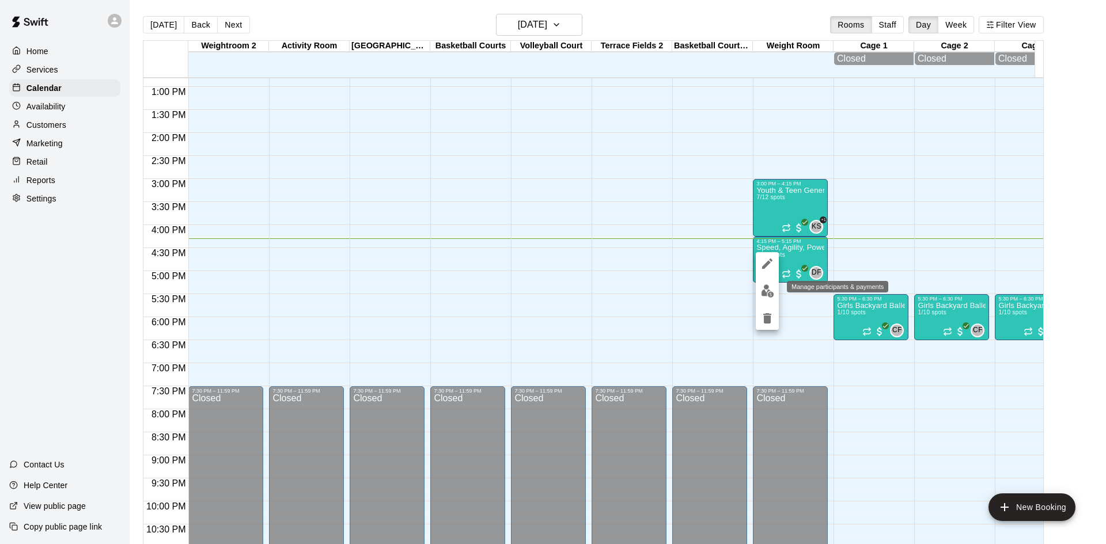
click at [769, 291] on img "edit" at bounding box center [767, 291] width 13 height 13
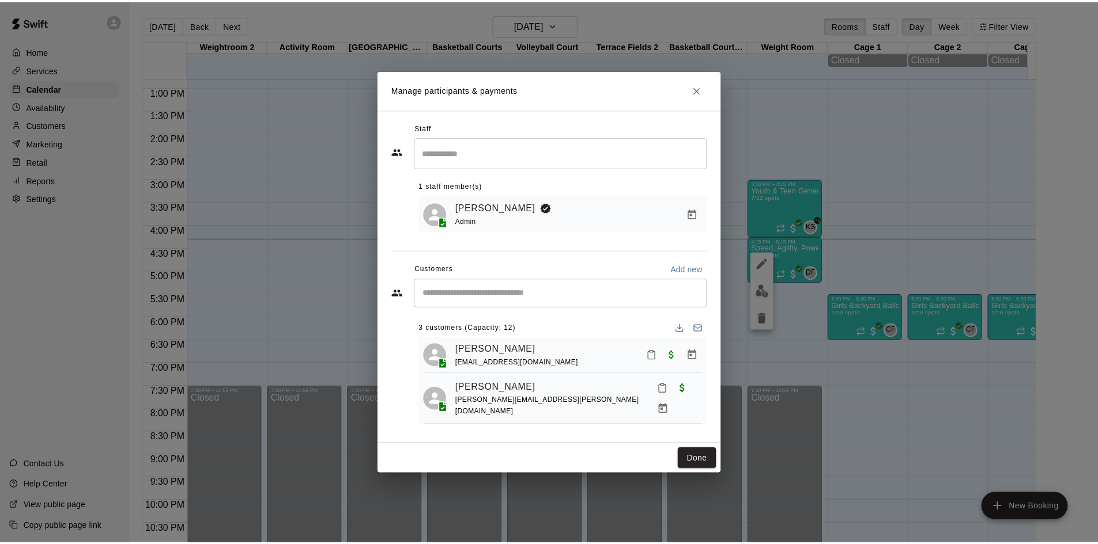
scroll to position [32, 0]
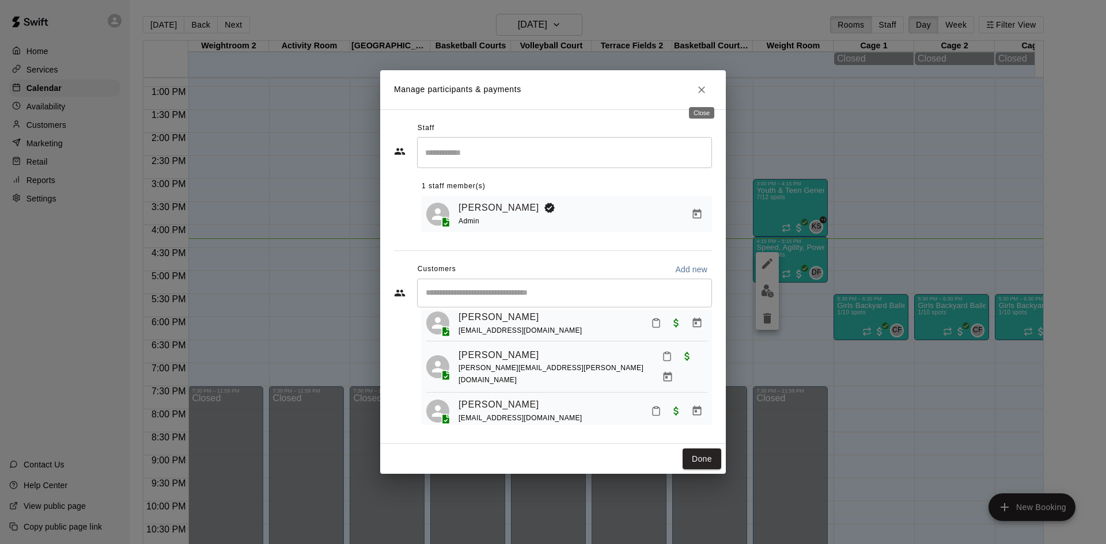
click at [695, 86] on button "Close" at bounding box center [701, 90] width 21 height 21
